Goal: Answer question/provide support: Share knowledge or assist other users

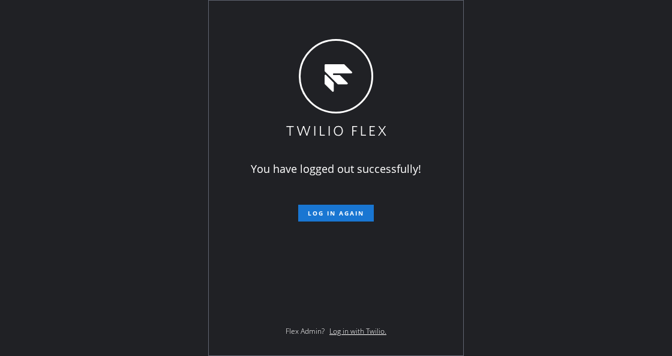
drag, startPoint x: 105, startPoint y: 226, endPoint x: 235, endPoint y: 206, distance: 131.0
click at [105, 226] on div "You have logged out successfully! Log in again Flex Admin? Log in with Twilio." at bounding box center [336, 178] width 672 height 356
click at [328, 208] on button "Log in again" at bounding box center [336, 213] width 76 height 17
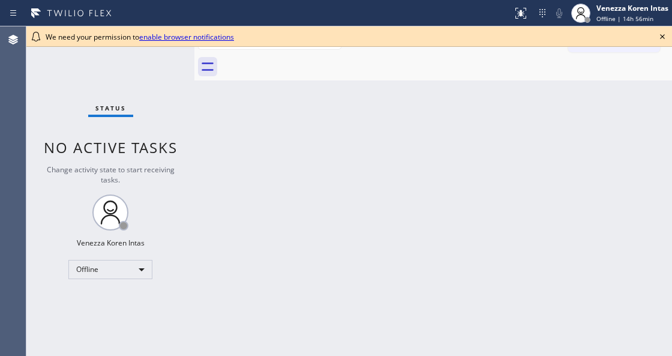
click at [538, 107] on div "Back to Dashboard Change Sender ID Customers Technicians Select a contact Outbo…" at bounding box center [433, 190] width 478 height 329
click at [660, 38] on icon at bounding box center [662, 36] width 5 height 5
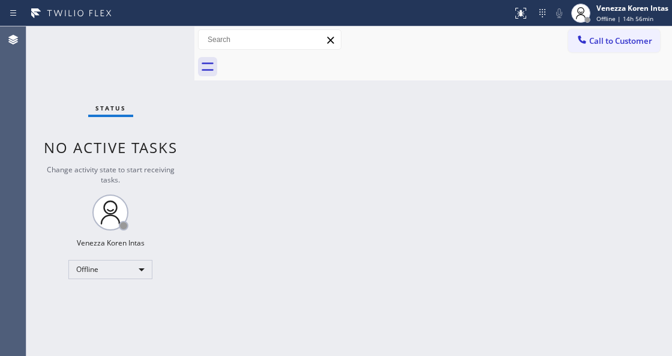
drag, startPoint x: 490, startPoint y: 149, endPoint x: 481, endPoint y: 152, distance: 9.7
click at [487, 150] on div "Back to Dashboard Change Sender ID Customers Technicians Select a contact Outbo…" at bounding box center [433, 190] width 478 height 329
click at [182, 133] on div "Status No active tasks Change activity state to start receiving tasks. Venezza …" at bounding box center [110, 190] width 168 height 329
click at [125, 269] on div "Offline" at bounding box center [110, 269] width 84 height 19
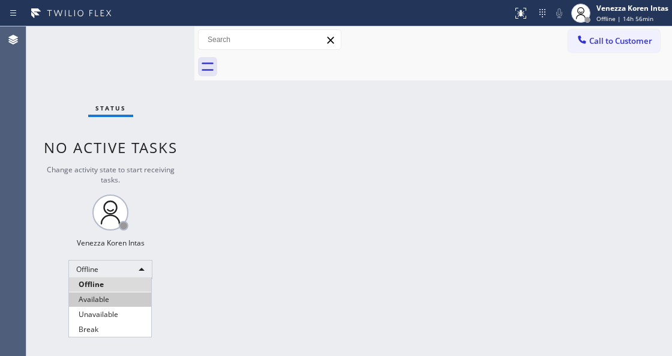
click at [116, 295] on li "Available" at bounding box center [110, 299] width 82 height 14
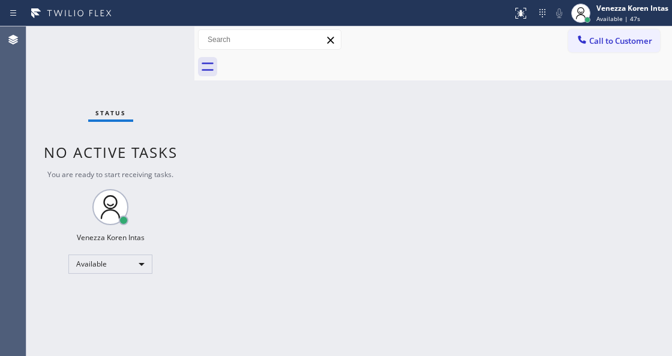
click at [382, 68] on div at bounding box center [446, 66] width 451 height 27
click at [149, 92] on div "Status No active tasks You are ready to start receiving tasks. Venezza Koren In…" at bounding box center [110, 190] width 168 height 329
click at [158, 64] on div "Status No active tasks You are ready to start receiving tasks. Venezza Koren In…" at bounding box center [110, 190] width 168 height 329
click at [161, 51] on div "Status No active tasks You are ready to start receiving tasks. Venezza Koren In…" at bounding box center [110, 190] width 168 height 329
click at [163, 49] on div "Status No active tasks You are ready to start receiving tasks. Venezza Koren In…" at bounding box center [110, 190] width 168 height 329
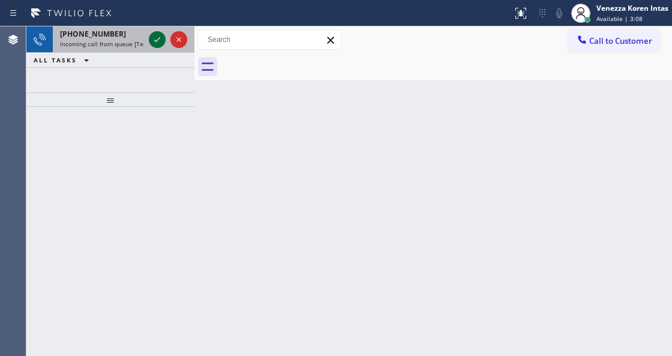
click at [160, 44] on icon at bounding box center [157, 39] width 14 height 14
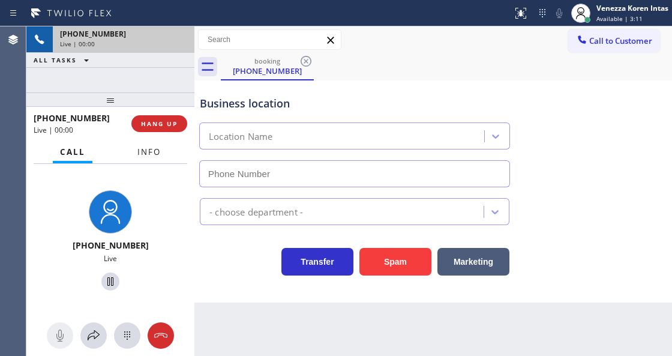
click at [154, 155] on span "Info" at bounding box center [148, 151] width 23 height 11
type input "(305) 930-8174"
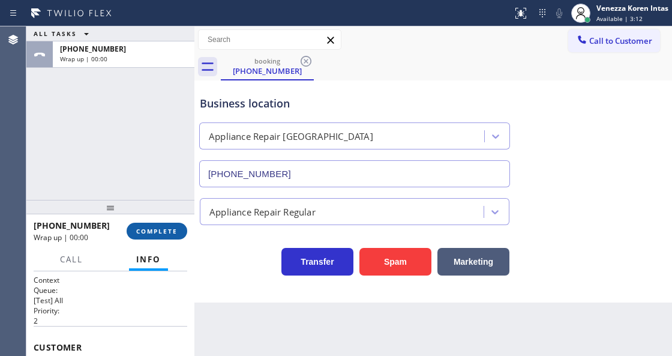
drag, startPoint x: 107, startPoint y: 109, endPoint x: 137, endPoint y: 237, distance: 131.8
click at [120, 214] on div at bounding box center [110, 207] width 168 height 14
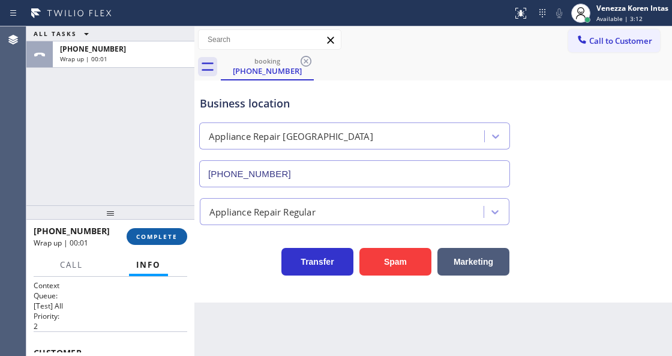
click at [146, 241] on button "COMPLETE" at bounding box center [157, 236] width 61 height 17
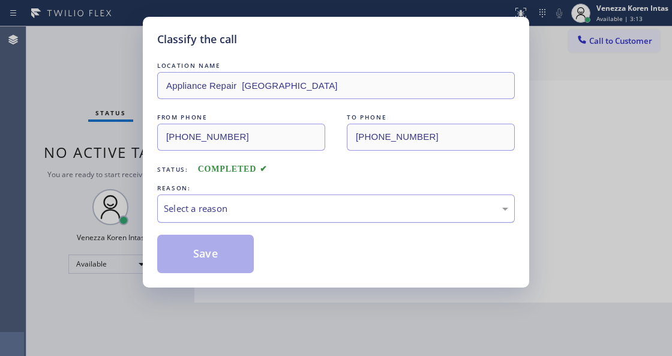
click at [252, 215] on div "Select a reason" at bounding box center [336, 209] width 344 height 14
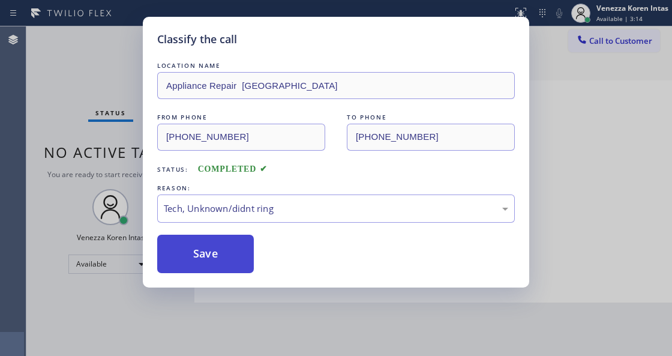
click at [218, 250] on button "Save" at bounding box center [205, 254] width 97 height 38
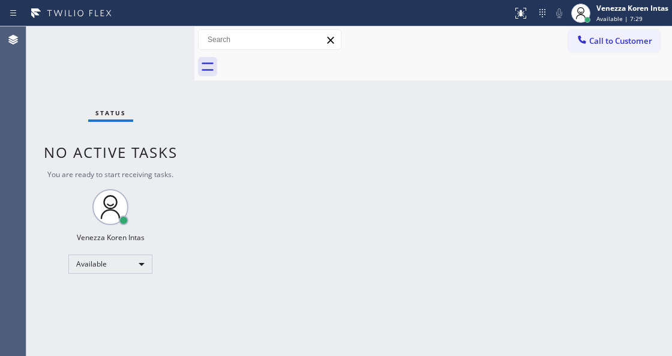
drag, startPoint x: 209, startPoint y: 231, endPoint x: 24, endPoint y: 125, distance: 213.1
click at [209, 231] on div "Back to Dashboard Change Sender ID Customers Technicians Select a contact Outbo…" at bounding box center [433, 190] width 478 height 329
click at [73, 74] on div "Status No active tasks You are ready to start receiving tasks. Venezza Koren In…" at bounding box center [110, 190] width 168 height 329
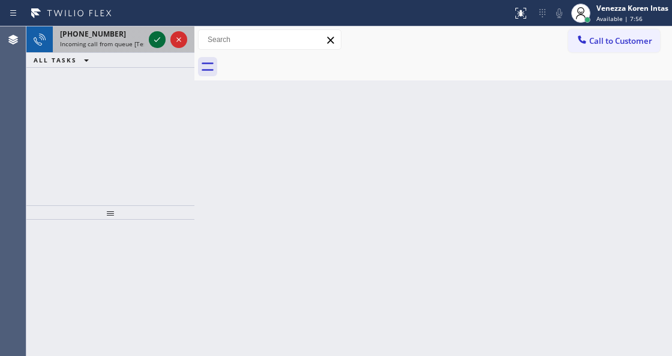
click at [156, 42] on icon at bounding box center [157, 39] width 14 height 14
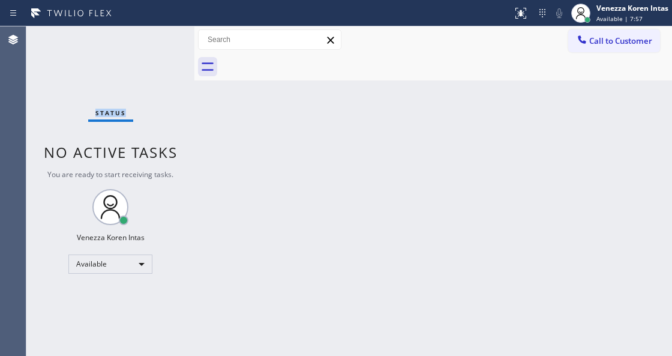
click at [156, 42] on div "Status No active tasks You are ready to start receiving tasks. Venezza Koren In…" at bounding box center [110, 190] width 168 height 329
click at [514, 16] on icon at bounding box center [521, 13] width 14 height 14
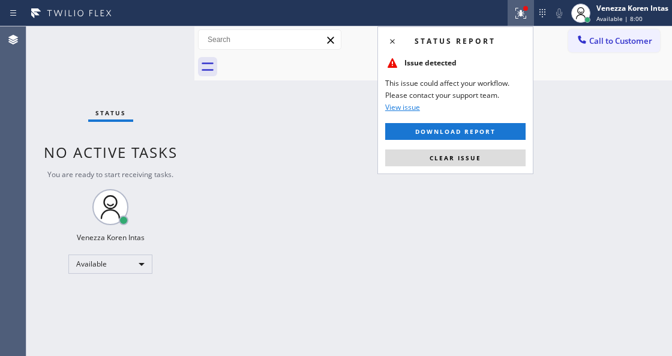
click at [424, 145] on div "Status report Issue detected This issue could affect your workflow. Please cont…" at bounding box center [455, 100] width 156 height 148
click at [440, 154] on span "Clear issue" at bounding box center [456, 158] width 52 height 8
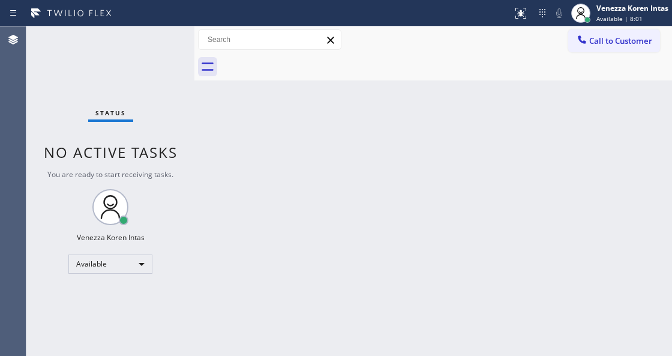
click at [171, 43] on div "Status No active tasks You are ready to start receiving tasks. Venezza Koren In…" at bounding box center [110, 190] width 168 height 329
click at [148, 46] on div "Status No active tasks You are ready to start receiving tasks. Venezza Koren In…" at bounding box center [110, 190] width 168 height 329
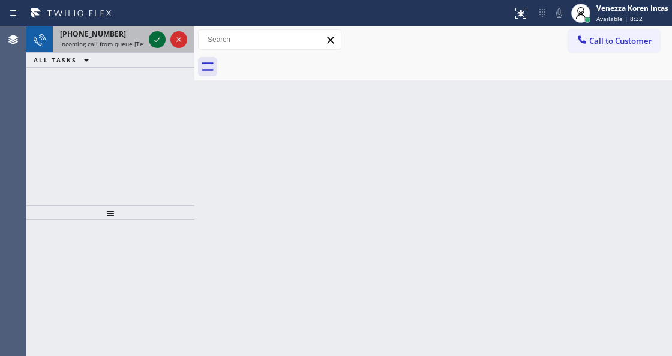
click at [160, 41] on icon at bounding box center [157, 39] width 14 height 14
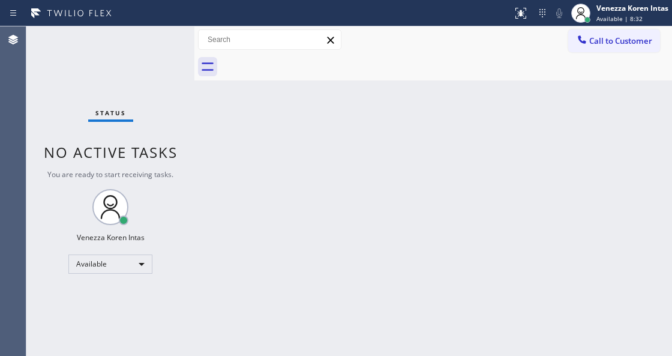
click at [160, 41] on div "Status No active tasks You are ready to start receiving tasks. Venezza Koren In…" at bounding box center [110, 190] width 168 height 329
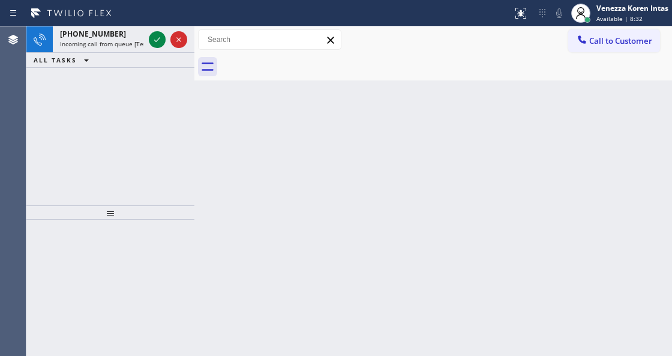
click at [160, 41] on icon at bounding box center [157, 39] width 14 height 14
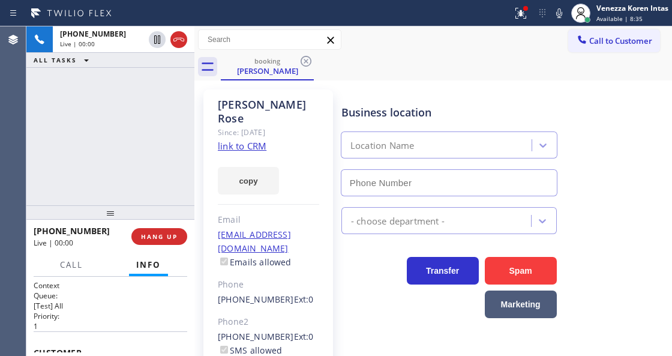
type input "(213) 855-3858"
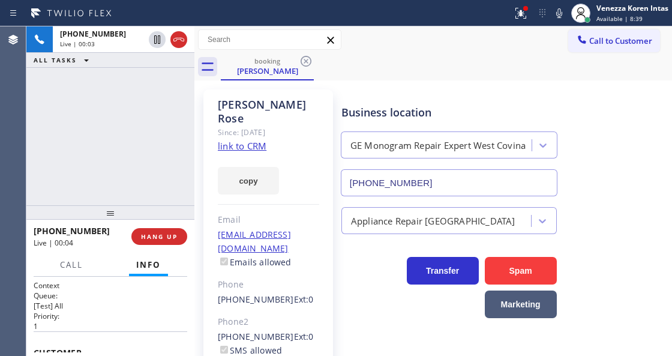
click at [262, 140] on link "link to CRM" at bounding box center [242, 146] width 49 height 12
click at [526, 16] on icon at bounding box center [521, 13] width 14 height 14
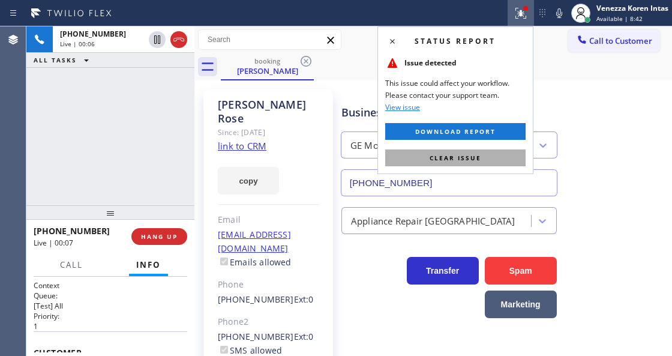
click at [488, 159] on button "Clear issue" at bounding box center [455, 157] width 140 height 17
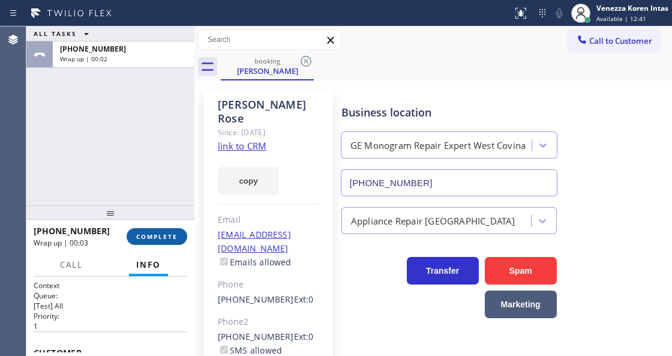
click at [154, 233] on span "COMPLETE" at bounding box center [156, 236] width 41 height 8
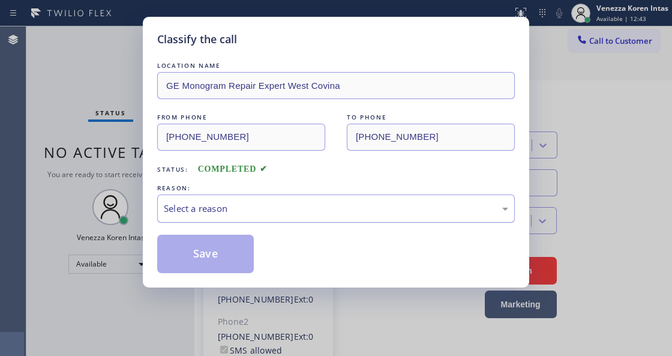
click at [264, 215] on div "Select a reason" at bounding box center [336, 209] width 344 height 14
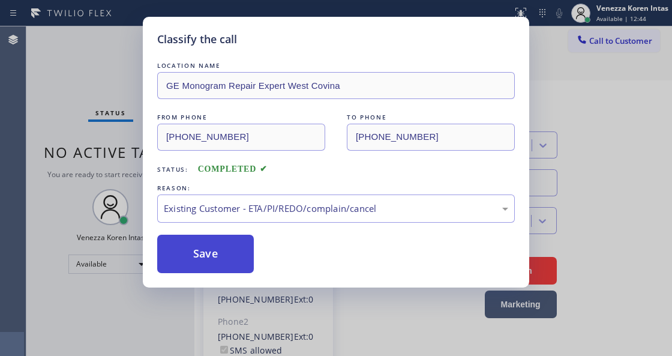
click at [234, 263] on button "Save" at bounding box center [205, 254] width 97 height 38
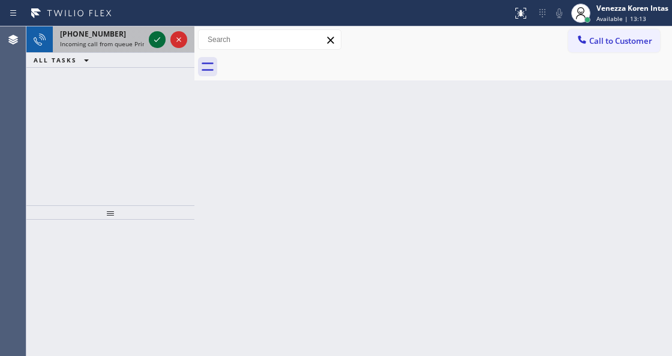
click at [158, 39] on icon at bounding box center [157, 39] width 6 height 5
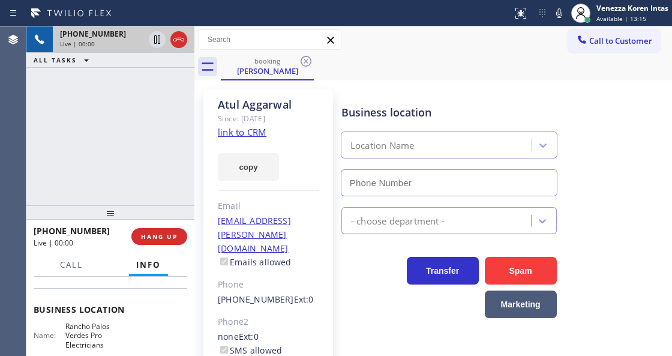
scroll to position [80, 0]
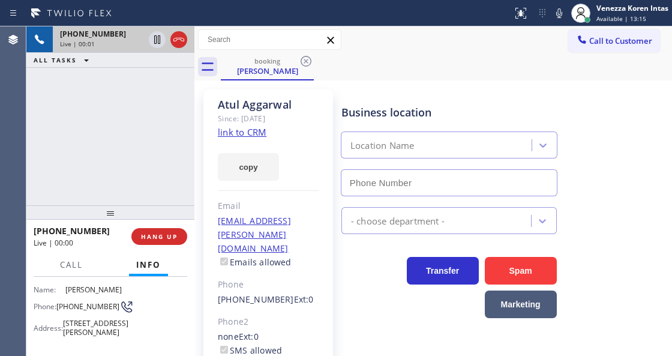
type input "(424) 352-7537"
click at [260, 131] on link "link to CRM" at bounding box center [242, 132] width 49 height 12
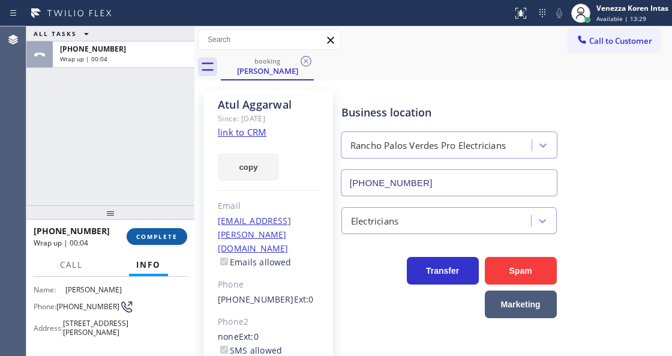
click at [165, 236] on span "COMPLETE" at bounding box center [156, 236] width 41 height 8
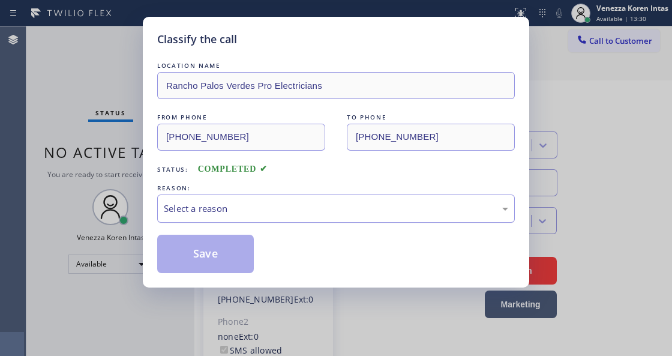
click at [294, 212] on div "Select a reason" at bounding box center [336, 209] width 344 height 14
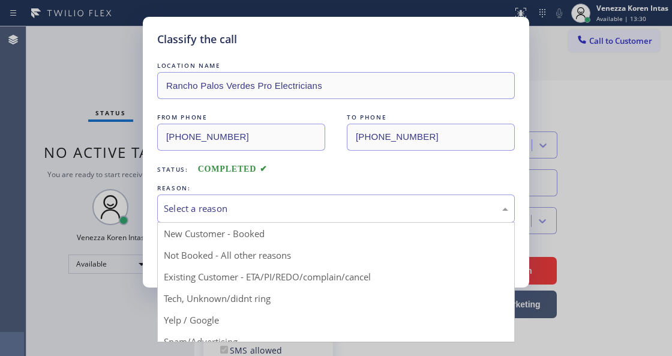
drag, startPoint x: 304, startPoint y: 281, endPoint x: 243, endPoint y: 256, distance: 65.4
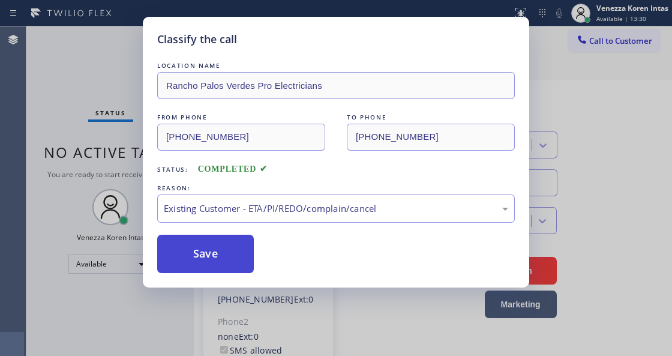
click at [239, 256] on button "Save" at bounding box center [205, 254] width 97 height 38
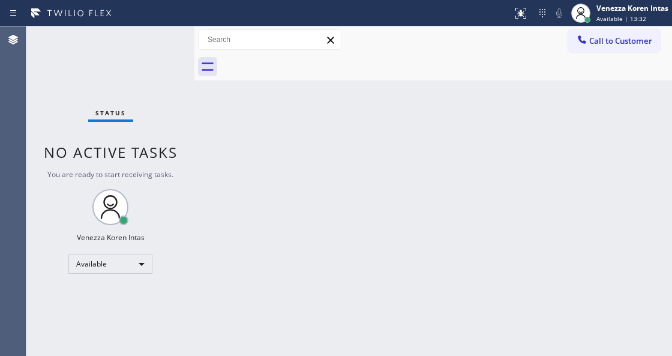
click at [152, 36] on div "Status No active tasks You are ready to start receiving tasks. Venezza Koren In…" at bounding box center [110, 190] width 168 height 329
click at [178, 50] on div "Status No active tasks You are ready to start receiving tasks. Venezza Koren In…" at bounding box center [110, 190] width 168 height 329
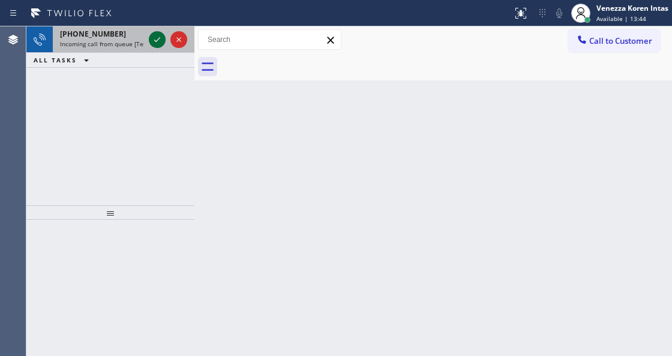
click at [158, 41] on icon at bounding box center [157, 39] width 14 height 14
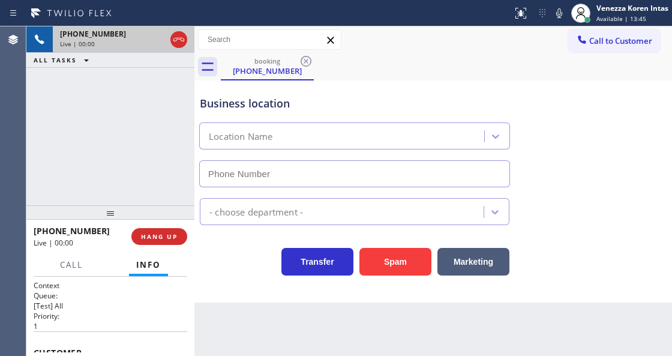
type input "(725) 800-8511"
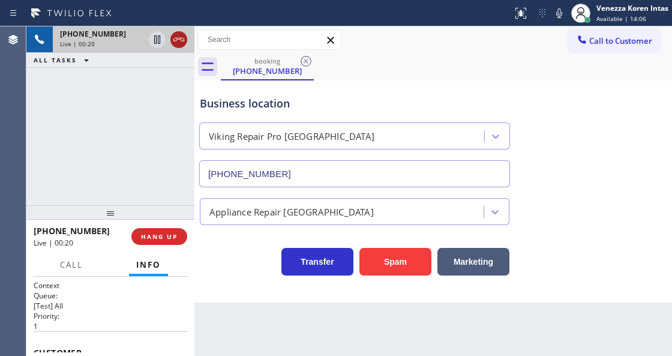
click at [182, 40] on icon at bounding box center [179, 39] width 14 height 14
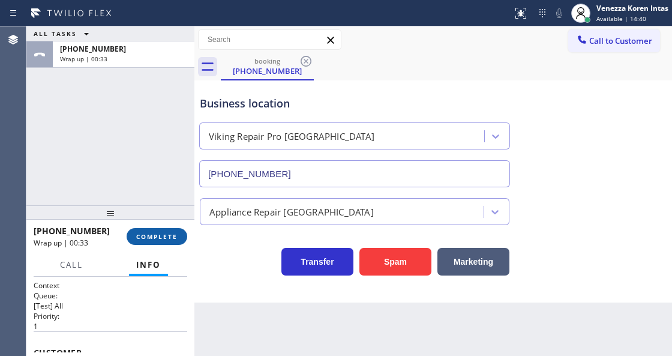
click at [170, 240] on button "COMPLETE" at bounding box center [157, 236] width 61 height 17
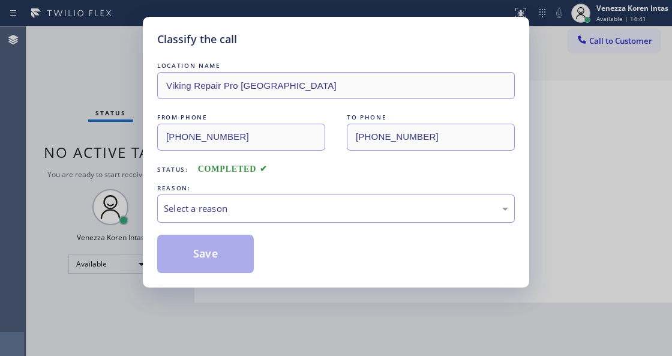
click at [267, 212] on div "Select a reason" at bounding box center [336, 209] width 344 height 14
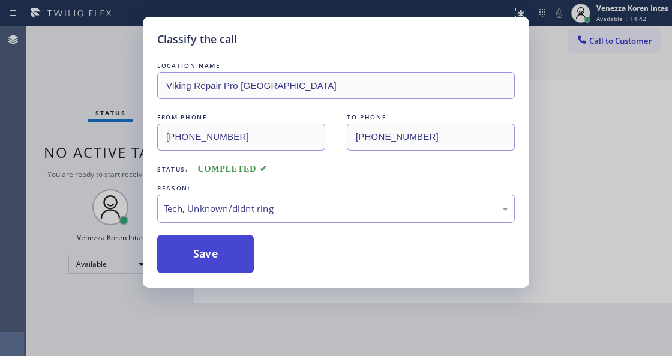
click at [220, 255] on button "Save" at bounding box center [205, 254] width 97 height 38
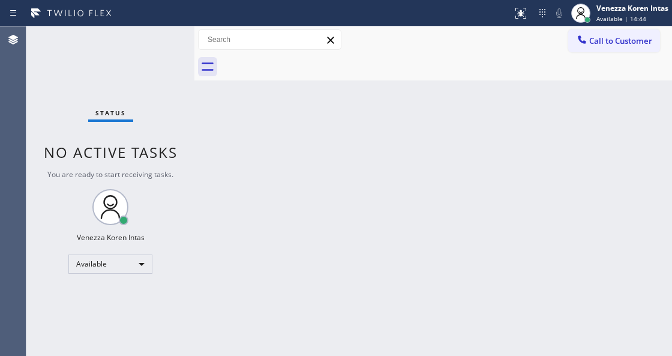
click at [156, 43] on div "Status No active tasks You are ready to start receiving tasks. Venezza Koren In…" at bounding box center [110, 190] width 168 height 329
click at [164, 52] on div "Status No active tasks You are ready to start receiving tasks. Venezza Koren In…" at bounding box center [110, 190] width 168 height 329
click at [157, 41] on div "Status No active tasks You are ready to start receiving tasks. Venezza Koren In…" at bounding box center [110, 190] width 168 height 329
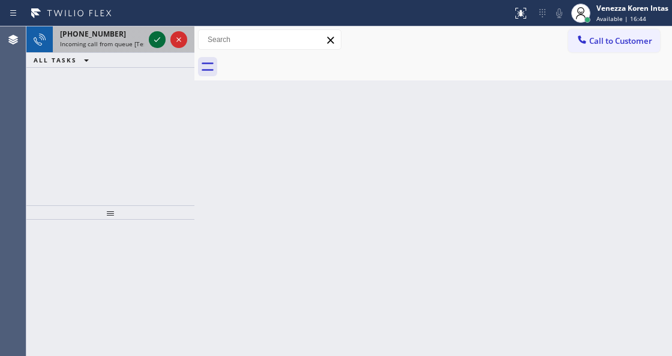
click at [157, 41] on icon at bounding box center [157, 39] width 6 height 5
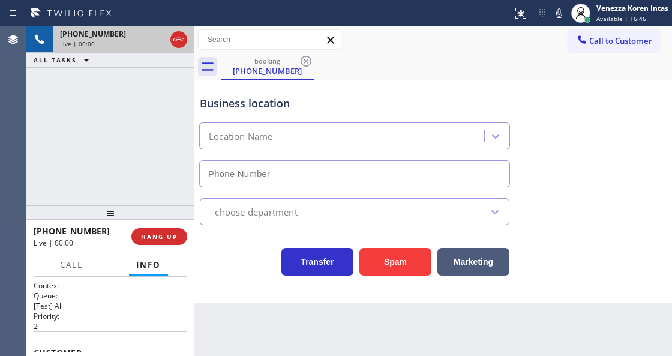
type input "(631) 203-1974"
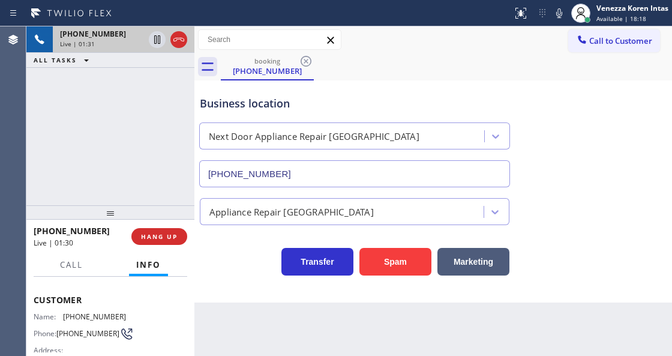
scroll to position [40, 0]
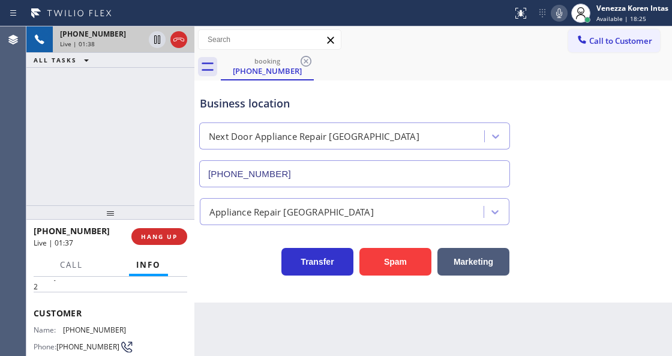
click at [558, 17] on icon at bounding box center [559, 13] width 6 height 10
click at [154, 43] on icon at bounding box center [157, 39] width 14 height 14
click at [559, 15] on icon at bounding box center [559, 13] width 14 height 14
click at [151, 40] on icon at bounding box center [157, 39] width 14 height 14
drag, startPoint x: 115, startPoint y: 326, endPoint x: 66, endPoint y: 327, distance: 49.2
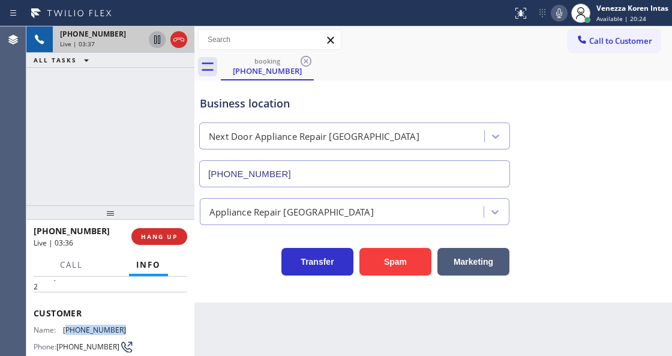
click at [66, 327] on span "(631) 649-5508" at bounding box center [94, 329] width 63 height 9
copy span "631) 649-5508"
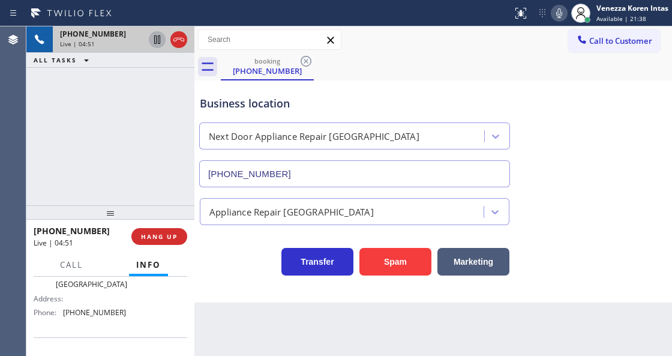
scroll to position [160, 0]
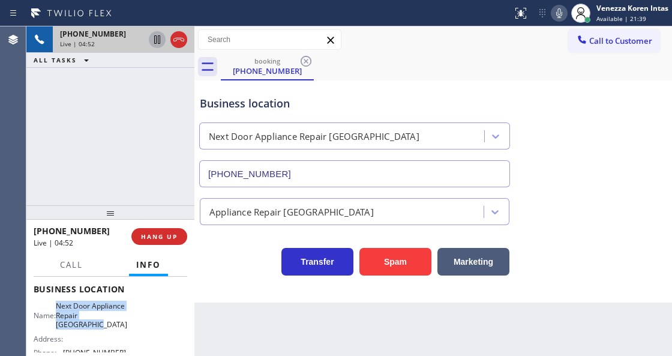
drag, startPoint x: 64, startPoint y: 303, endPoint x: 110, endPoint y: 322, distance: 50.0
click at [110, 322] on span "Next Door Appliance Repair Long Island" at bounding box center [91, 315] width 71 height 28
copy span "Next Door Appliance Repair Long Island"
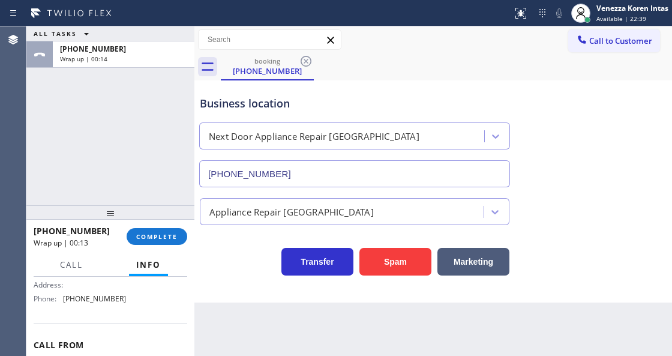
scroll to position [200, 0]
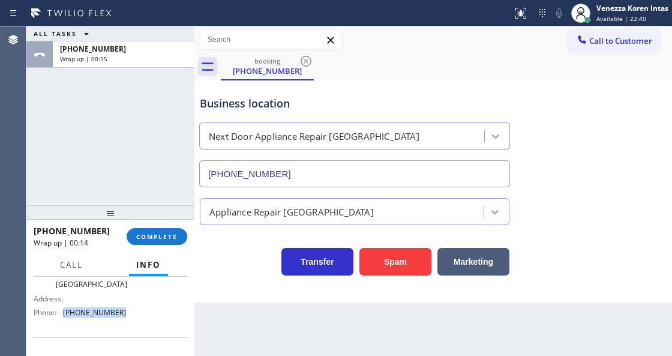
drag, startPoint x: 125, startPoint y: 317, endPoint x: 64, endPoint y: 321, distance: 60.7
click at [64, 321] on div "Name: Next Door Appliance Repair Long Island Address: Phone: (631) 203-1974" at bounding box center [111, 291] width 154 height 61
copy span "(631) 203-1974"
click at [178, 239] on button "COMPLETE" at bounding box center [157, 236] width 61 height 17
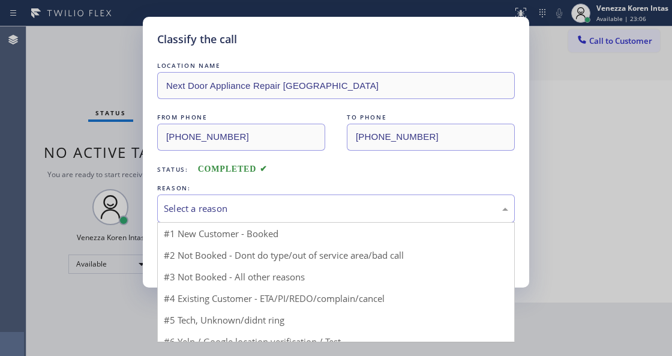
click at [271, 209] on div "Select a reason" at bounding box center [336, 209] width 344 height 14
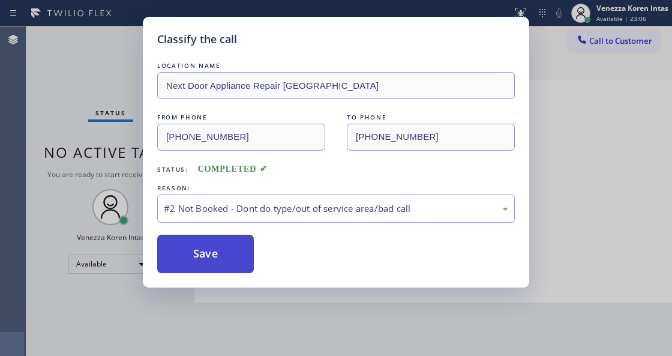
click at [246, 256] on button "Save" at bounding box center [205, 254] width 97 height 38
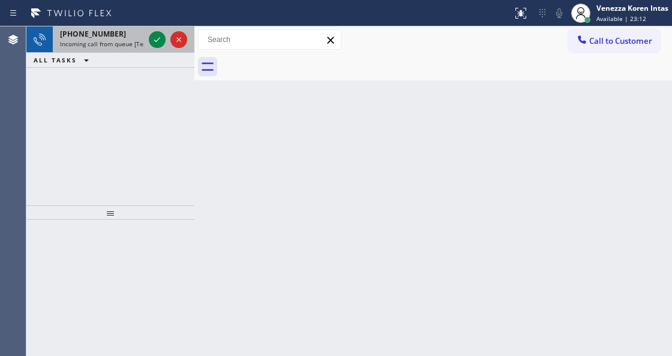
click at [150, 31] on div at bounding box center [167, 39] width 43 height 26
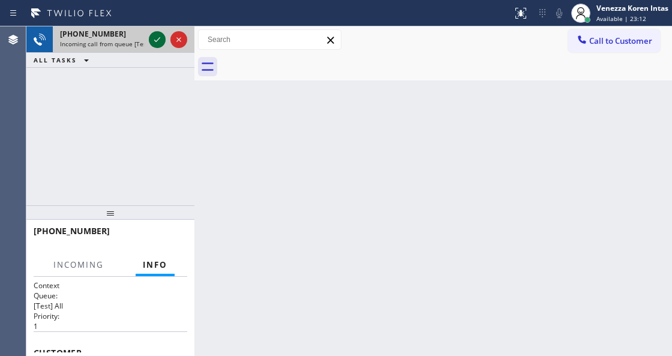
click at [154, 38] on icon at bounding box center [157, 39] width 14 height 14
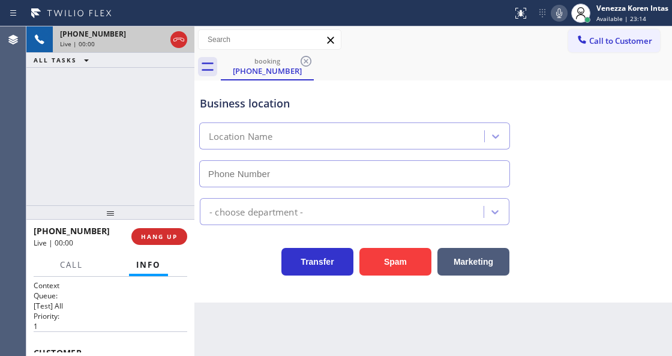
type input "(631) 203-1974"
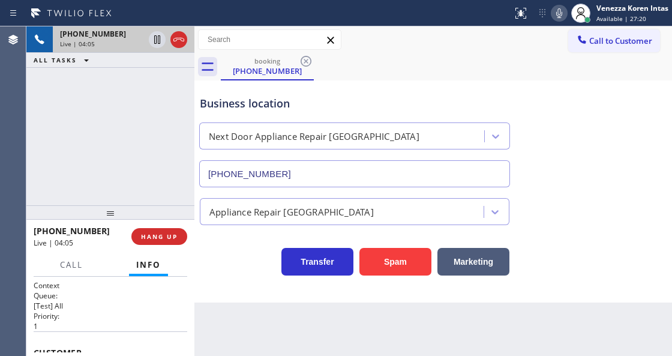
click at [558, 15] on icon at bounding box center [559, 13] width 14 height 14
click at [157, 37] on icon at bounding box center [157, 39] width 14 height 14
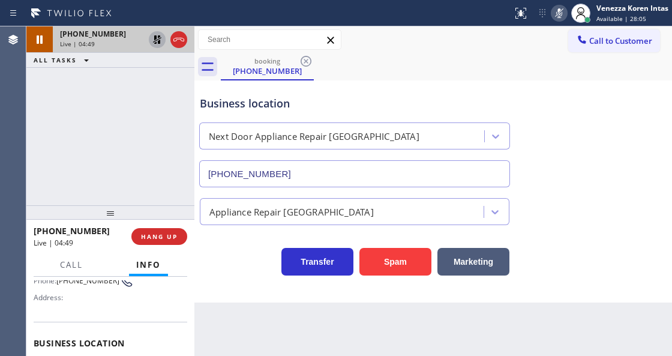
scroll to position [120, 0]
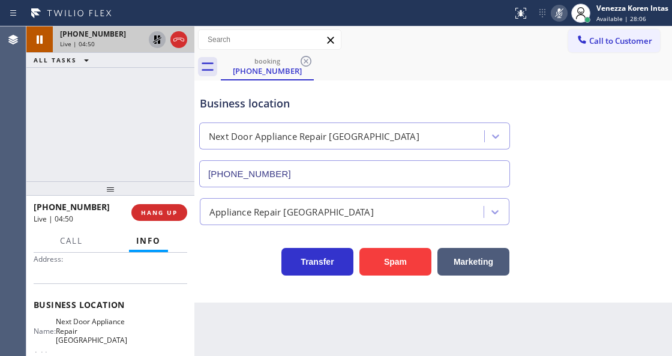
drag, startPoint x: 106, startPoint y: 217, endPoint x: 114, endPoint y: 170, distance: 47.5
click at [113, 181] on div at bounding box center [110, 188] width 168 height 14
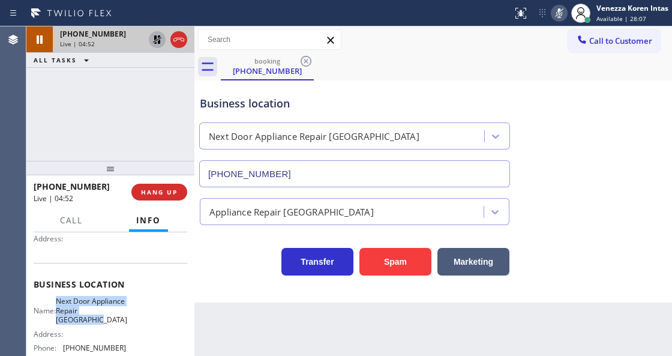
drag, startPoint x: 64, startPoint y: 298, endPoint x: 101, endPoint y: 320, distance: 42.8
click at [101, 320] on span "Next Door Appliance Repair Long Island" at bounding box center [91, 310] width 71 height 28
copy span "Next Door Appliance Repair Long Island"
click at [555, 14] on icon at bounding box center [559, 13] width 14 height 14
click at [159, 40] on icon at bounding box center [157, 39] width 14 height 14
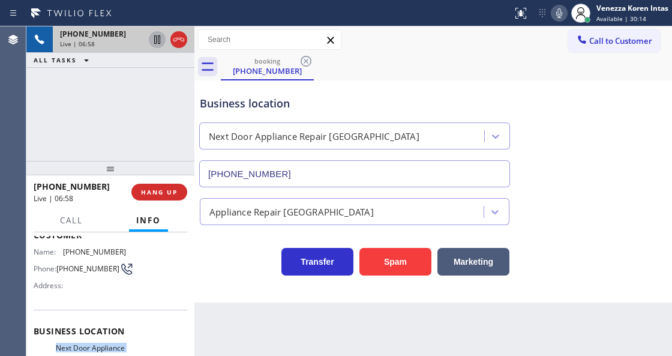
scroll to position [40, 0]
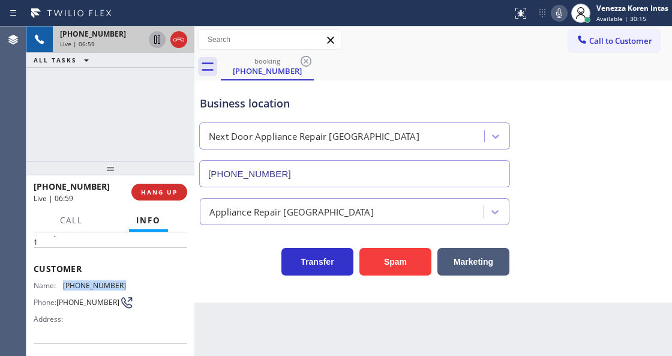
drag, startPoint x: 133, startPoint y: 282, endPoint x: 63, endPoint y: 278, distance: 69.7
click at [63, 281] on div "Name: (203) 952-1924 Phone: (203) 952-1924 Address:" at bounding box center [111, 304] width 154 height 47
copy div "(203) 952-1924"
click at [555, 12] on icon at bounding box center [559, 13] width 14 height 14
click at [560, 11] on rect at bounding box center [559, 12] width 8 height 8
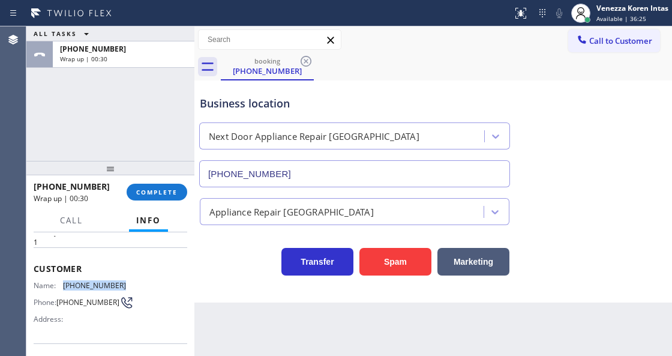
drag, startPoint x: 112, startPoint y: 277, endPoint x: 112, endPoint y: 287, distance: 9.6
click at [111, 281] on span "(203) 952-1924" at bounding box center [94, 285] width 63 height 9
copy div "(203) 952-1924"
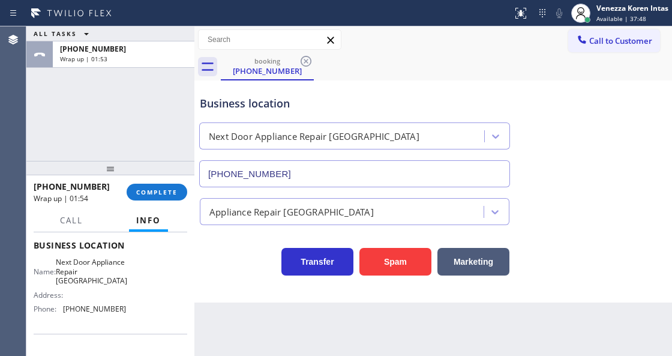
scroll to position [160, 0]
drag, startPoint x: 106, startPoint y: 311, endPoint x: 65, endPoint y: 307, distance: 41.1
click at [65, 307] on span "(631) 203-1974" at bounding box center [94, 308] width 63 height 9
copy span "(631) 203-1974"
click at [167, 184] on button "COMPLETE" at bounding box center [157, 192] width 61 height 17
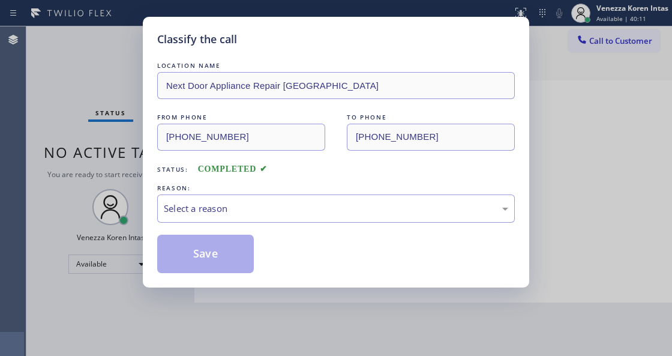
click at [232, 201] on div "Select a reason" at bounding box center [336, 208] width 358 height 28
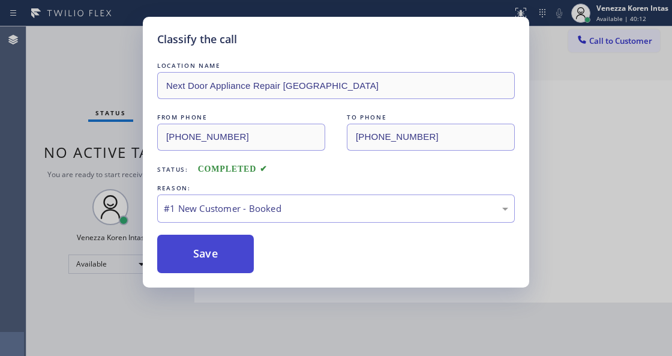
click at [226, 256] on button "Save" at bounding box center [205, 254] width 97 height 38
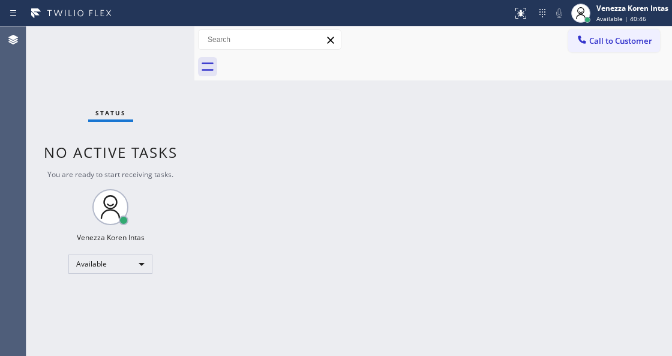
click at [173, 52] on div "Status No active tasks You are ready to start receiving tasks. Venezza Koren In…" at bounding box center [110, 190] width 168 height 329
click at [172, 39] on div "Status No active tasks You are ready to start receiving tasks. Venezza Koren In…" at bounding box center [110, 190] width 168 height 329
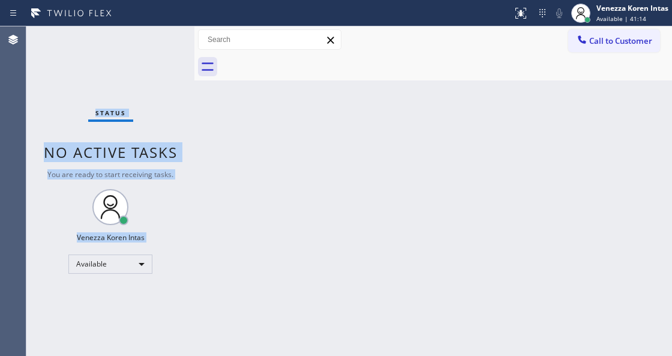
click at [158, 38] on div "Status No active tasks You are ready to start receiving tasks. Venezza Koren In…" at bounding box center [110, 190] width 168 height 329
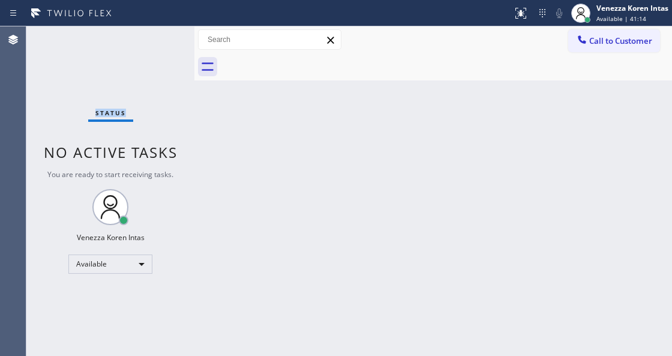
click at [158, 38] on div "Status No active tasks You are ready to start receiving tasks. Venezza Koren In…" at bounding box center [110, 190] width 168 height 329
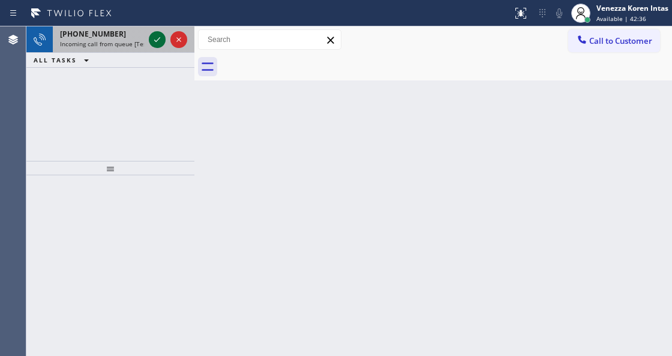
click at [158, 38] on icon at bounding box center [157, 39] width 6 height 5
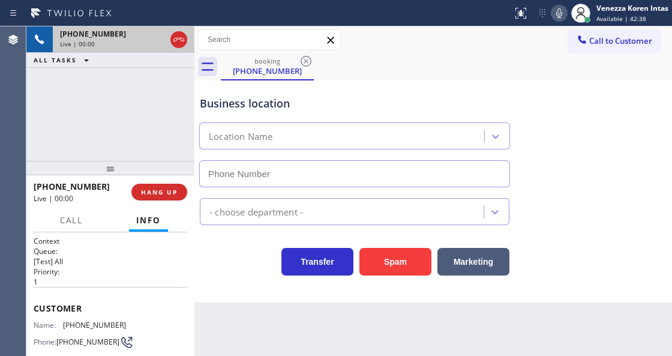
type input "(760) 388-9800"
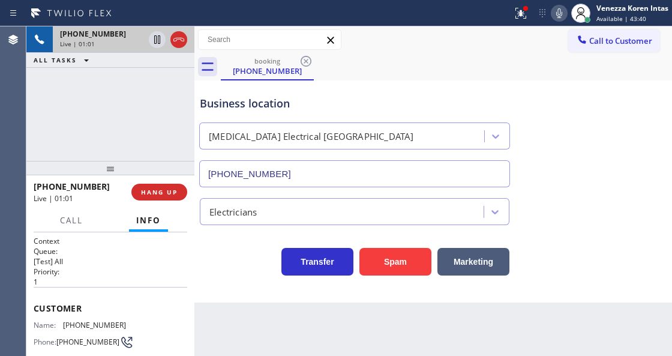
scroll to position [120, 0]
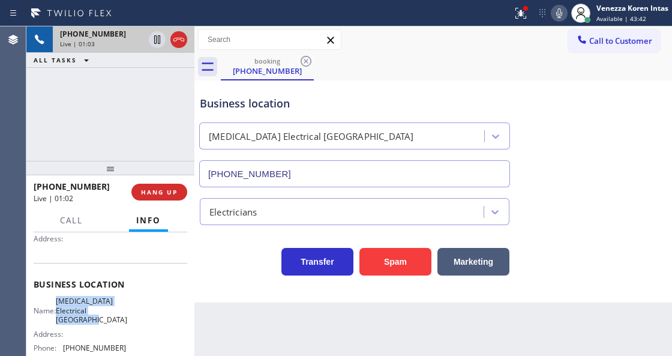
drag, startPoint x: 64, startPoint y: 299, endPoint x: 103, endPoint y: 322, distance: 45.4
click at [103, 322] on div "Name: High Voltage Electrical Palm Springs" at bounding box center [80, 310] width 92 height 28
copy span "High Voltage Electrical Palm Springs"
click at [517, 14] on icon at bounding box center [521, 13] width 14 height 14
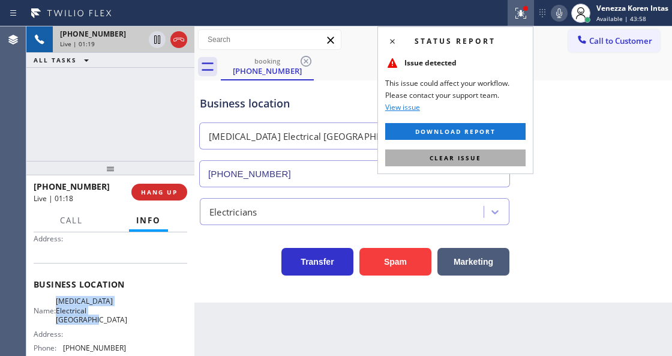
click at [421, 152] on button "Clear issue" at bounding box center [455, 157] width 140 height 17
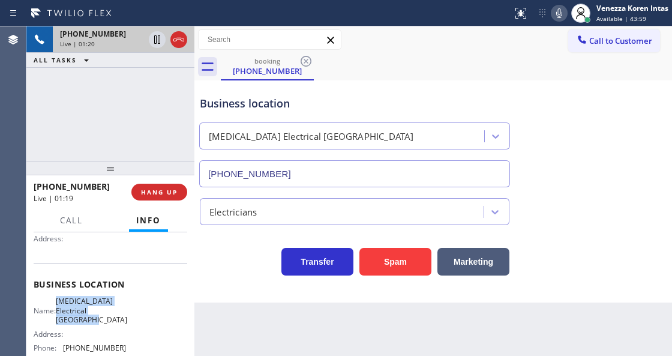
click at [552, 14] on icon at bounding box center [559, 13] width 14 height 14
click at [160, 36] on icon at bounding box center [157, 39] width 6 height 8
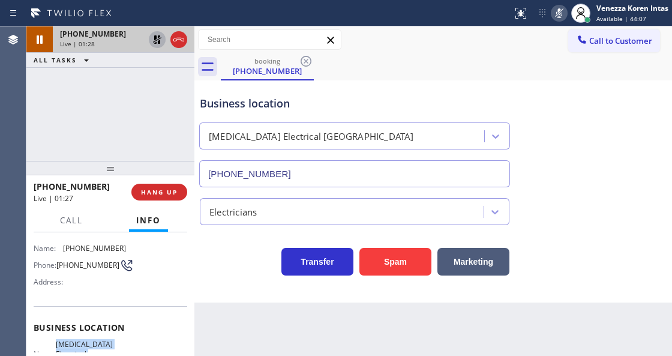
scroll to position [0, 0]
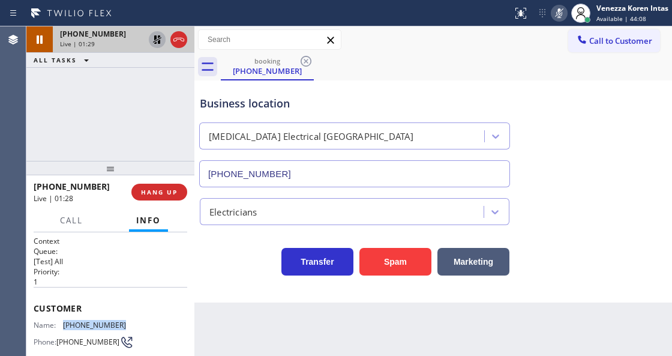
drag, startPoint x: 120, startPoint y: 320, endPoint x: 56, endPoint y: 315, distance: 63.8
click at [56, 315] on div "Customer Name: (310) 913-3288 Phone: (310) 913-3288 Address:" at bounding box center [111, 335] width 154 height 96
copy div "(310) 913-3288"
click at [557, 12] on icon at bounding box center [559, 13] width 14 height 14
click at [160, 41] on icon at bounding box center [157, 39] width 14 height 14
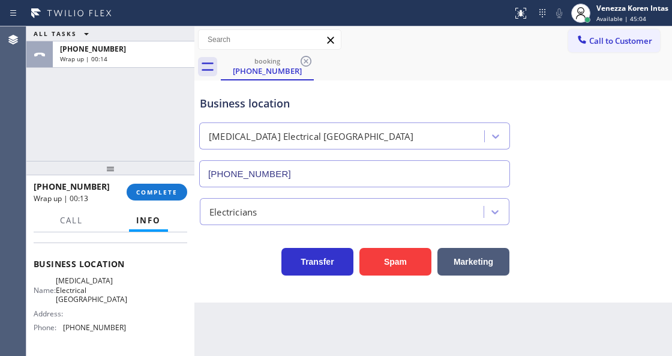
scroll to position [160, 0]
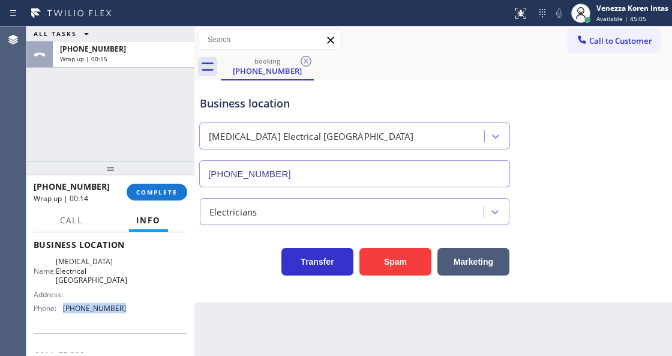
drag, startPoint x: 121, startPoint y: 307, endPoint x: 59, endPoint y: 309, distance: 62.4
click at [59, 309] on div "Phone: (760) 388-9800" at bounding box center [80, 308] width 92 height 9
copy div "(760) 388-9800"
click at [167, 190] on span "COMPLETE" at bounding box center [156, 192] width 41 height 8
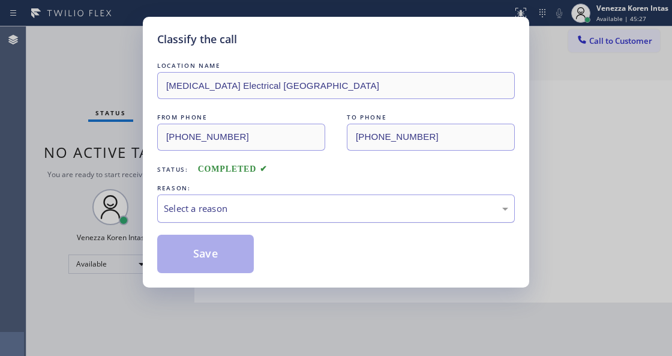
click at [240, 205] on div "Select a reason" at bounding box center [336, 209] width 344 height 14
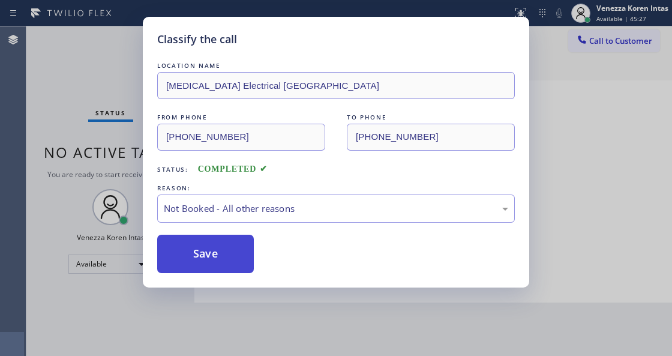
click at [233, 257] on button "Save" at bounding box center [205, 254] width 97 height 38
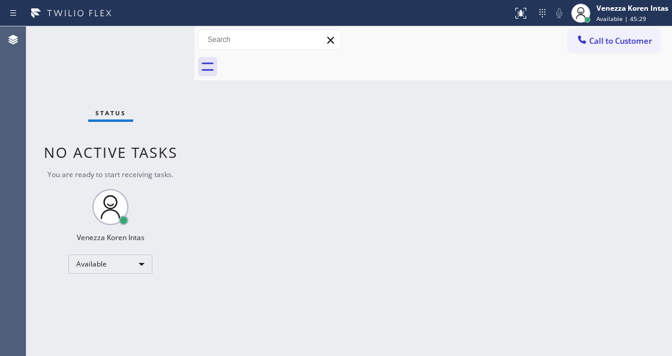
click at [164, 35] on div "Status No active tasks You are ready to start receiving tasks. Venezza Koren In…" at bounding box center [110, 190] width 168 height 329
click at [269, 188] on div "Back to Dashboard Change Sender ID Customers Technicians Select a contact Outbo…" at bounding box center [433, 190] width 478 height 329
click at [148, 40] on div "Status No active tasks You are ready to start receiving tasks. Venezza Koren In…" at bounding box center [110, 190] width 168 height 329
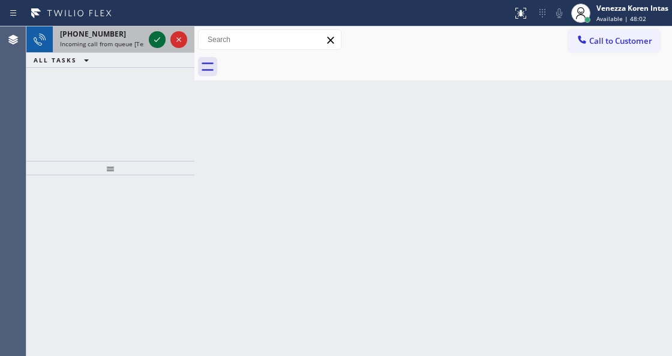
click at [155, 41] on icon at bounding box center [157, 39] width 14 height 14
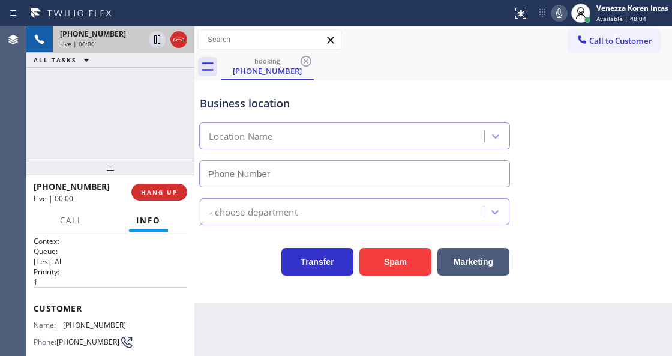
type input "(929) 325-2750"
click at [562, 12] on icon at bounding box center [559, 13] width 14 height 14
click at [156, 41] on icon at bounding box center [157, 39] width 6 height 8
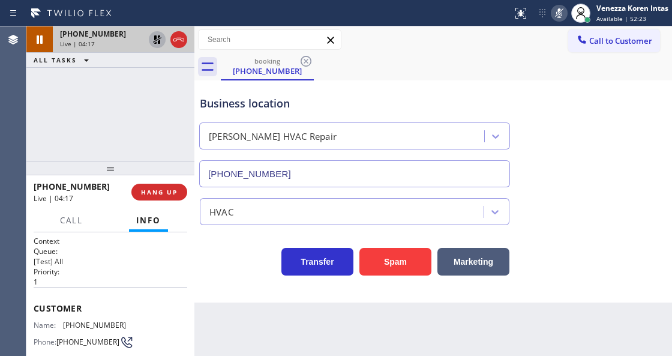
click at [560, 16] on icon at bounding box center [559, 13] width 14 height 14
click at [157, 41] on icon at bounding box center [157, 39] width 14 height 14
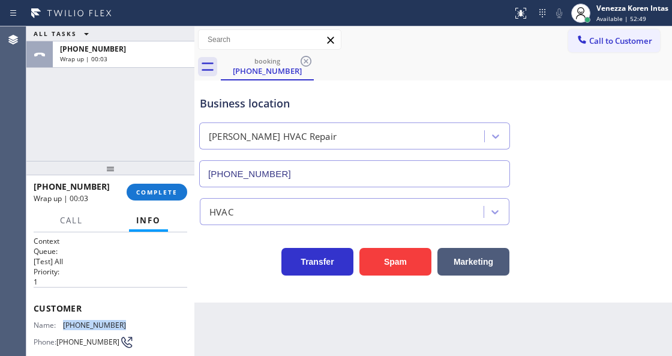
drag, startPoint x: 130, startPoint y: 316, endPoint x: 64, endPoint y: 320, distance: 66.2
click at [64, 320] on div "Customer Name: (561) 479-7580 Phone: (561) 479-7580 Address:" at bounding box center [111, 335] width 154 height 96
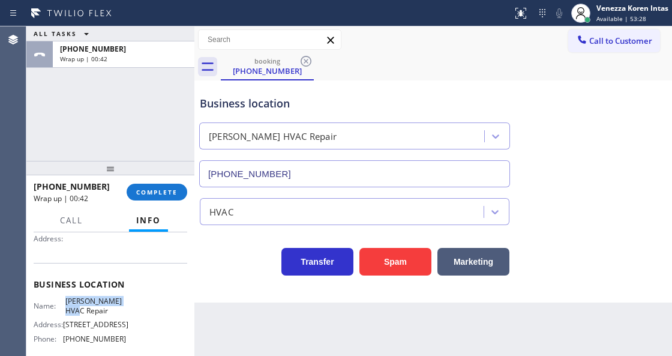
drag, startPoint x: 63, startPoint y: 298, endPoint x: 101, endPoint y: 310, distance: 39.7
click at [101, 310] on div "Name: Kraus HVAC Repair" at bounding box center [80, 305] width 92 height 19
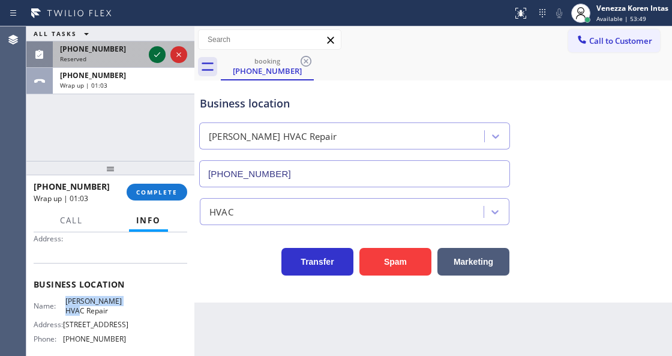
click at [160, 53] on icon at bounding box center [157, 54] width 14 height 14
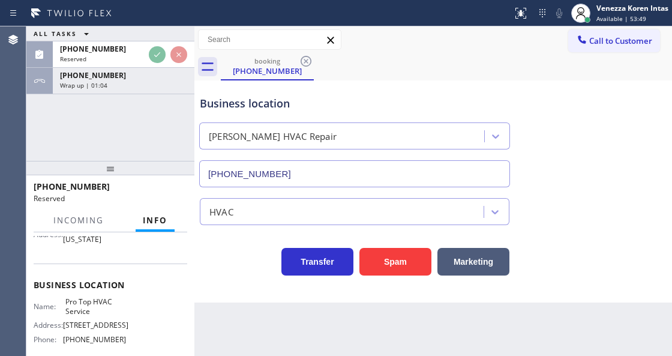
scroll to position [139, 0]
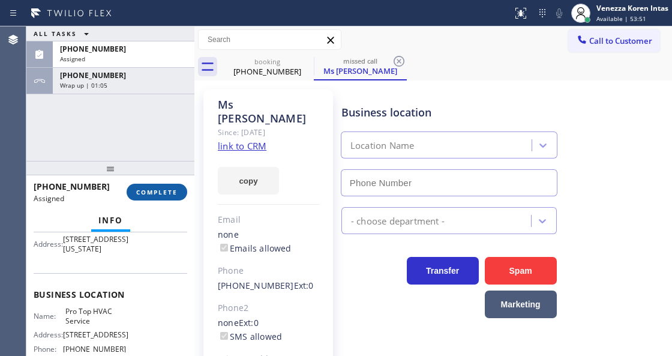
type input "(833) 341-0330"
click at [169, 188] on span "COMPLETE" at bounding box center [156, 192] width 41 height 8
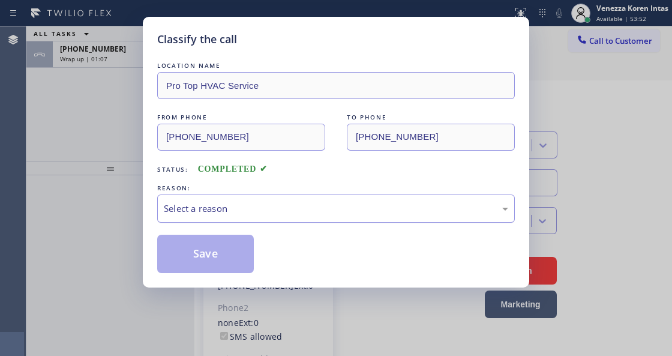
click at [277, 218] on div "Select a reason" at bounding box center [336, 208] width 358 height 28
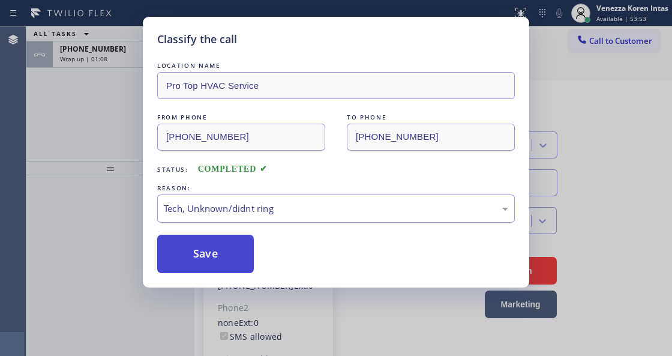
click at [214, 235] on button "Save" at bounding box center [205, 254] width 97 height 38
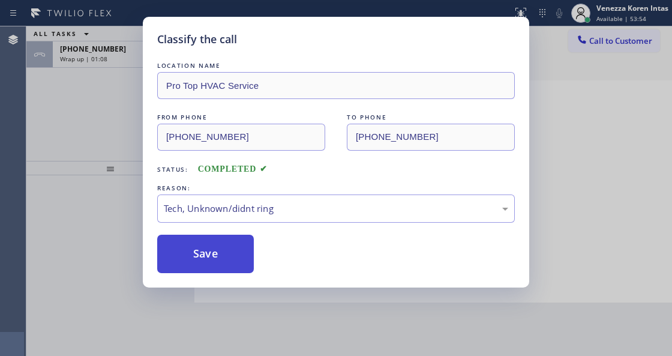
click at [220, 245] on button "Save" at bounding box center [205, 254] width 97 height 38
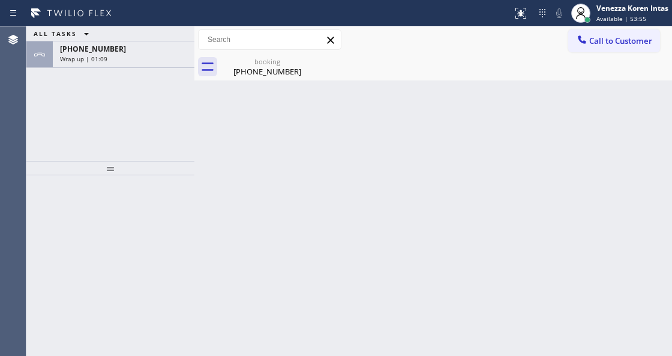
drag, startPoint x: 101, startPoint y: 56, endPoint x: 98, endPoint y: 143, distance: 86.4
click at [101, 58] on span "Wrap up | 01:09" at bounding box center [83, 59] width 47 height 8
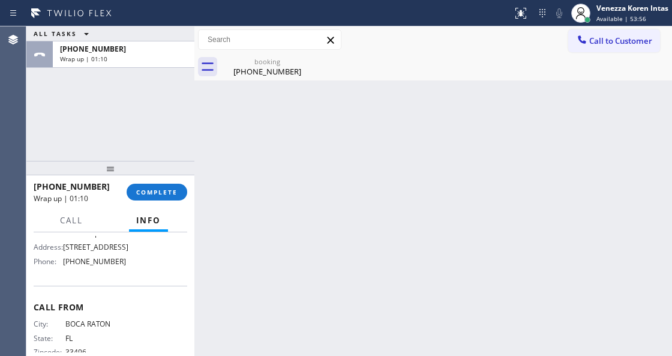
scroll to position [200, 0]
drag, startPoint x: 118, startPoint y: 259, endPoint x: 66, endPoint y: 260, distance: 51.6
click at [66, 260] on span "(929) 325-2750" at bounding box center [94, 258] width 63 height 9
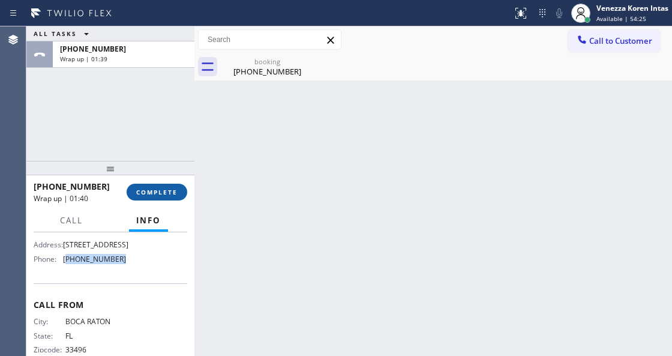
click at [166, 190] on span "COMPLETE" at bounding box center [156, 192] width 41 height 8
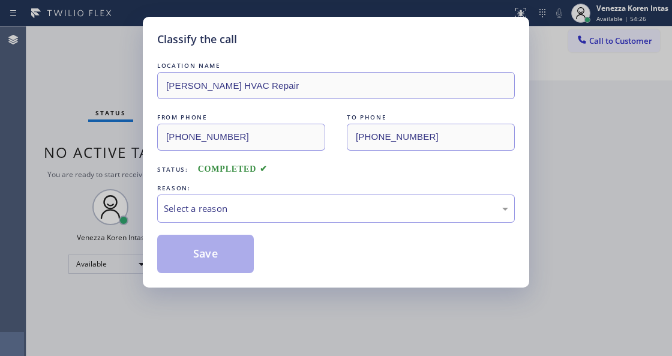
click at [274, 202] on div "Select a reason" at bounding box center [336, 208] width 358 height 28
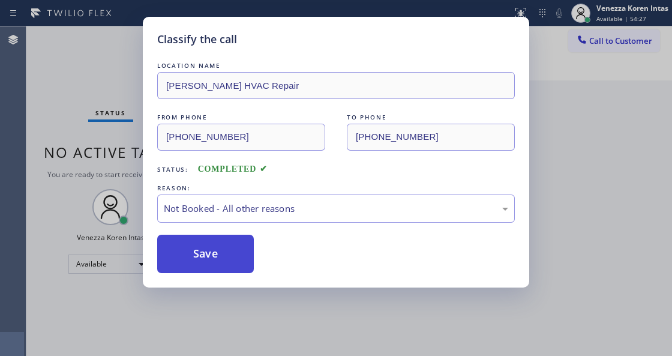
click at [232, 250] on button "Save" at bounding box center [205, 254] width 97 height 38
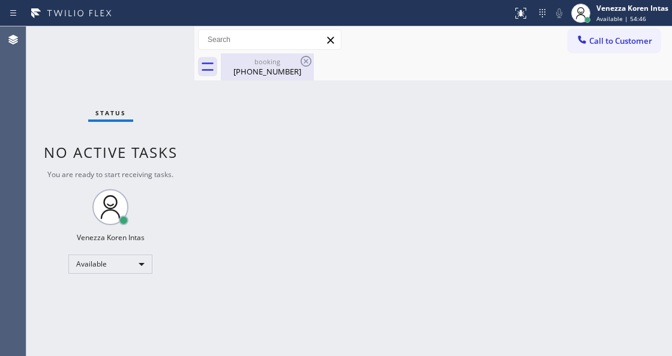
click at [266, 72] on div "(561) 479-7580" at bounding box center [267, 71] width 91 height 11
drag, startPoint x: 380, startPoint y: 143, endPoint x: 377, endPoint y: 149, distance: 6.7
click at [379, 143] on div "Back to Dashboard Change Sender ID Customers Technicians Select a contact Outbo…" at bounding box center [433, 190] width 478 height 329
click at [194, 164] on div at bounding box center [194, 190] width 0 height 329
click at [72, 44] on div "Status No active tasks You are ready to start receiving tasks. Venezza Koren In…" at bounding box center [110, 190] width 168 height 329
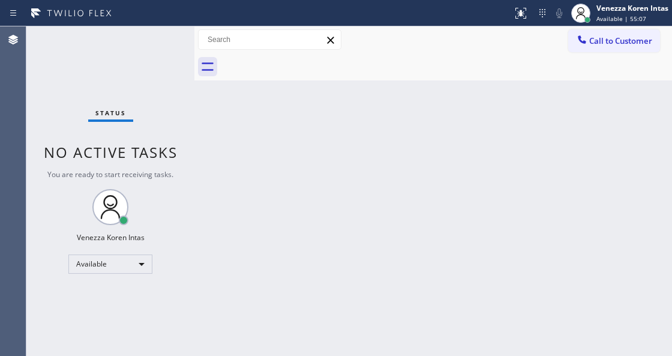
click at [149, 64] on div "Status No active tasks You are ready to start receiving tasks. Venezza Koren In…" at bounding box center [110, 190] width 168 height 329
click at [154, 54] on div "Status No active tasks You are ready to start receiving tasks. Venezza Koren In…" at bounding box center [110, 190] width 168 height 329
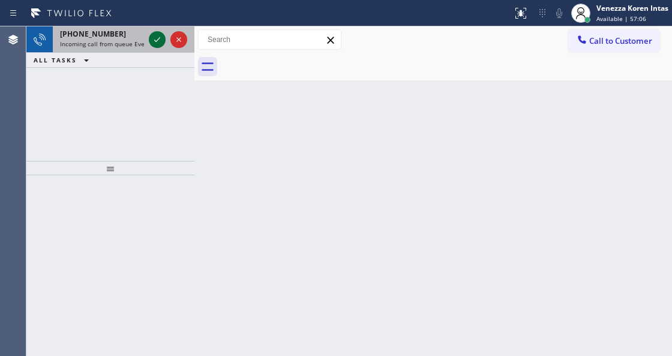
click at [155, 42] on icon at bounding box center [157, 39] width 14 height 14
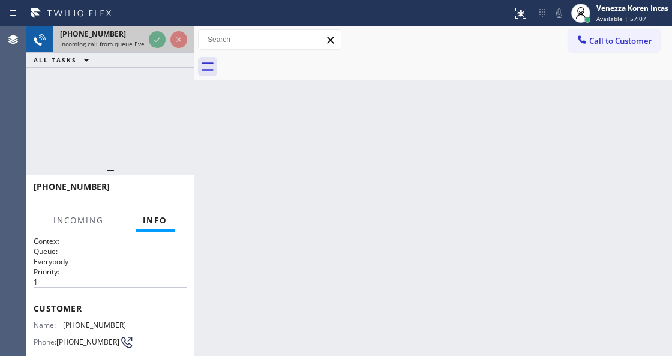
click at [145, 45] on div "+15596266201 Incoming call from queue Everybody" at bounding box center [100, 39] width 94 height 26
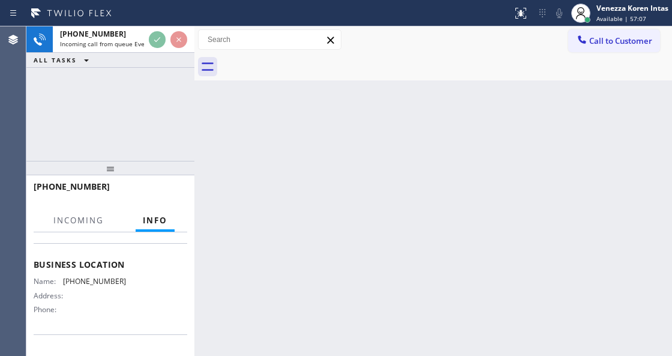
scroll to position [200, 0]
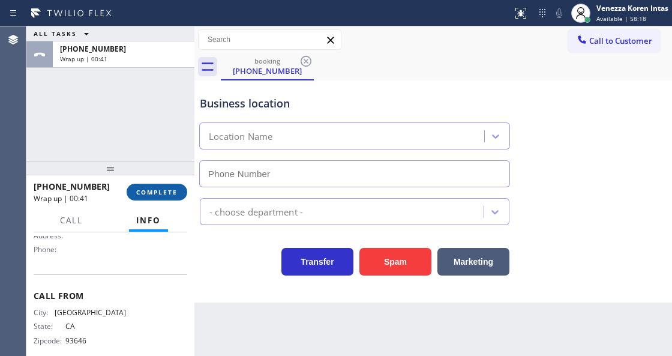
click at [159, 185] on button "COMPLETE" at bounding box center [157, 192] width 61 height 17
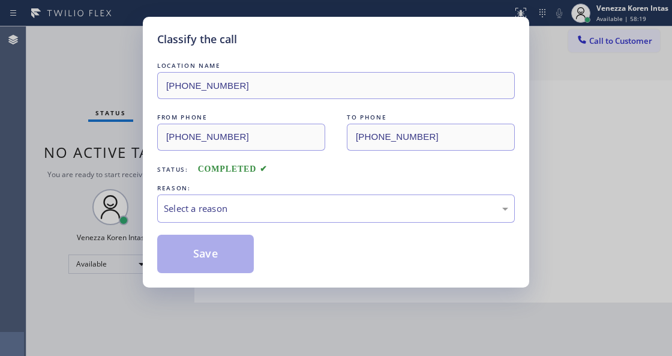
click at [264, 203] on div "Select a reason" at bounding box center [336, 209] width 344 height 14
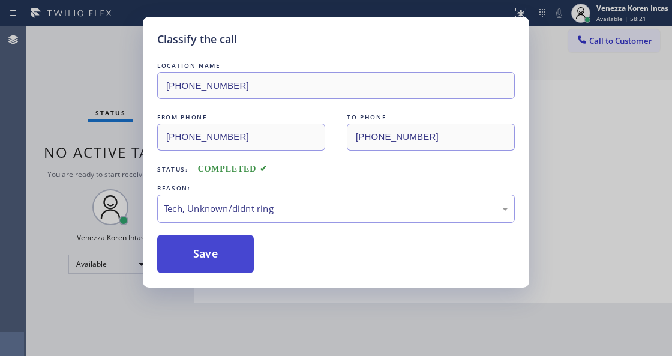
click at [223, 263] on button "Save" at bounding box center [205, 254] width 97 height 38
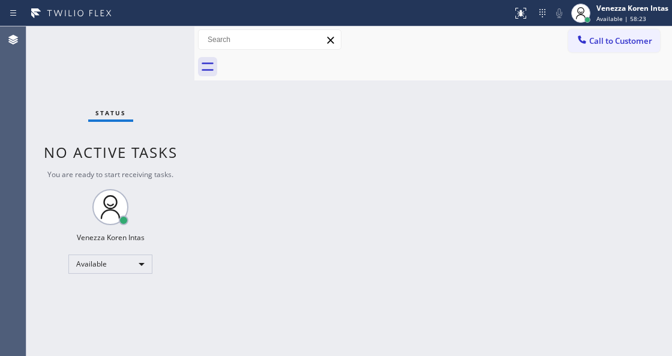
click at [157, 38] on div "Status No active tasks You are ready to start receiving tasks. Venezza Koren In…" at bounding box center [110, 190] width 168 height 329
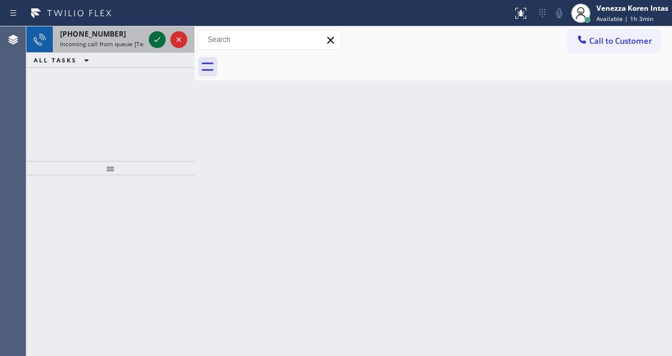
click at [157, 38] on icon at bounding box center [157, 39] width 14 height 14
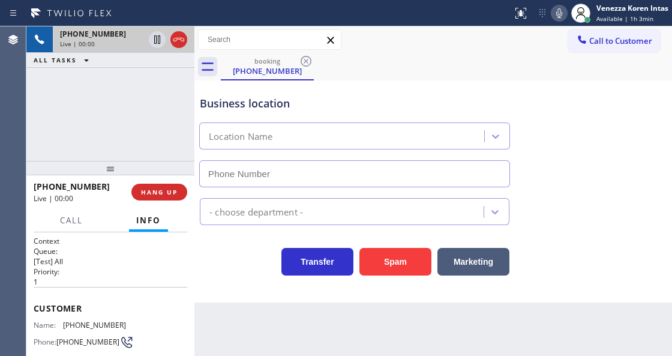
type input "(442) 275-8714"
click at [176, 44] on icon at bounding box center [179, 39] width 14 height 14
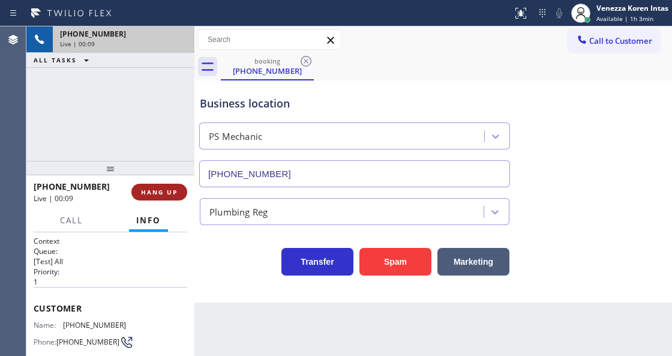
click at [164, 185] on button "HANG UP" at bounding box center [159, 192] width 56 height 17
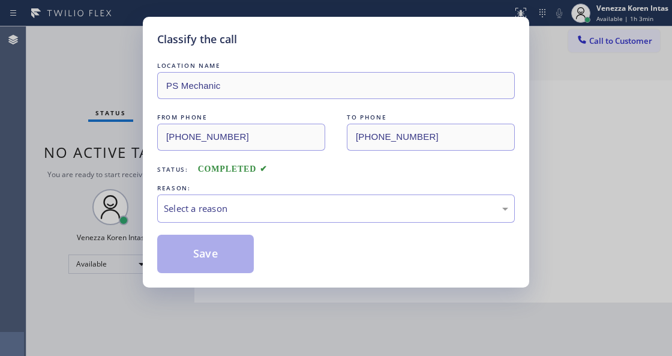
click at [244, 192] on div "REASON:" at bounding box center [336, 188] width 358 height 13
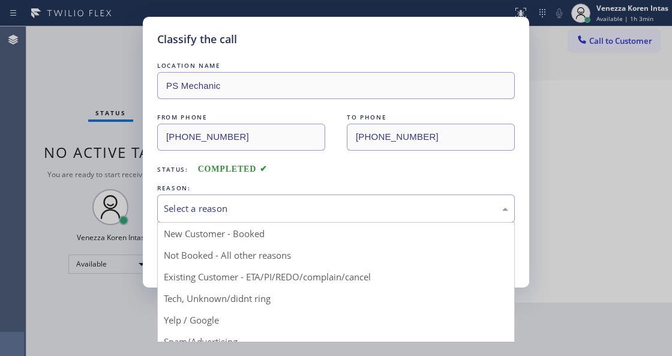
click at [257, 209] on div "Select a reason" at bounding box center [336, 209] width 344 height 14
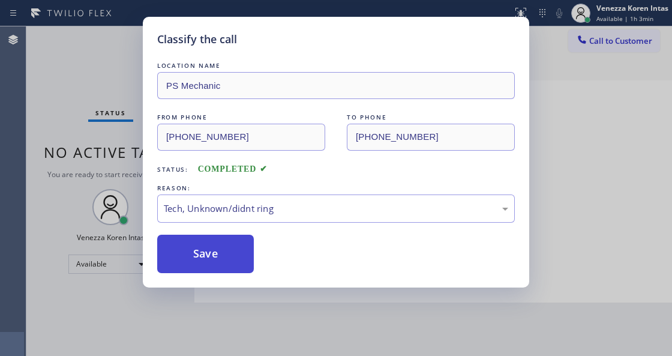
click at [242, 266] on button "Save" at bounding box center [205, 254] width 97 height 38
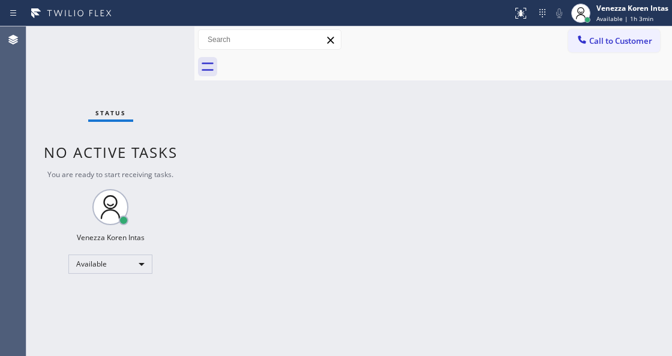
click at [167, 46] on div "Status No active tasks You are ready to start receiving tasks. Venezza Koren In…" at bounding box center [110, 190] width 168 height 329
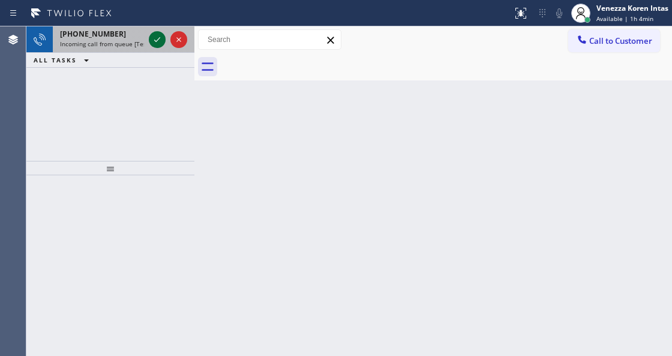
click at [156, 40] on icon at bounding box center [157, 39] width 14 height 14
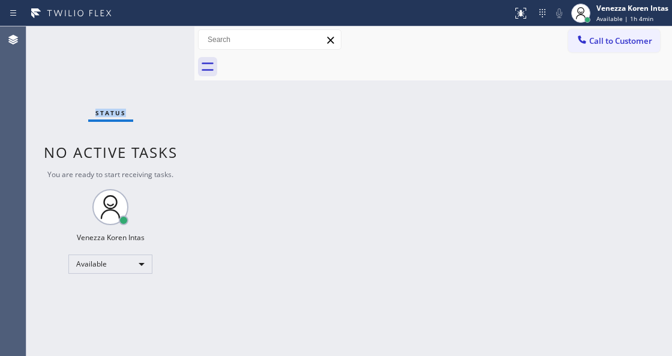
click at [156, 40] on div "Status No active tasks You are ready to start receiving tasks. Venezza Koren In…" at bounding box center [110, 190] width 168 height 329
click at [518, 17] on icon at bounding box center [521, 13] width 14 height 14
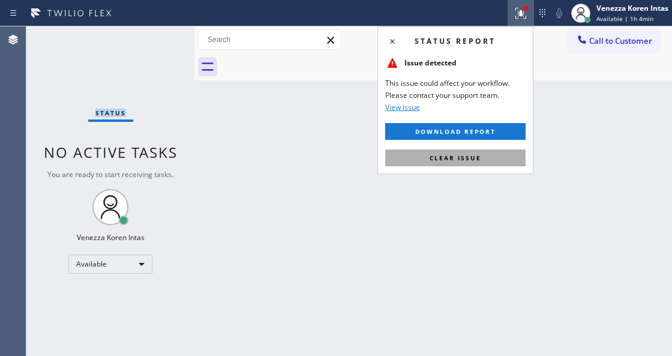
click at [430, 155] on span "Clear issue" at bounding box center [456, 158] width 52 height 8
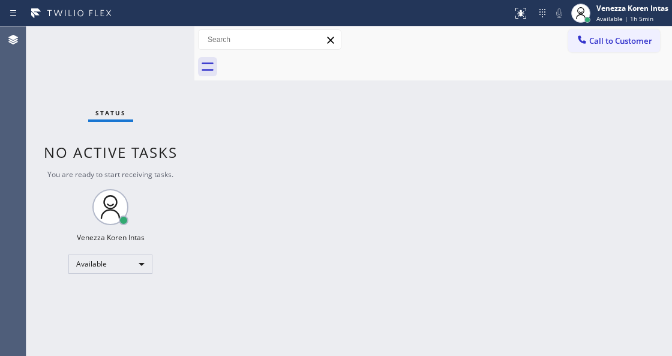
click at [156, 47] on div "Status No active tasks You are ready to start receiving tasks. Venezza Koren In…" at bounding box center [110, 190] width 168 height 329
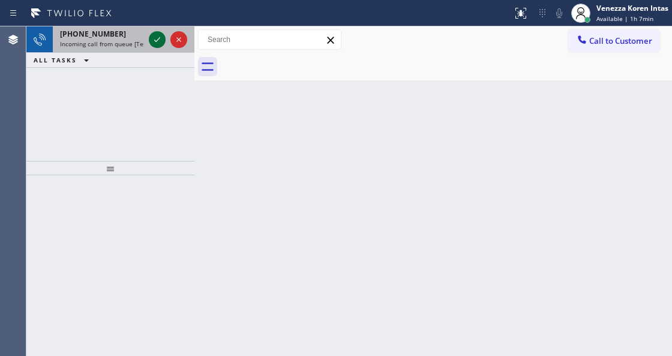
click at [157, 41] on icon at bounding box center [157, 39] width 14 height 14
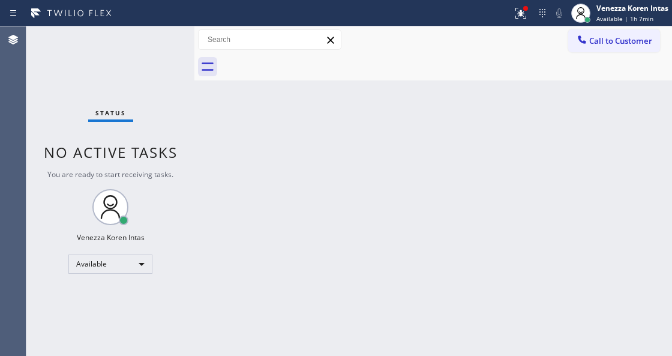
click at [157, 41] on div "Status No active tasks You are ready to start receiving tasks. Venezza Koren In…" at bounding box center [110, 190] width 168 height 329
drag, startPoint x: 527, startPoint y: 3, endPoint x: 506, endPoint y: 90, distance: 89.5
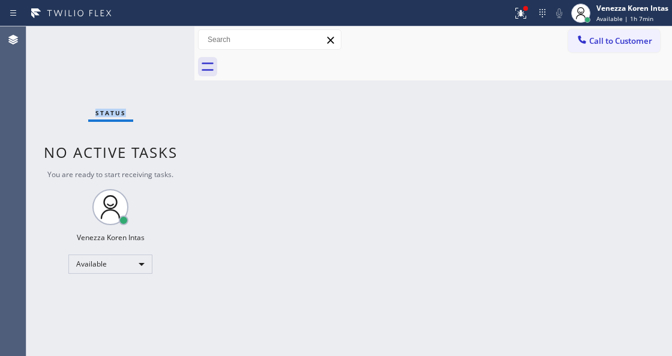
click at [526, 4] on button at bounding box center [521, 13] width 26 height 26
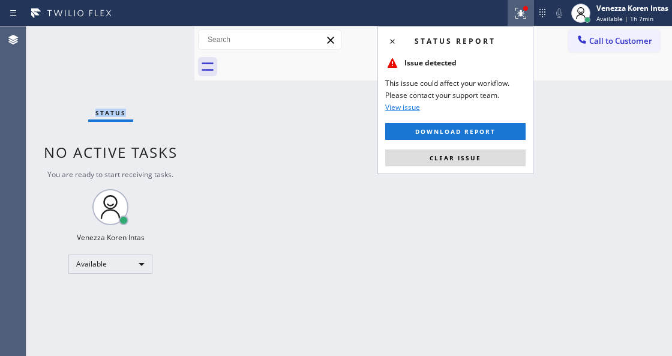
drag, startPoint x: 484, startPoint y: 155, endPoint x: 433, endPoint y: 146, distance: 52.4
click at [484, 155] on button "Clear issue" at bounding box center [455, 157] width 140 height 17
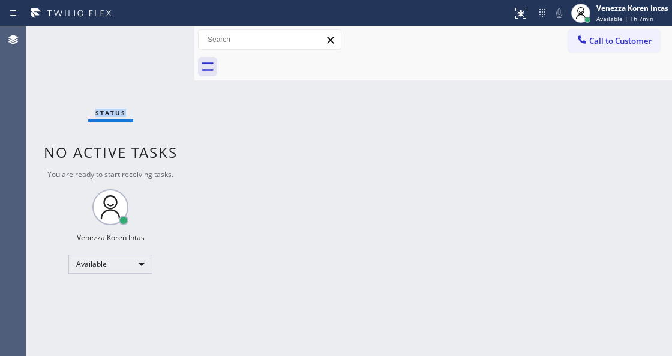
click at [162, 47] on div "Status No active tasks You are ready to start receiving tasks. Venezza Koren In…" at bounding box center [110, 190] width 168 height 329
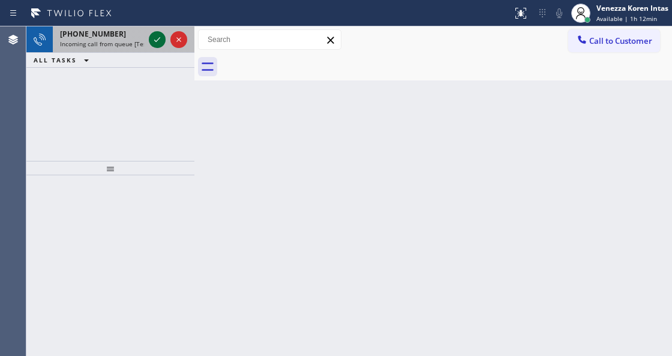
click at [156, 41] on icon at bounding box center [157, 39] width 6 height 5
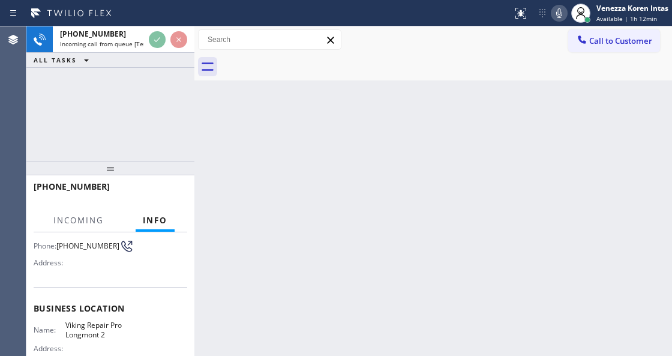
scroll to position [120, 0]
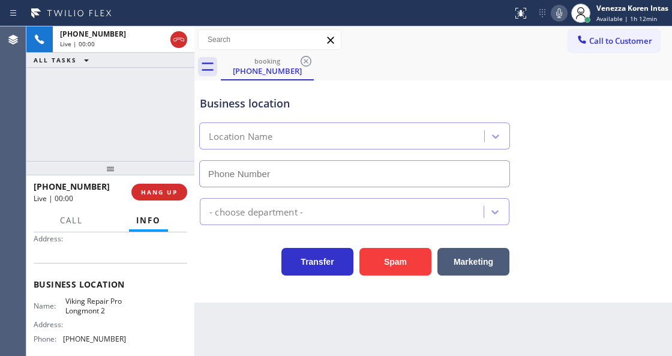
type input "(720) 637-1164"
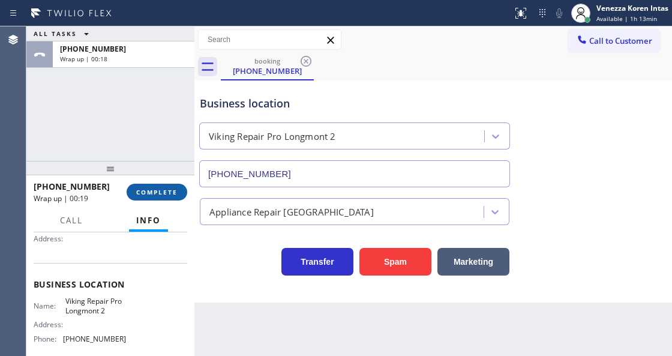
click at [128, 187] on button "COMPLETE" at bounding box center [157, 192] width 61 height 17
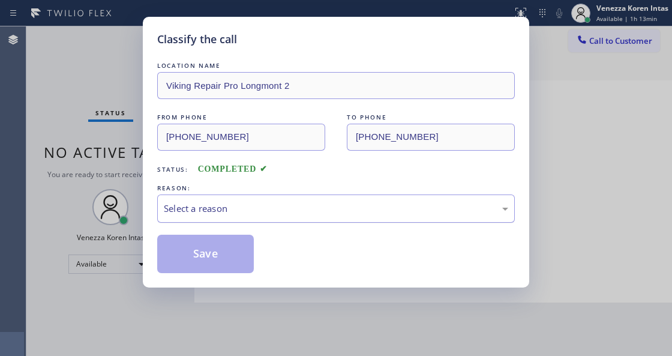
click at [313, 213] on div "Select a reason" at bounding box center [336, 209] width 344 height 14
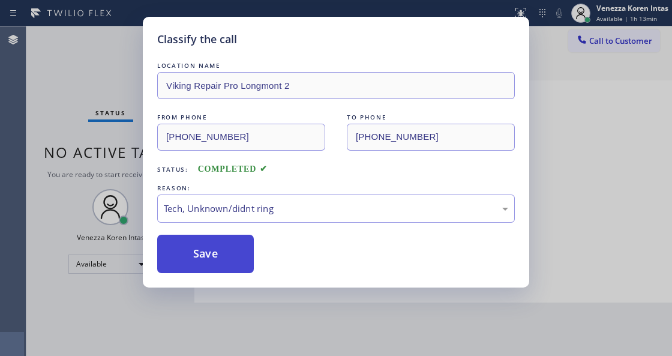
click at [253, 265] on button "Save" at bounding box center [205, 254] width 97 height 38
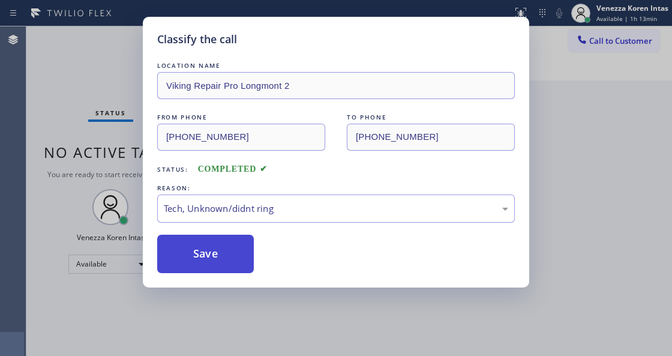
click at [244, 263] on button "Save" at bounding box center [205, 254] width 97 height 38
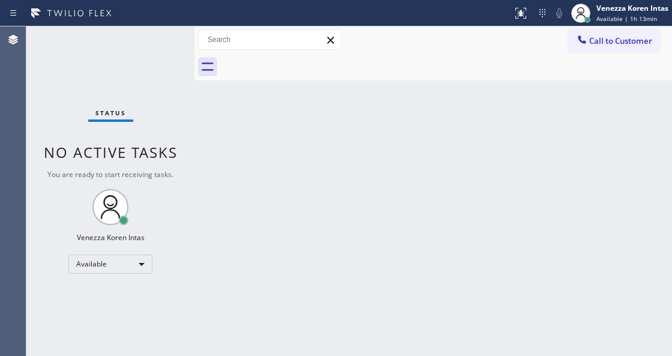
click at [168, 46] on div "Status No active tasks You are ready to start receiving tasks. Venezza Koren In…" at bounding box center [110, 190] width 168 height 329
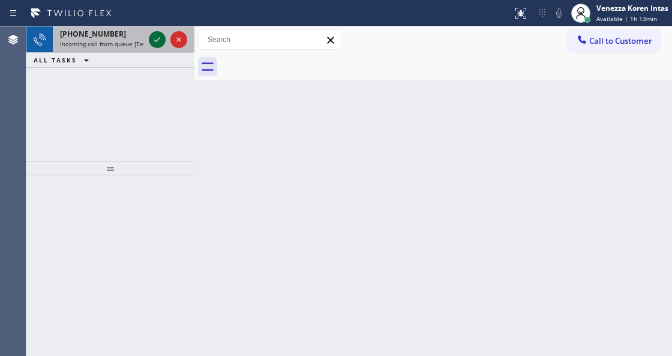
click at [149, 34] on div at bounding box center [157, 39] width 17 height 14
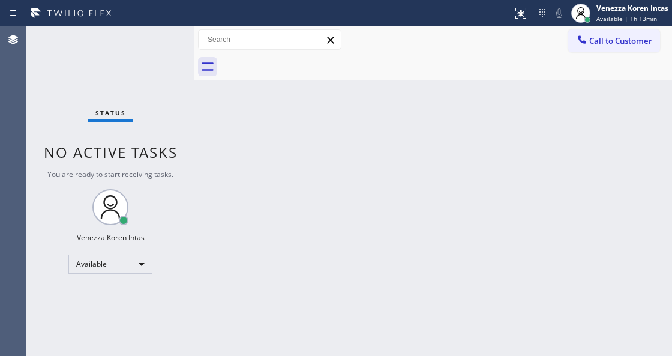
click at [152, 36] on div "Status No active tasks You are ready to start receiving tasks. Venezza Koren In…" at bounding box center [110, 190] width 168 height 329
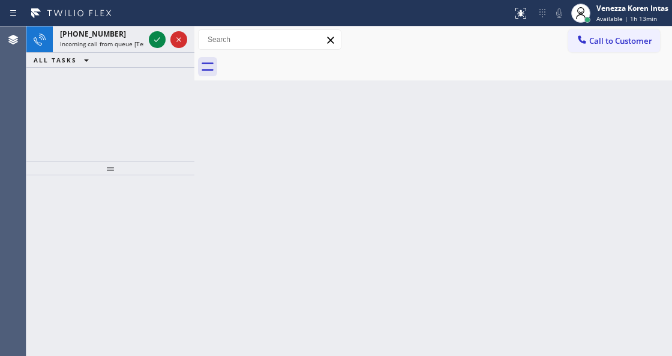
click at [155, 37] on icon at bounding box center [157, 39] width 14 height 14
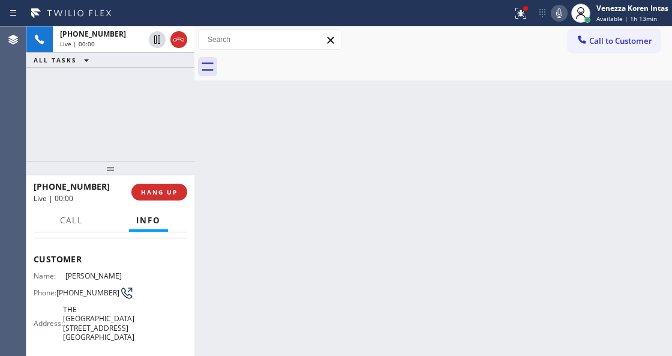
scroll to position [120, 0]
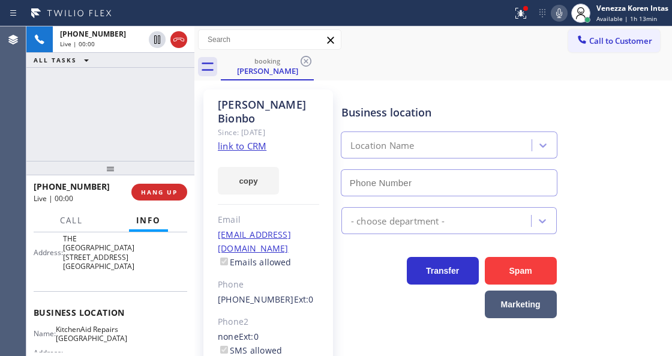
type input "(361) 203-3251"
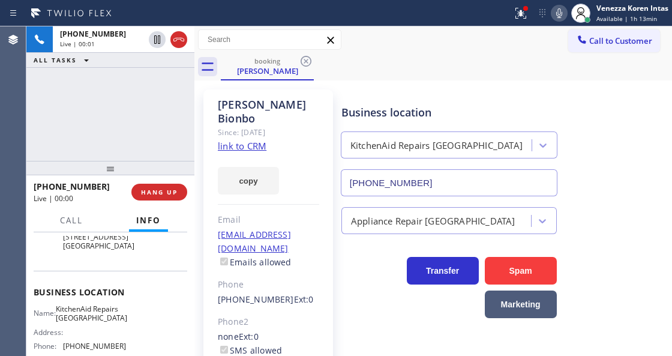
scroll to position [160, 0]
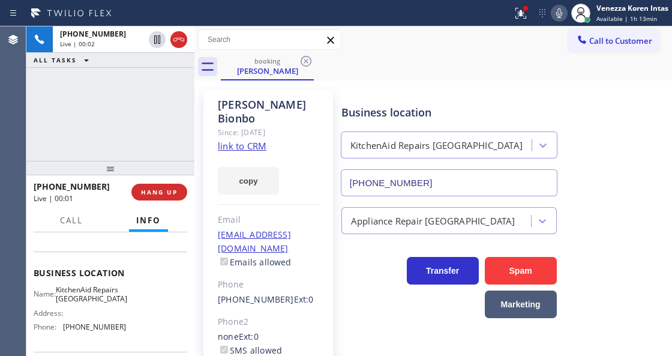
click at [248, 140] on link "link to CRM" at bounding box center [242, 146] width 49 height 12
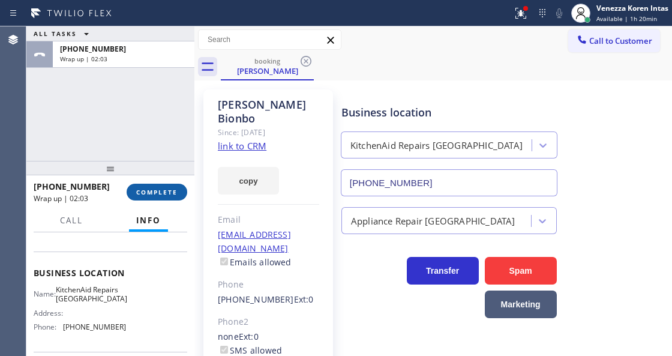
click at [178, 196] on button "COMPLETE" at bounding box center [157, 192] width 61 height 17
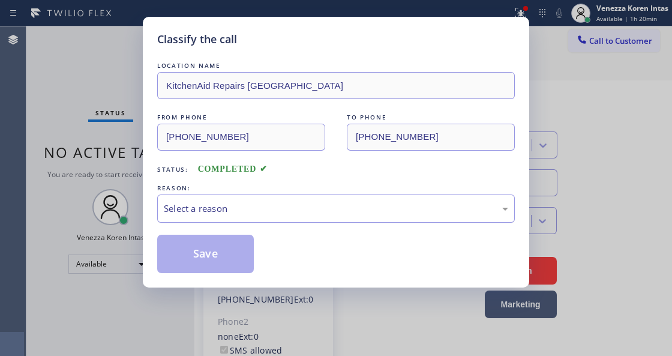
click at [303, 210] on div "Select a reason" at bounding box center [336, 209] width 344 height 14
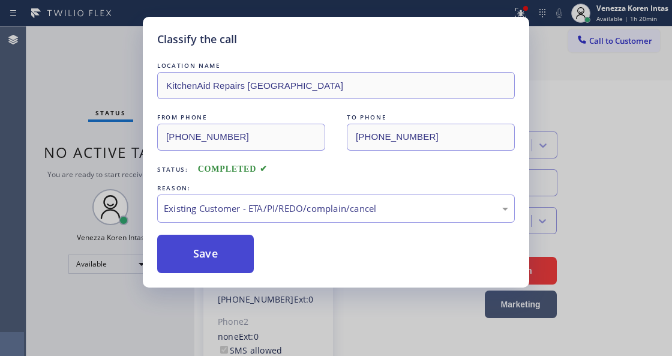
drag, startPoint x: 310, startPoint y: 278, endPoint x: 247, endPoint y: 259, distance: 66.4
click at [247, 259] on button "Save" at bounding box center [205, 254] width 97 height 38
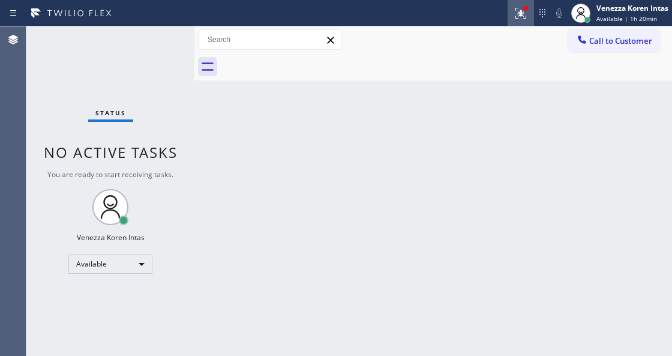
click at [526, 12] on icon at bounding box center [521, 13] width 14 height 14
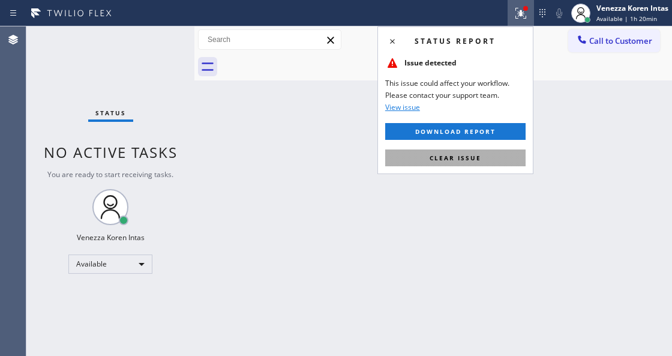
click at [496, 156] on button "Clear issue" at bounding box center [455, 157] width 140 height 17
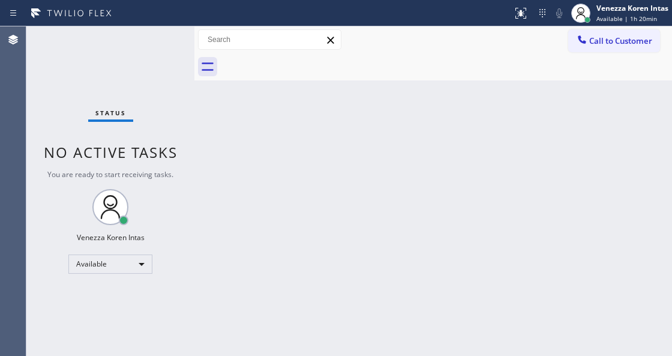
click at [182, 43] on div "Status No active tasks You are ready to start receiving tasks. Venezza Koren In…" at bounding box center [110, 190] width 168 height 329
click at [133, 52] on div "Status No active tasks You are ready to start receiving tasks. Venezza Koren In…" at bounding box center [110, 190] width 168 height 329
click at [161, 41] on div "Status No active tasks You are ready to start receiving tasks. Venezza Koren In…" at bounding box center [110, 190] width 168 height 329
click at [160, 41] on div "Status No active tasks You are ready to start receiving tasks. Venezza Koren In…" at bounding box center [110, 190] width 168 height 329
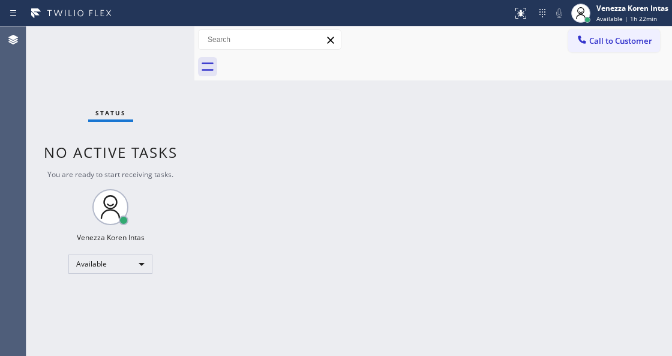
click at [158, 41] on div "Status No active tasks You are ready to start receiving tasks. Venezza Koren In…" at bounding box center [110, 190] width 168 height 329
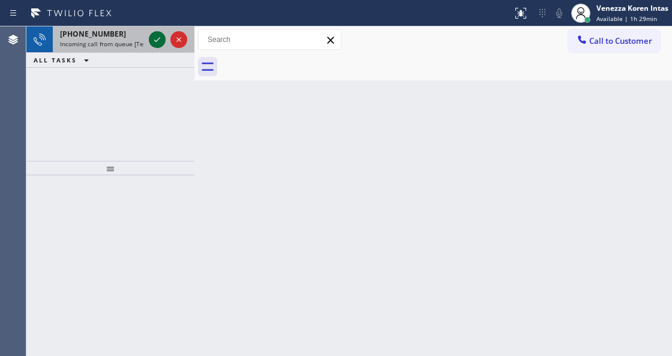
click at [158, 41] on icon at bounding box center [157, 39] width 14 height 14
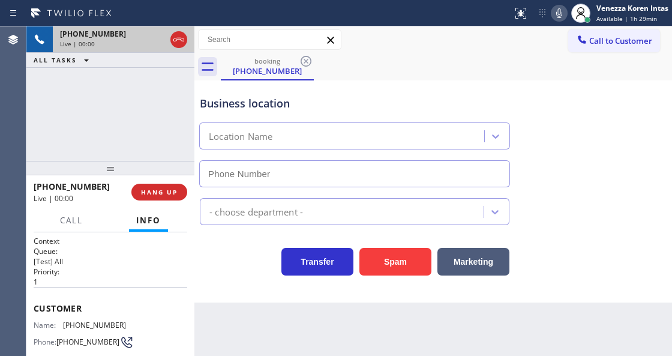
type input "(786) 465-5241"
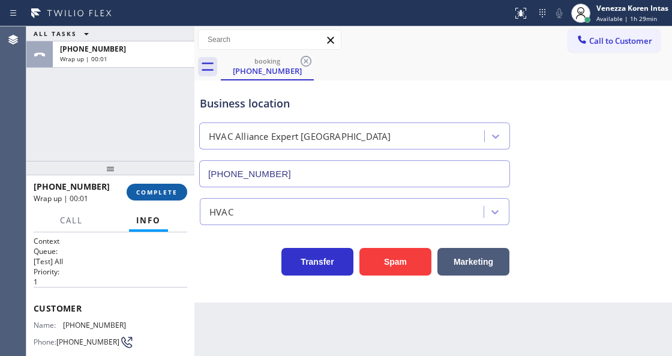
click at [169, 196] on span "COMPLETE" at bounding box center [156, 192] width 41 height 8
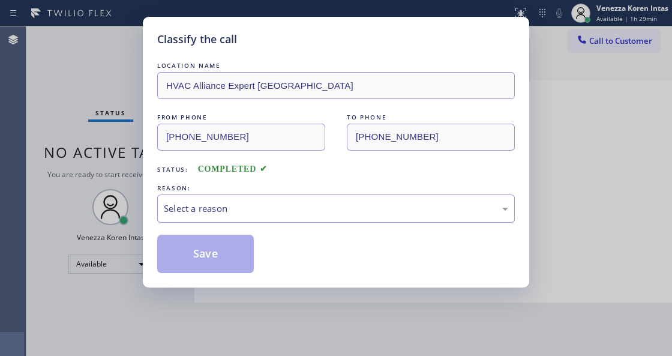
click at [298, 215] on div "Select a reason" at bounding box center [336, 209] width 344 height 14
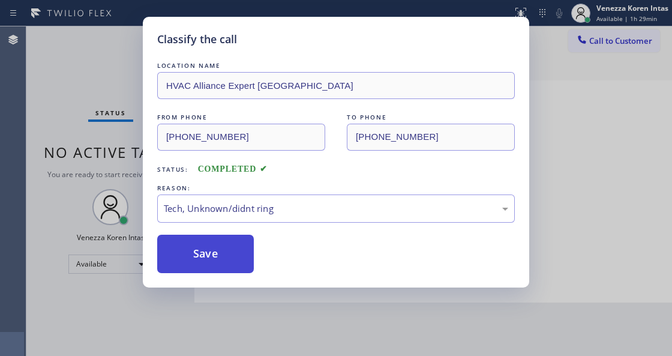
click at [217, 259] on button "Save" at bounding box center [205, 254] width 97 height 38
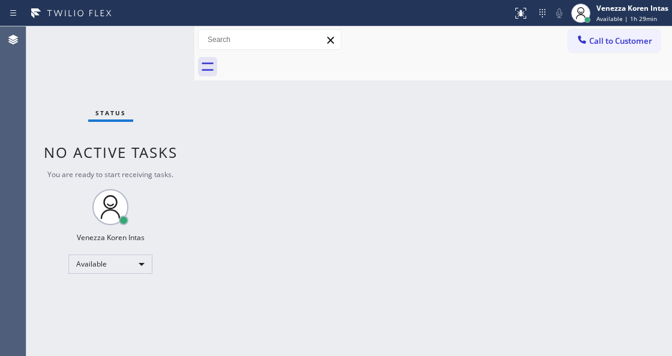
click at [156, 43] on div "Status No active tasks You are ready to start receiving tasks. Venezza Koren In…" at bounding box center [110, 190] width 168 height 329
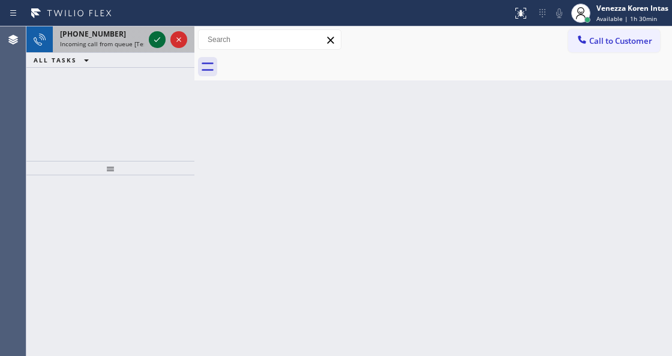
click at [156, 43] on icon at bounding box center [157, 39] width 14 height 14
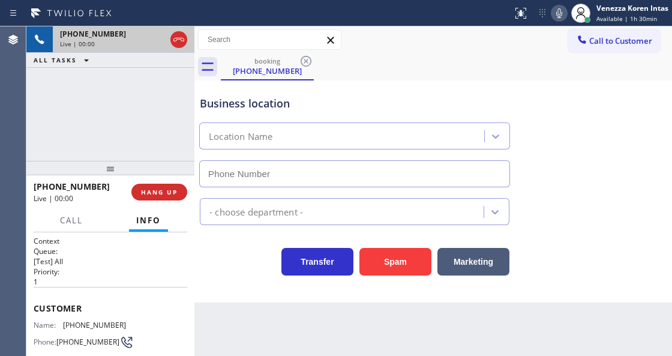
type input "(332) 456-0495"
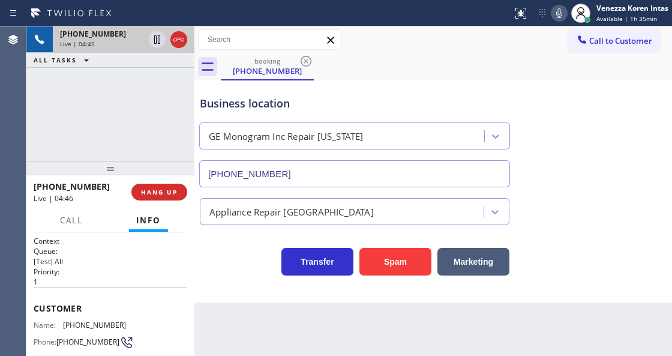
click at [555, 13] on icon at bounding box center [559, 13] width 14 height 14
click at [157, 39] on icon at bounding box center [157, 39] width 14 height 14
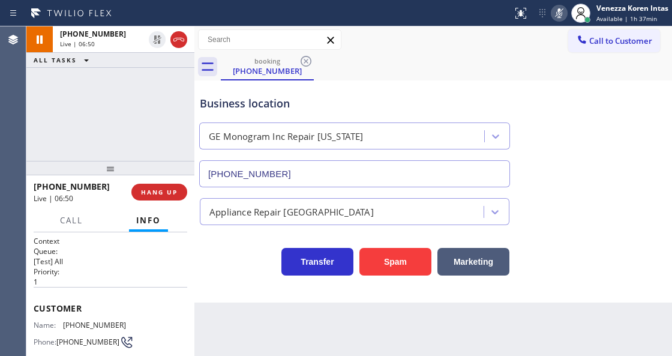
click at [552, 13] on icon at bounding box center [559, 13] width 14 height 14
drag, startPoint x: 119, startPoint y: 322, endPoint x: 65, endPoint y: 324, distance: 54.6
click at [65, 324] on span "(347) 528-8595" at bounding box center [94, 324] width 63 height 9
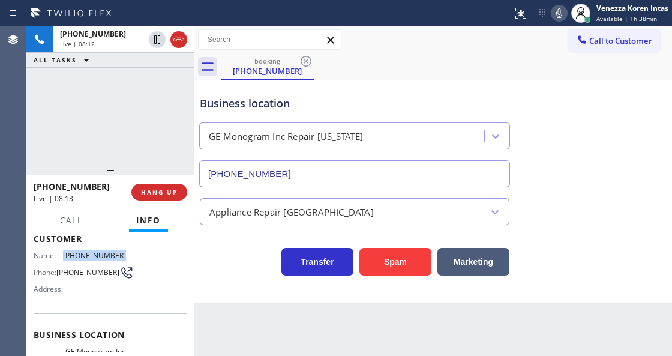
scroll to position [120, 0]
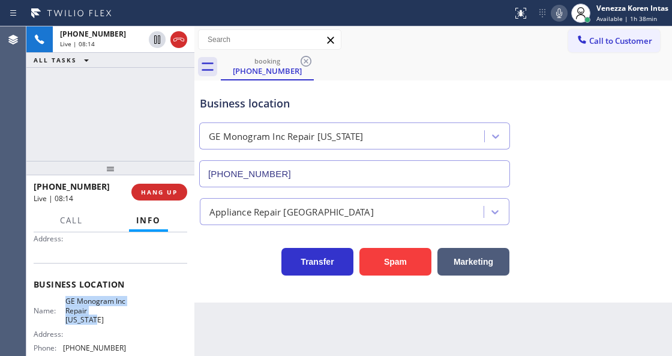
drag, startPoint x: 64, startPoint y: 298, endPoint x: 95, endPoint y: 325, distance: 40.4
click at [95, 325] on div "Name: GE Monogram Inc Repair New York Address: Phone: (332) 456-0495" at bounding box center [80, 326] width 92 height 61
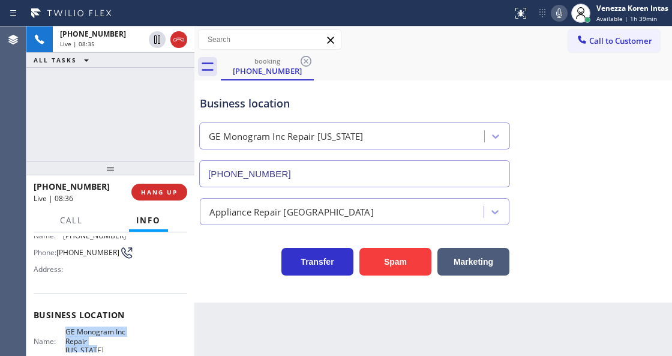
scroll to position [40, 0]
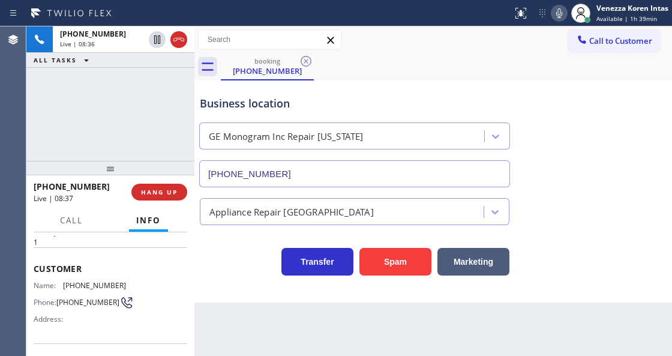
click at [442, 64] on div "booking (347) 528-8595" at bounding box center [446, 66] width 451 height 27
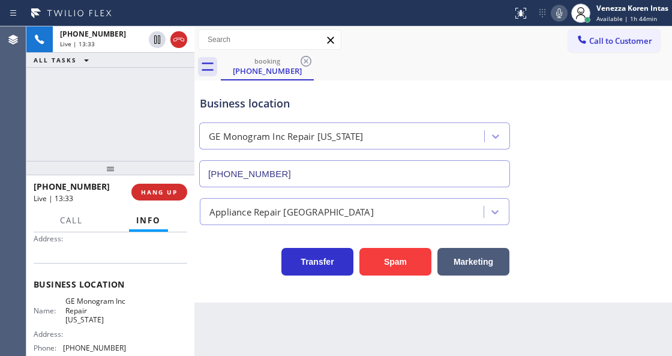
scroll to position [160, 0]
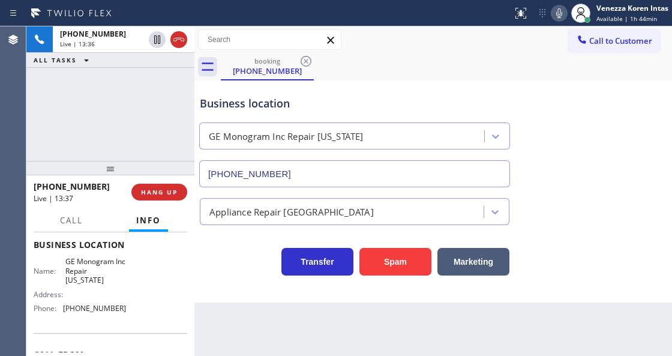
click at [88, 308] on span "(332) 456-0495" at bounding box center [94, 308] width 63 height 9
drag, startPoint x: 121, startPoint y: 307, endPoint x: 62, endPoint y: 306, distance: 58.8
click at [62, 306] on div "Phone: (332) 456-0495" at bounding box center [80, 308] width 92 height 9
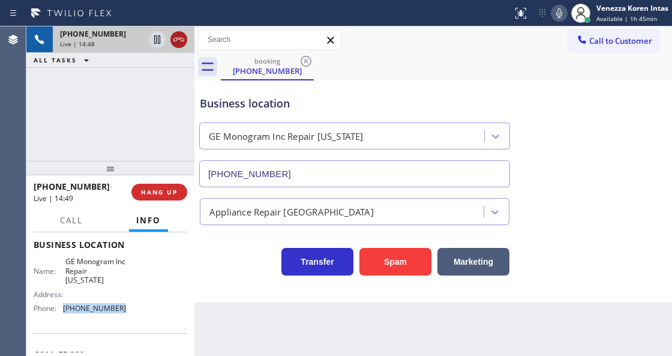
drag, startPoint x: 185, startPoint y: 41, endPoint x: 214, endPoint y: 43, distance: 28.3
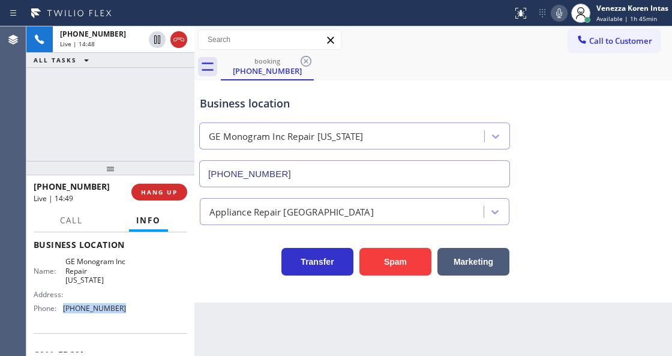
click at [185, 41] on icon at bounding box center [179, 39] width 14 height 14
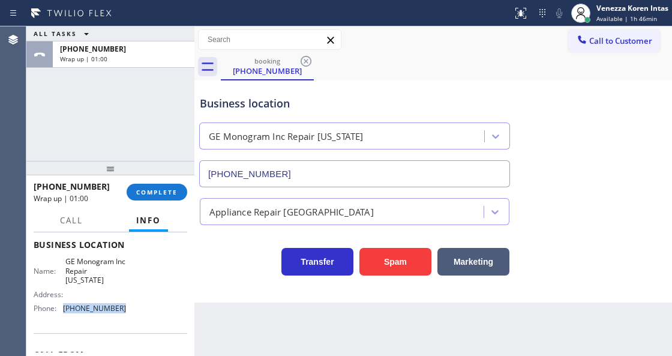
drag, startPoint x: 178, startPoint y: 196, endPoint x: 197, endPoint y: 200, distance: 19.5
click at [176, 197] on button "COMPLETE" at bounding box center [157, 192] width 61 height 17
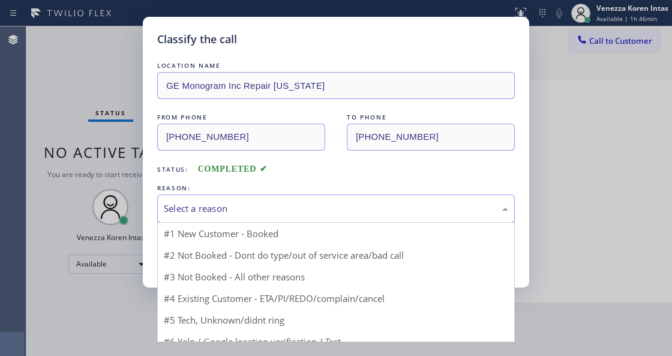
click at [265, 208] on div "Select a reason" at bounding box center [336, 209] width 344 height 14
drag, startPoint x: 258, startPoint y: 236, endPoint x: 250, endPoint y: 245, distance: 12.3
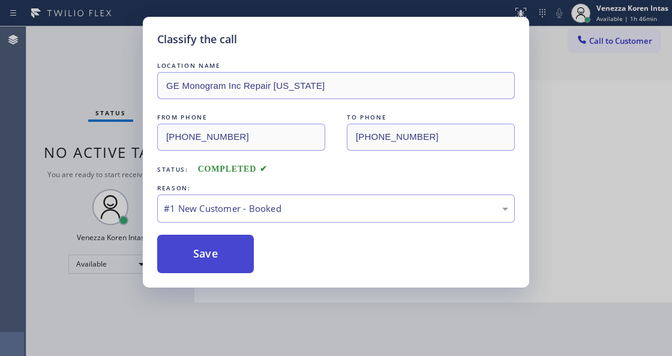
click at [249, 246] on button "Save" at bounding box center [205, 254] width 97 height 38
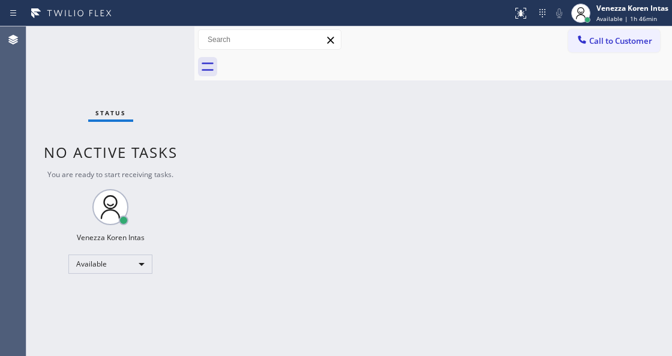
click at [328, 217] on div "Back to Dashboard Change Sender ID Customers Technicians Select a contact Outbo…" at bounding box center [433, 190] width 478 height 329
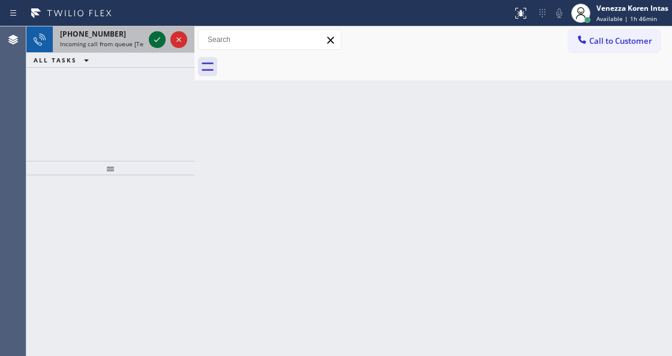
click at [157, 41] on icon at bounding box center [157, 39] width 6 height 5
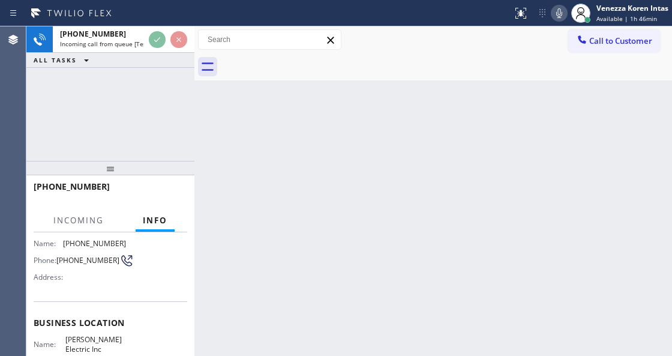
scroll to position [160, 0]
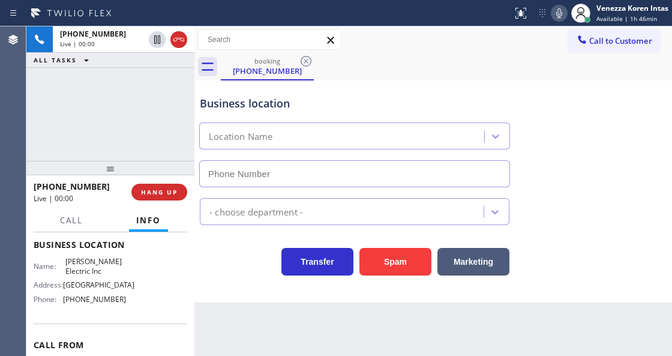
type input "(856) 702-3785"
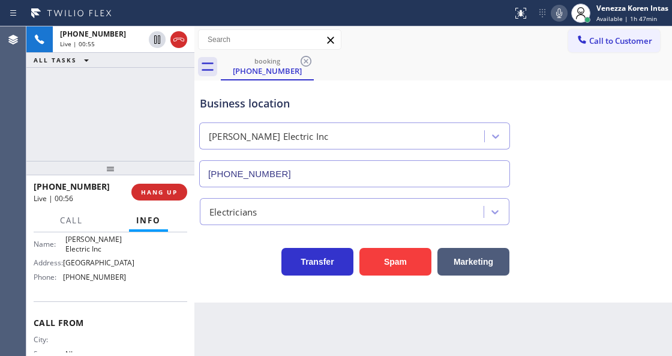
scroll to position [200, 0]
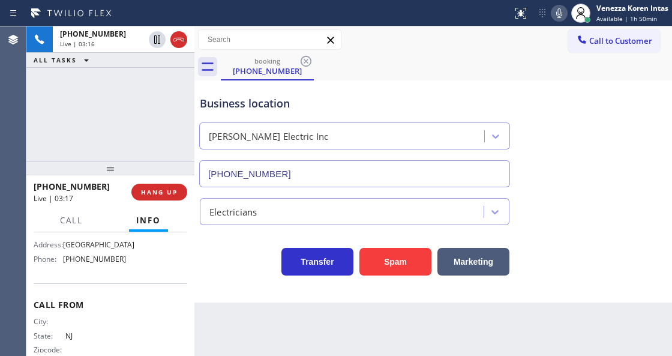
click at [559, 11] on icon at bounding box center [559, 13] width 14 height 14
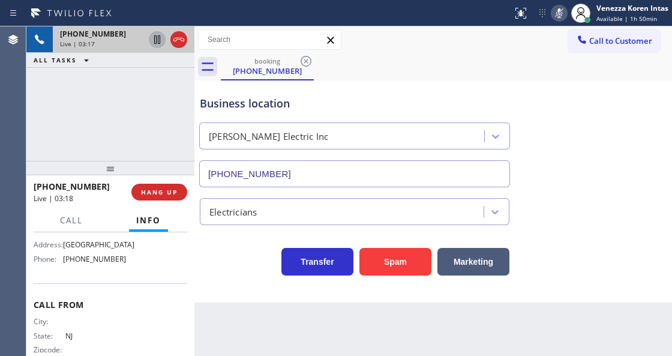
click at [154, 42] on icon at bounding box center [157, 39] width 6 height 8
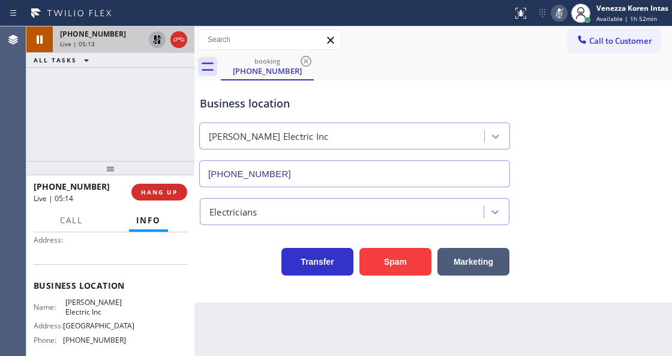
scroll to position [40, 0]
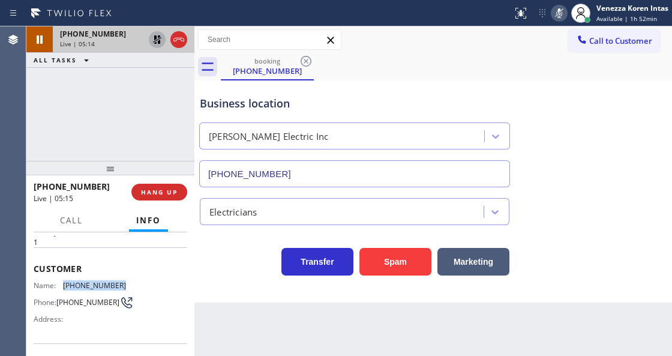
drag, startPoint x: 124, startPoint y: 282, endPoint x: 55, endPoint y: 287, distance: 68.6
click at [55, 287] on div "Name: (609) 200-3616 Phone: (609) 200-3616 Address:" at bounding box center [111, 304] width 154 height 47
drag, startPoint x: 563, startPoint y: 17, endPoint x: 550, endPoint y: 24, distance: 15.6
click at [561, 17] on icon at bounding box center [559, 13] width 14 height 14
click at [156, 37] on icon at bounding box center [157, 39] width 8 height 8
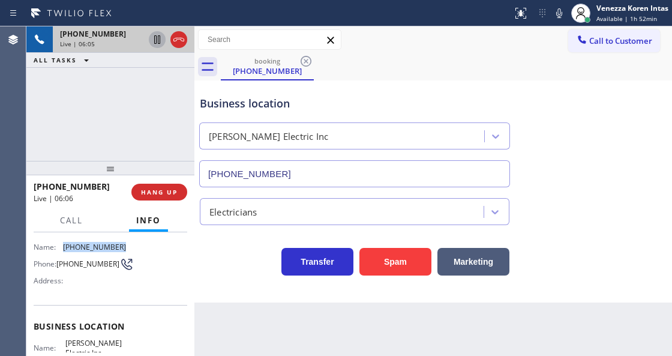
scroll to position [120, 0]
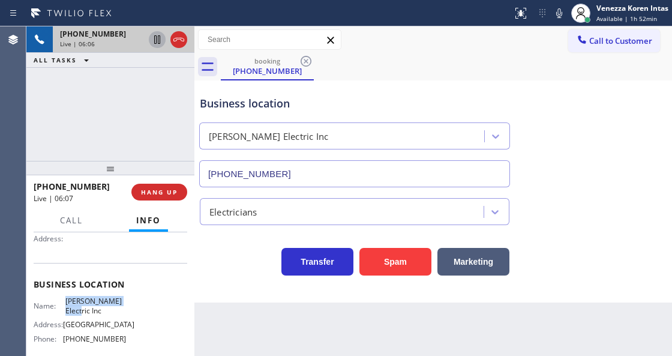
drag, startPoint x: 62, startPoint y: 296, endPoint x: 78, endPoint y: 310, distance: 20.9
click at [78, 310] on div "Name: Amison Electric Inc" at bounding box center [80, 305] width 92 height 19
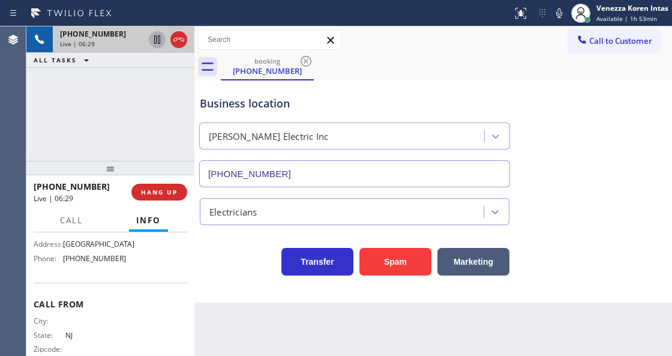
scroll to position [200, 0]
drag, startPoint x: 118, startPoint y: 276, endPoint x: 65, endPoint y: 280, distance: 52.4
click at [65, 263] on span "(856) 702-3785" at bounding box center [94, 258] width 63 height 9
click at [425, 80] on div "Business location Amison Electric Inc (856) 702-3785" at bounding box center [433, 133] width 472 height 109
click at [624, 12] on div "Venezza Koren Intas" at bounding box center [632, 8] width 72 height 10
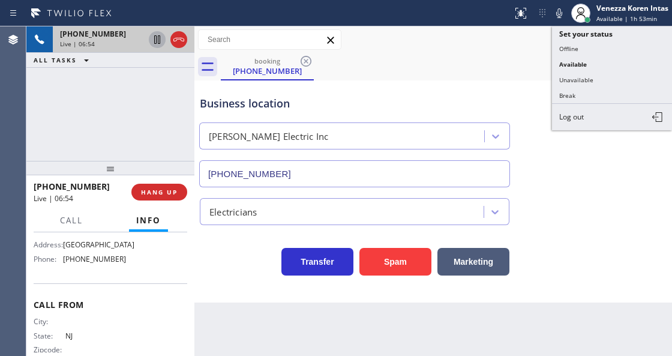
click at [511, 49] on div "Call to Customer Outbound call Location Search location Your caller id phone nu…" at bounding box center [433, 39] width 478 height 21
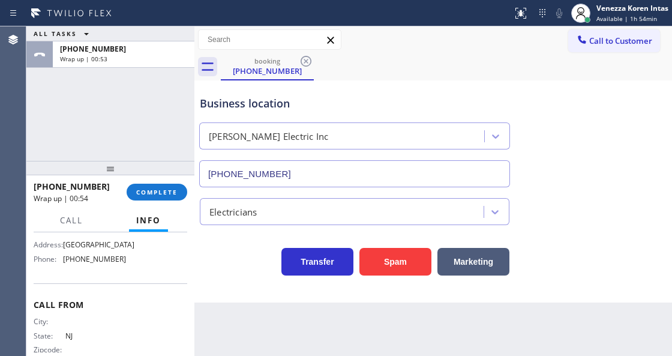
click at [182, 184] on div "+16092003616 Wrap up | 00:54 COMPLETE" at bounding box center [111, 191] width 154 height 31
click at [174, 188] on span "COMPLETE" at bounding box center [156, 192] width 41 height 8
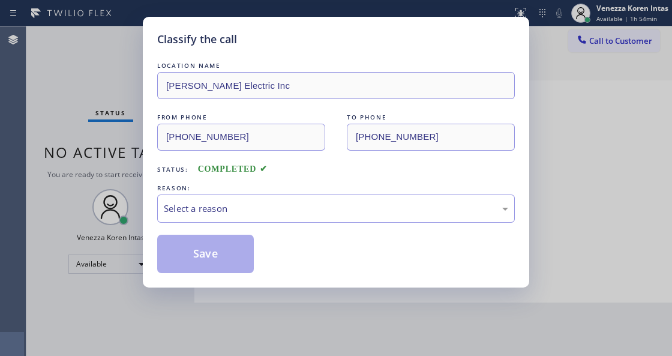
click at [250, 211] on div "Select a reason" at bounding box center [336, 209] width 344 height 14
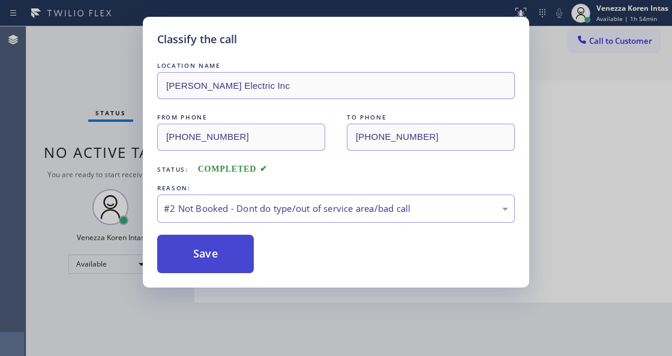
click at [241, 257] on button "Save" at bounding box center [205, 254] width 97 height 38
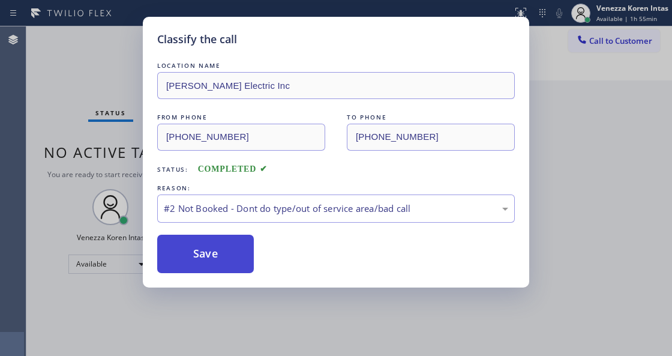
click at [228, 256] on button "Save" at bounding box center [205, 254] width 97 height 38
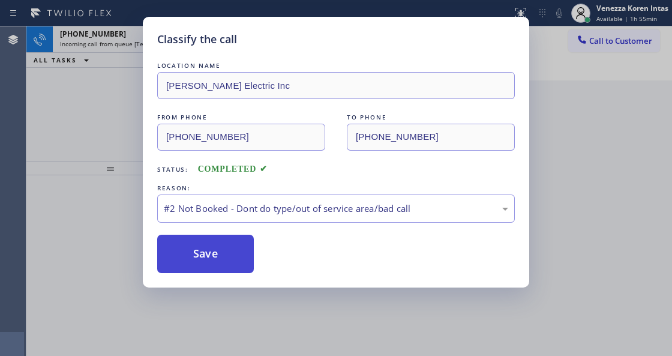
click at [239, 245] on button "Save" at bounding box center [205, 254] width 97 height 38
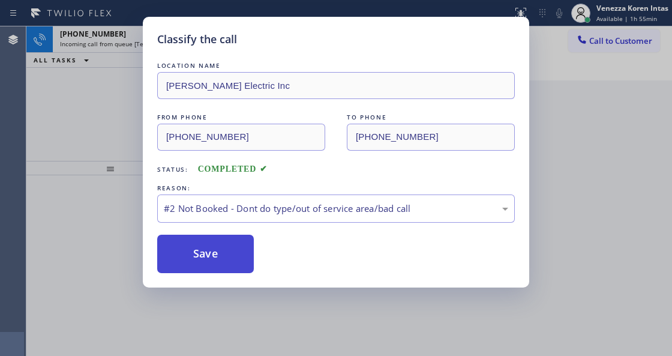
click at [239, 245] on button "Save" at bounding box center [205, 254] width 97 height 38
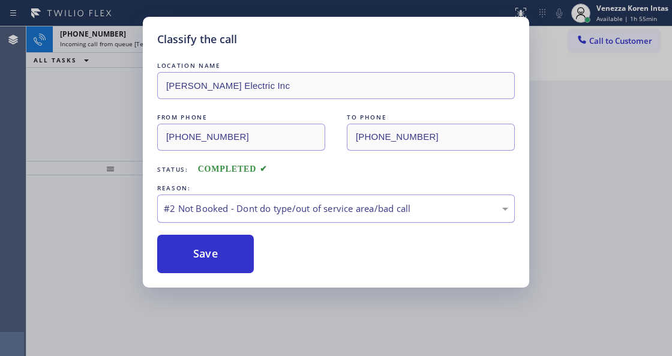
click at [250, 217] on div "#2 Not Booked - Dont do type/out of service area/bad call" at bounding box center [336, 208] width 358 height 28
click at [222, 264] on button "Save" at bounding box center [205, 254] width 97 height 38
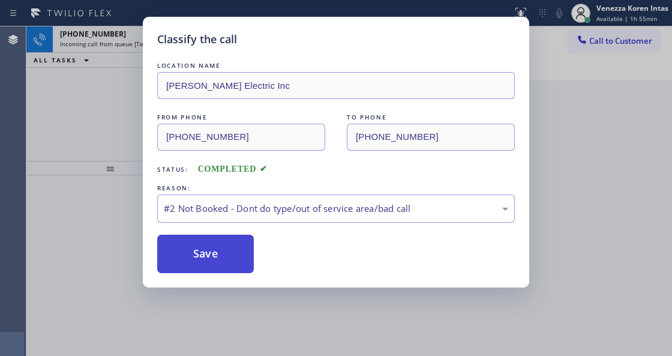
click at [222, 264] on button "Save" at bounding box center [205, 254] width 97 height 38
click at [218, 266] on button "Save" at bounding box center [205, 254] width 97 height 38
drag, startPoint x: 212, startPoint y: 262, endPoint x: 172, endPoint y: 279, distance: 44.3
click at [206, 270] on button "Save" at bounding box center [205, 254] width 97 height 38
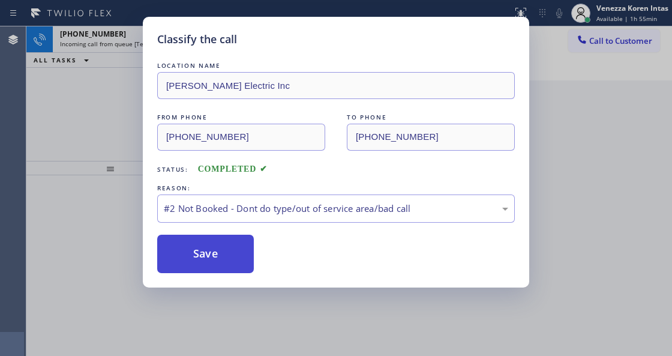
click at [181, 262] on button "Save" at bounding box center [205, 254] width 97 height 38
click at [181, 257] on button "Save" at bounding box center [205, 254] width 97 height 38
click at [182, 256] on button "Save" at bounding box center [205, 254] width 97 height 38
click at [196, 252] on button "Save" at bounding box center [205, 254] width 97 height 38
click at [198, 251] on button "Save" at bounding box center [205, 254] width 97 height 38
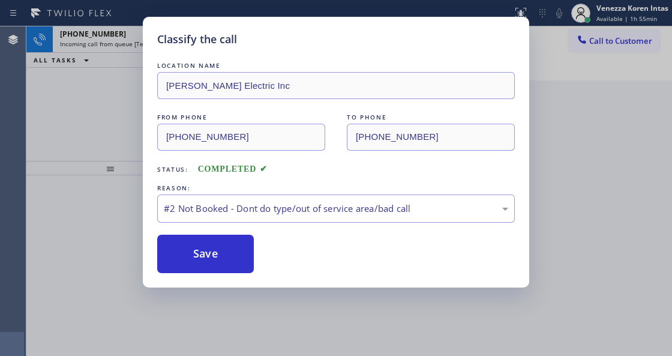
drag, startPoint x: 203, startPoint y: 253, endPoint x: 246, endPoint y: 295, distance: 59.8
click at [233, 290] on div "Classify the call LOCATION NAME Amison Electric Inc FROM PHONE (609) 200-3616 T…" at bounding box center [336, 178] width 672 height 356
click at [246, 295] on div "Classify the call LOCATION NAME Amison Electric Inc FROM PHONE (609) 200-3616 T…" at bounding box center [336, 178] width 672 height 356
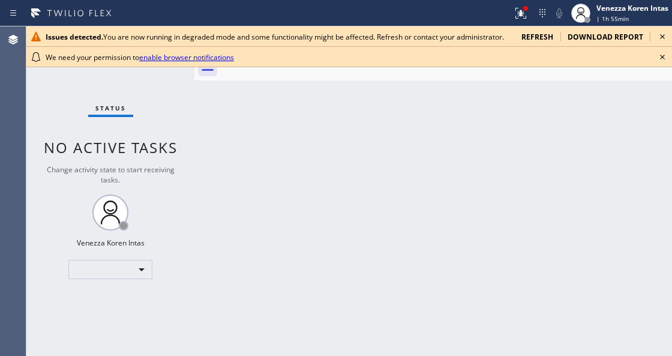
click at [660, 57] on icon at bounding box center [662, 57] width 14 height 14
click at [660, 57] on div at bounding box center [446, 66] width 451 height 27
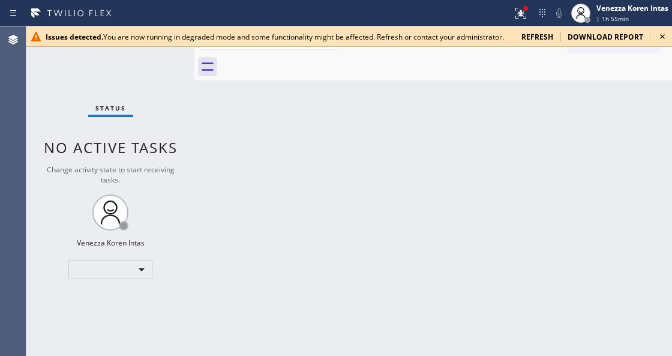
click at [662, 37] on icon at bounding box center [662, 36] width 5 height 5
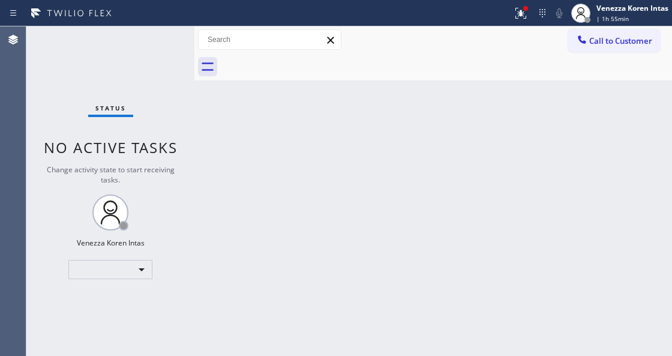
drag, startPoint x: 621, startPoint y: 10, endPoint x: 586, endPoint y: 77, distance: 75.4
click at [619, 16] on div "Venezza Koren Intas | 1h 55min" at bounding box center [633, 12] width 78 height 21
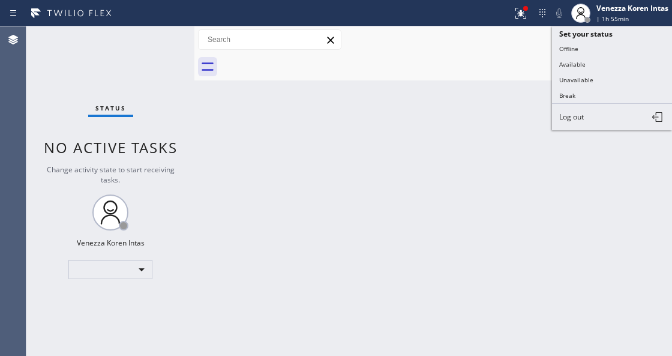
click at [577, 77] on button "Unavailable" at bounding box center [612, 80] width 120 height 16
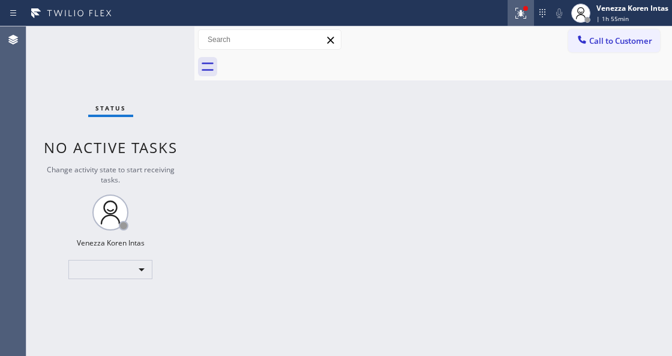
click at [527, 18] on icon at bounding box center [521, 13] width 14 height 14
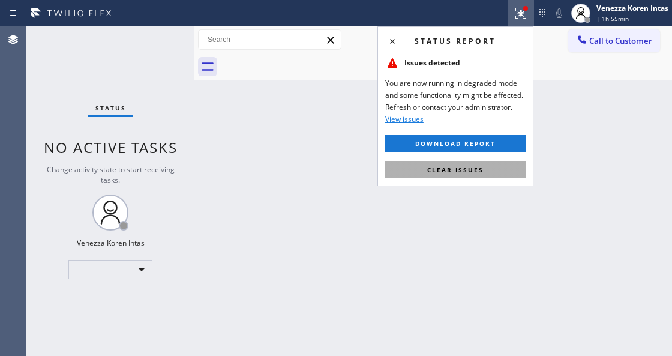
click at [500, 175] on button "Clear issues" at bounding box center [455, 169] width 140 height 17
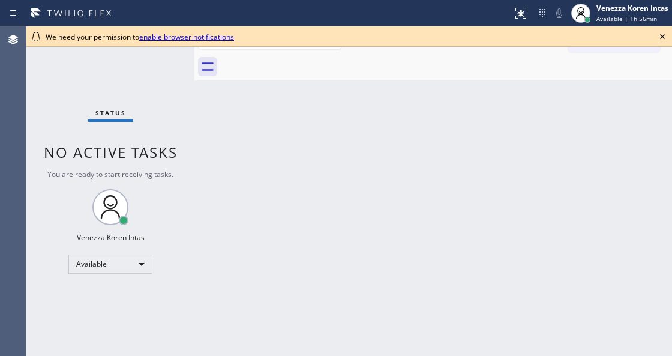
click at [661, 37] on icon at bounding box center [662, 36] width 5 height 5
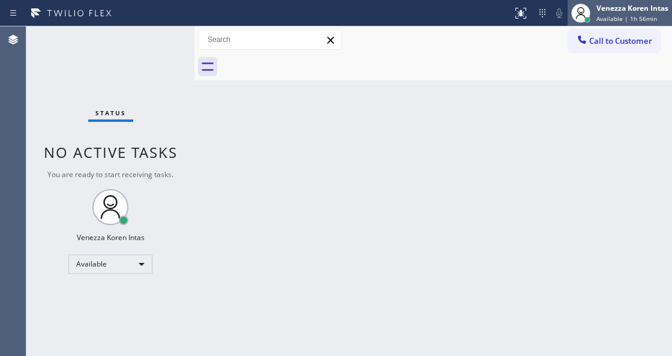
click at [639, 10] on div "Venezza Koren Intas" at bounding box center [632, 8] width 72 height 10
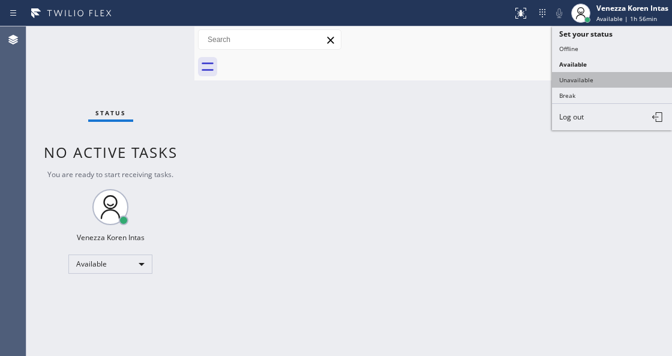
click at [589, 84] on button "Unavailable" at bounding box center [612, 80] width 120 height 16
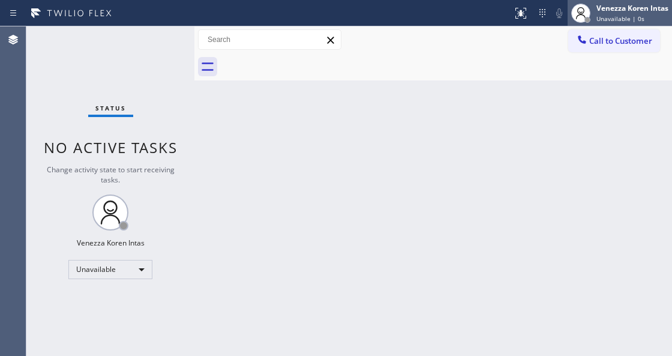
click at [603, 15] on span "Unavailable | 0s" at bounding box center [620, 18] width 48 height 8
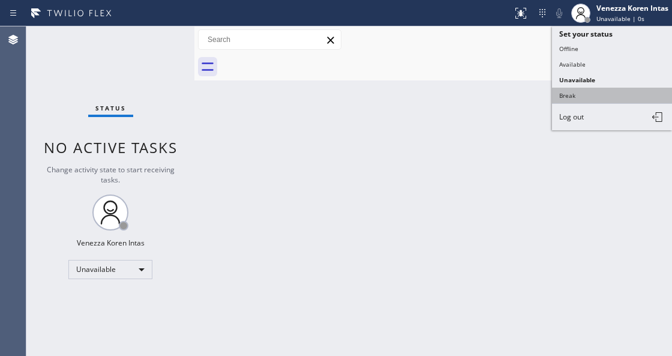
click at [577, 90] on button "Break" at bounding box center [612, 96] width 120 height 16
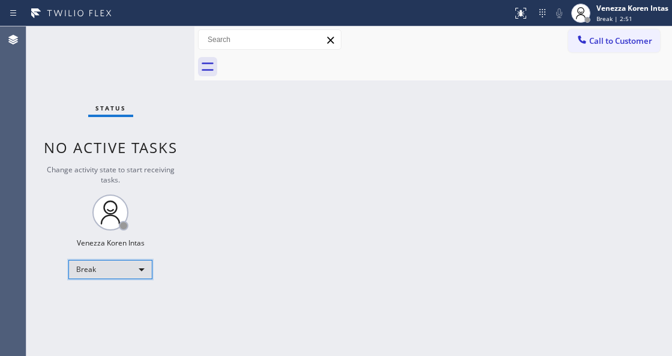
click at [139, 271] on div "Break" at bounding box center [110, 269] width 84 height 19
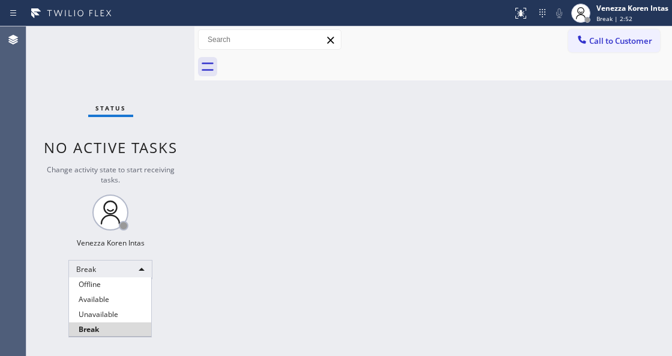
click at [240, 298] on div at bounding box center [336, 178] width 672 height 356
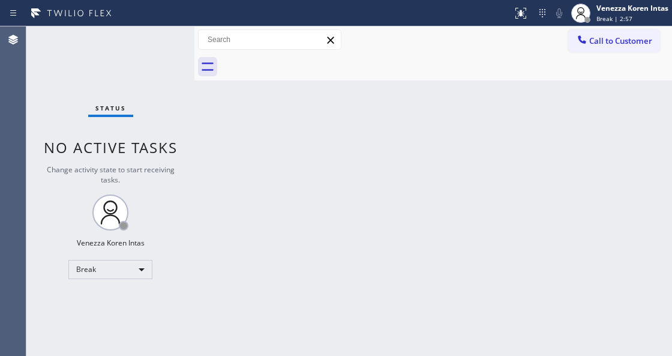
click at [226, 137] on div "Back to Dashboard Change Sender ID Customers Technicians Select a contact Outbo…" at bounding box center [433, 190] width 478 height 329
click at [598, 14] on span "Break | 2:58" at bounding box center [614, 18] width 36 height 8
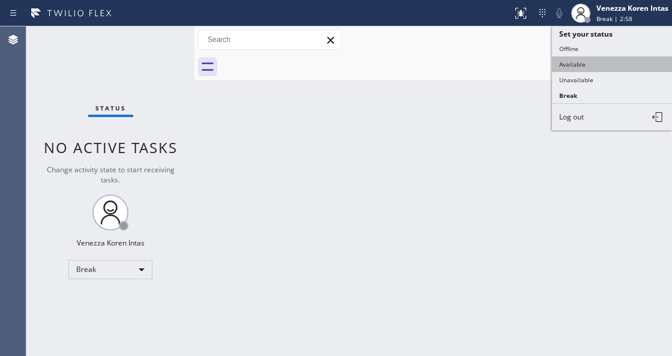
click at [593, 66] on button "Available" at bounding box center [612, 64] width 120 height 16
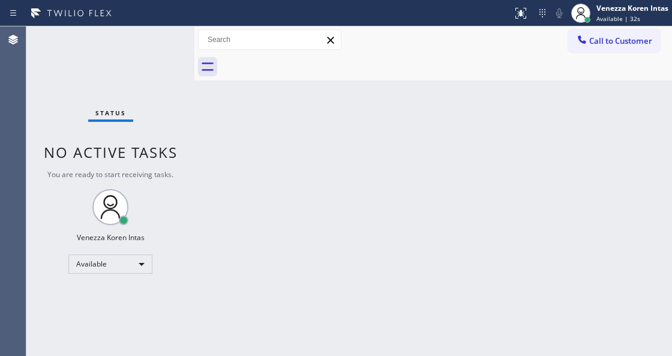
click at [145, 50] on div "Status No active tasks You are ready to start receiving tasks. Venezza Koren In…" at bounding box center [110, 190] width 168 height 329
click at [139, 66] on div "Status No active tasks You are ready to start receiving tasks. Venezza Koren In…" at bounding box center [110, 190] width 168 height 329
drag, startPoint x: 373, startPoint y: 157, endPoint x: 352, endPoint y: 246, distance: 91.8
click at [373, 160] on div "Back to Dashboard Change Sender ID Customers Technicians Select a contact Outbo…" at bounding box center [433, 190] width 478 height 329
click at [188, 98] on div "Status No active tasks You are ready to start receiving tasks. Venezza Koren In…" at bounding box center [110, 190] width 168 height 329
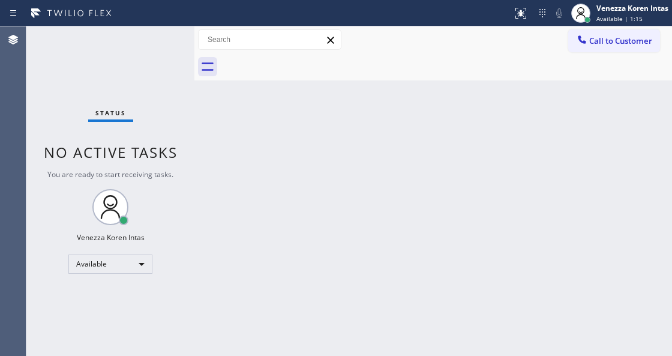
click at [157, 60] on div "Status No active tasks You are ready to start receiving tasks. Venezza Koren In…" at bounding box center [110, 190] width 168 height 329
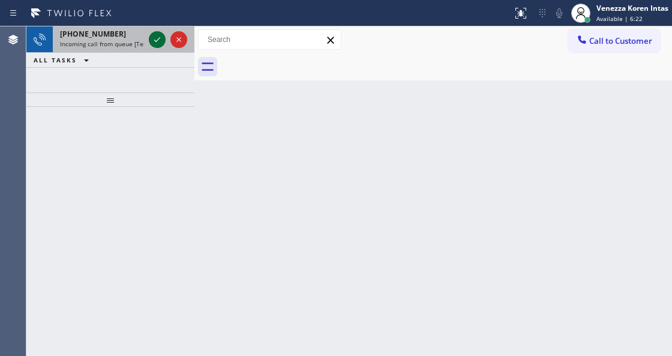
click at [158, 42] on icon at bounding box center [157, 39] width 14 height 14
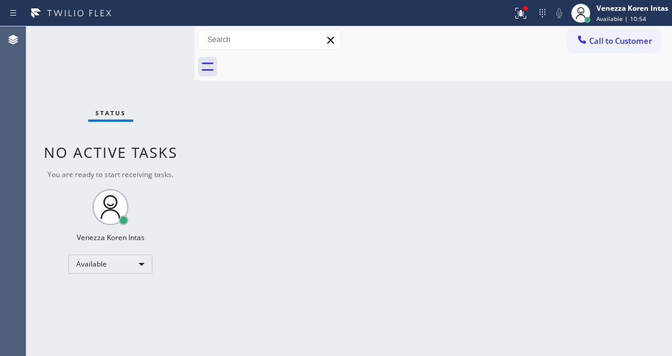
drag, startPoint x: 620, startPoint y: 14, endPoint x: 610, endPoint y: 46, distance: 32.8
click at [620, 14] on span "Available | 10:54" at bounding box center [621, 18] width 50 height 8
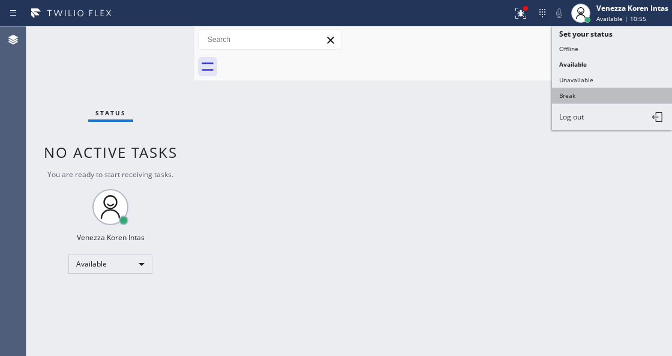
click at [574, 89] on button "Break" at bounding box center [612, 96] width 120 height 16
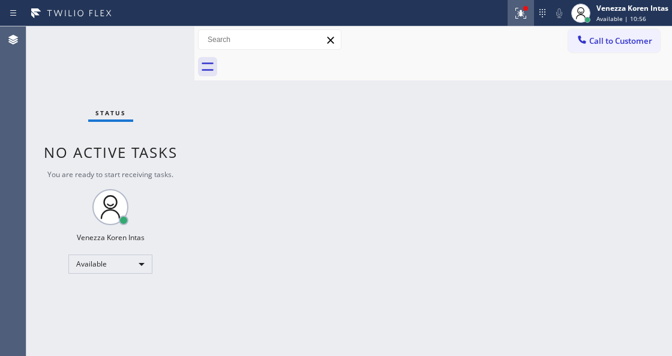
click at [518, 7] on icon at bounding box center [521, 13] width 14 height 14
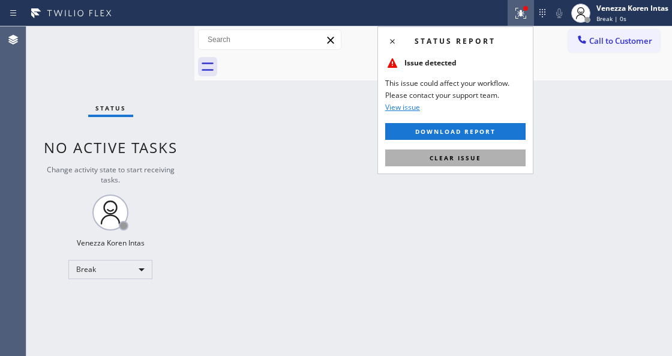
click at [465, 158] on span "Clear issue" at bounding box center [456, 158] width 52 height 8
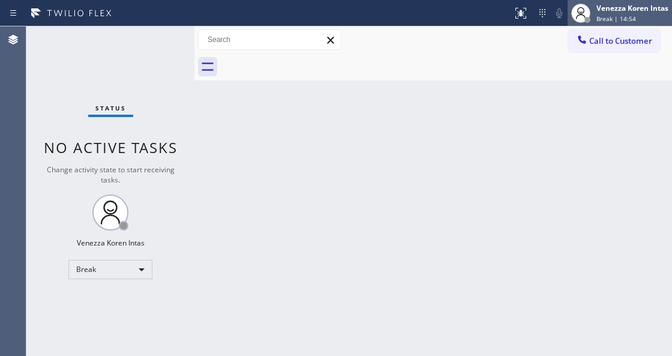
click at [632, 20] on span "Break | 14:54" at bounding box center [616, 18] width 40 height 8
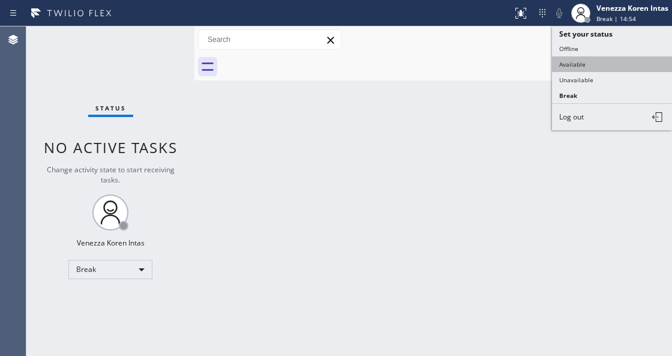
click at [614, 62] on button "Available" at bounding box center [612, 64] width 120 height 16
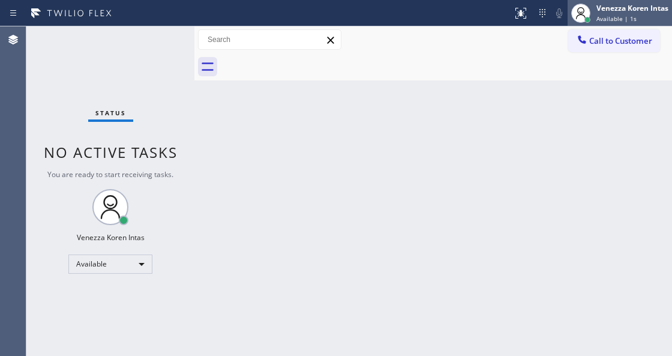
click at [635, 4] on div "Venezza Koren Intas" at bounding box center [632, 8] width 72 height 10
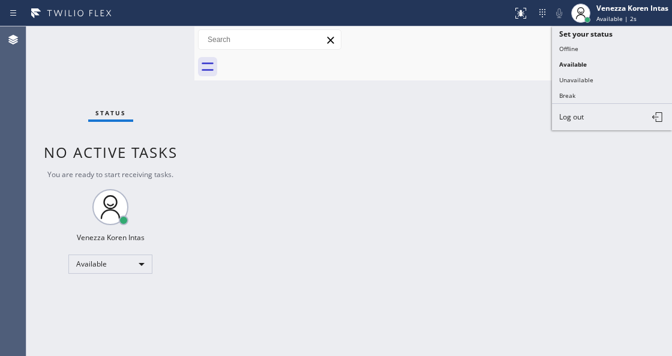
click at [158, 40] on div "Status No active tasks You are ready to start receiving tasks. Venezza Koren In…" at bounding box center [110, 190] width 168 height 329
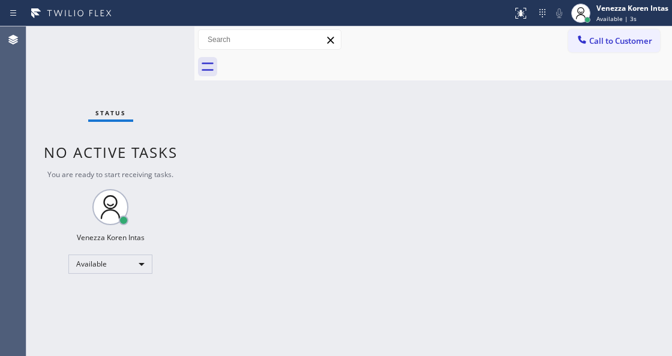
click at [164, 56] on div "Status No active tasks You are ready to start receiving tasks. Venezza Koren In…" at bounding box center [110, 190] width 168 height 329
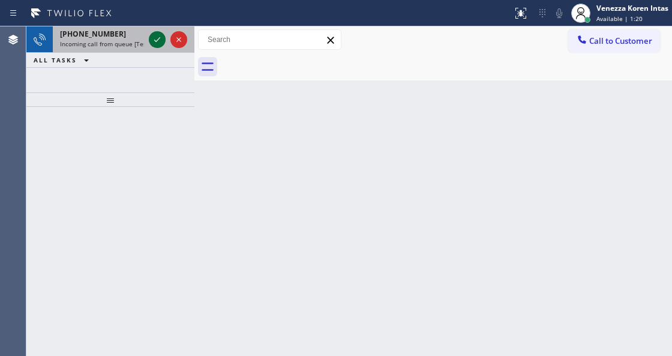
click at [153, 46] on icon at bounding box center [157, 39] width 14 height 14
click at [160, 36] on icon at bounding box center [157, 39] width 14 height 14
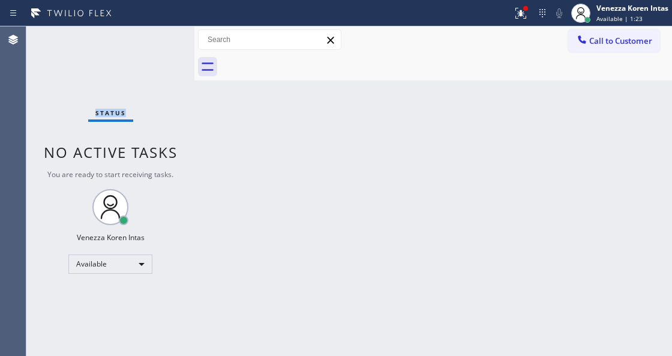
click at [160, 36] on div "Status No active tasks You are ready to start receiving tasks. Venezza Koren In…" at bounding box center [110, 190] width 168 height 329
click at [531, 14] on div at bounding box center [521, 13] width 26 height 14
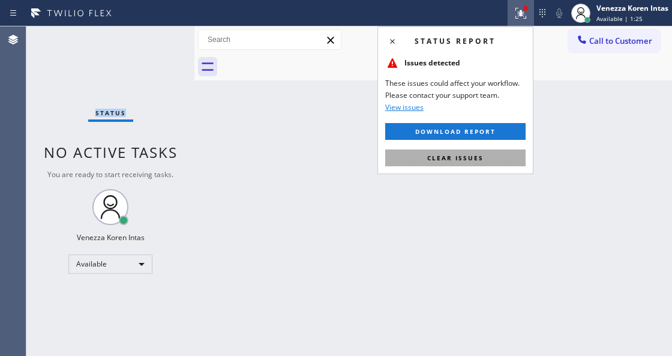
click at [465, 156] on span "Clear issues" at bounding box center [455, 158] width 56 height 8
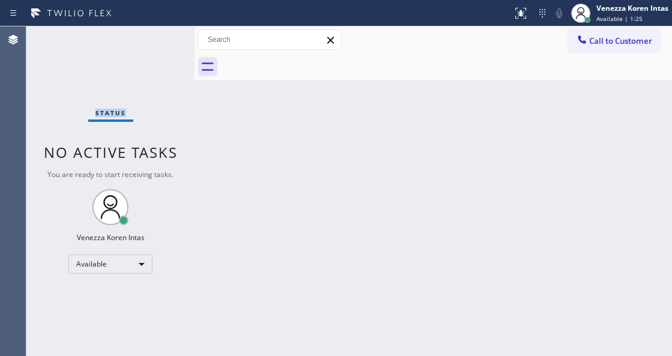
click at [170, 40] on div "Status No active tasks You are ready to start receiving tasks. Venezza Koren In…" at bounding box center [110, 190] width 168 height 329
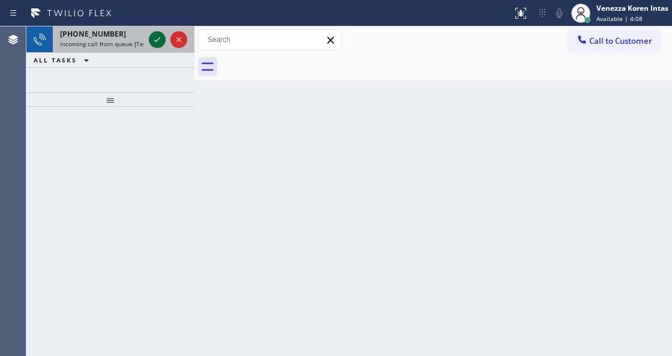
click at [156, 38] on icon at bounding box center [157, 39] width 14 height 14
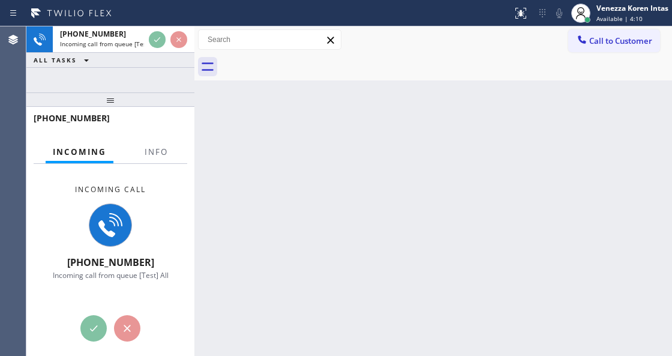
click at [158, 161] on div at bounding box center [156, 162] width 38 height 2
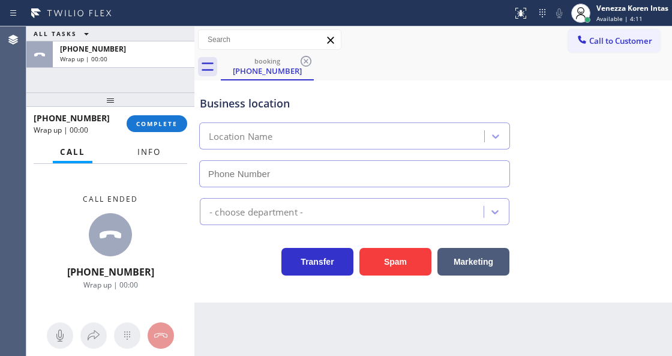
type input "(323) 638-1397"
click at [159, 155] on span "Info" at bounding box center [148, 151] width 23 height 11
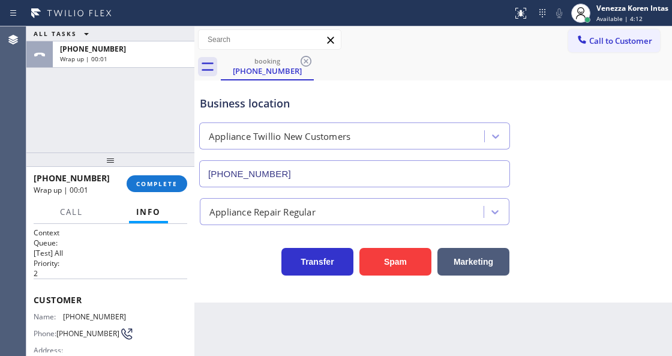
drag, startPoint x: 119, startPoint y: 93, endPoint x: 125, endPoint y: 176, distance: 83.0
click at [125, 167] on div at bounding box center [110, 159] width 168 height 14
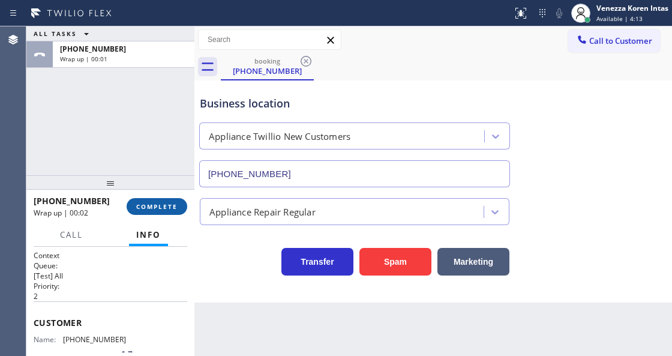
drag, startPoint x: 166, startPoint y: 198, endPoint x: 178, endPoint y: 205, distance: 13.2
click at [166, 199] on button "COMPLETE" at bounding box center [157, 206] width 61 height 17
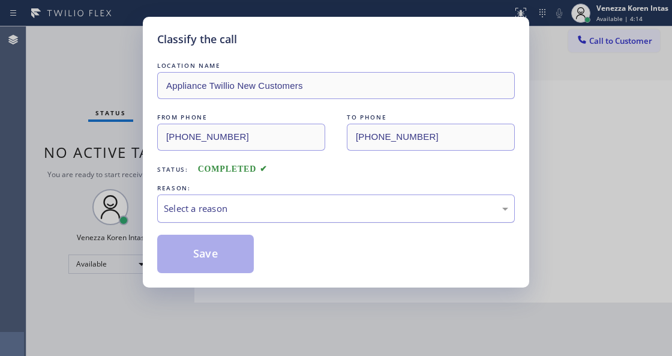
drag, startPoint x: 281, startPoint y: 210, endPoint x: 278, endPoint y: 222, distance: 12.4
click at [278, 222] on div "Select a reason" at bounding box center [336, 208] width 358 height 28
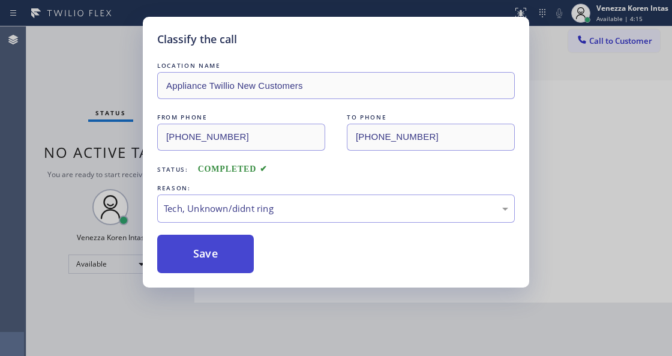
click at [208, 252] on button "Save" at bounding box center [205, 254] width 97 height 38
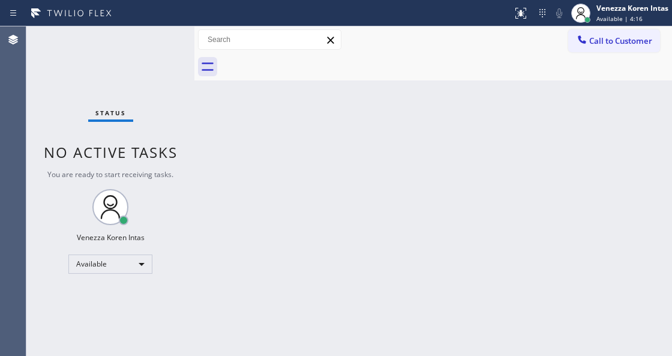
click at [160, 43] on div "Status No active tasks You are ready to start receiving tasks. Venezza Koren In…" at bounding box center [110, 190] width 168 height 329
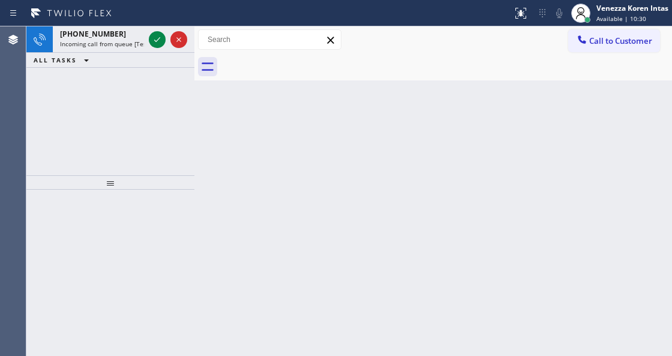
click at [160, 43] on icon at bounding box center [157, 39] width 14 height 14
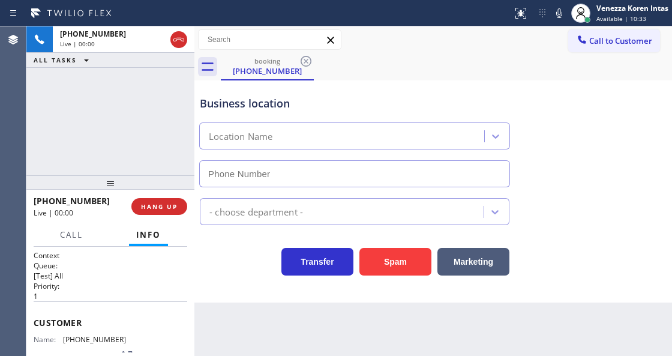
type input "(779) 212-7220"
click at [509, 82] on div "Business location American Service Alliance Joilet (779) 212-7220" at bounding box center [433, 133] width 472 height 109
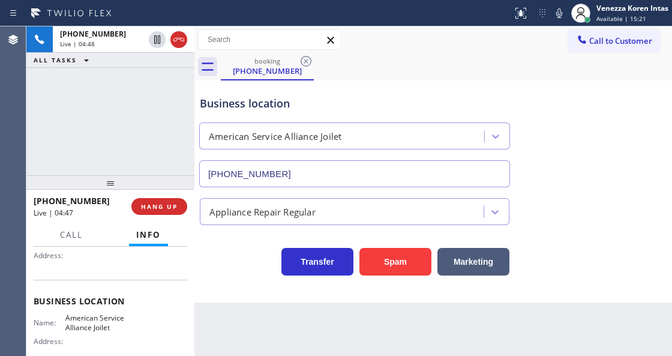
scroll to position [120, 0]
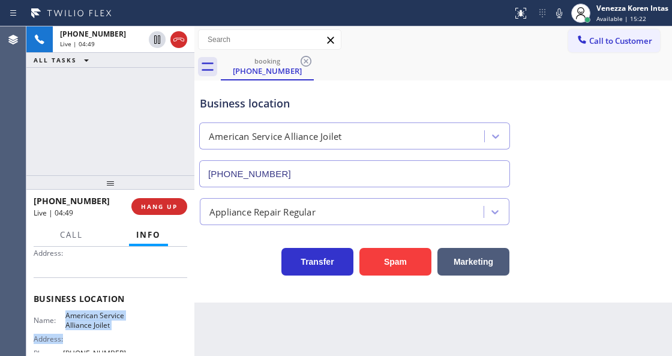
drag, startPoint x: 60, startPoint y: 314, endPoint x: 118, endPoint y: 332, distance: 60.3
click at [118, 332] on div "Name: American Service Alliance Joilet Address: Phone: (779) 212-7220" at bounding box center [80, 337] width 92 height 52
click at [120, 331] on div "Name: American Service Alliance Joilet Address: Phone: (779) 212-7220" at bounding box center [80, 337] width 92 height 52
click at [106, 323] on span "American Service Alliance Joilet" at bounding box center [95, 320] width 60 height 19
drag, startPoint x: 109, startPoint y: 329, endPoint x: 63, endPoint y: 313, distance: 48.8
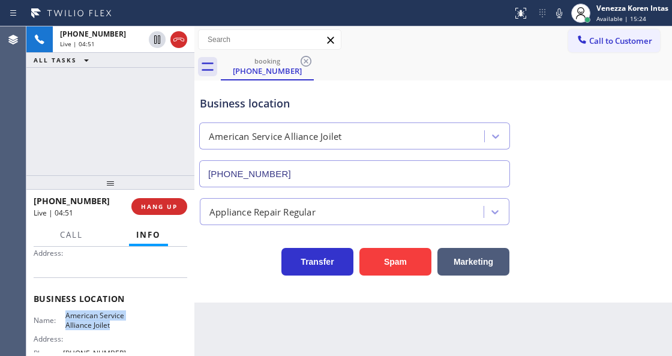
click at [63, 313] on div "Name: American Service Alliance Joilet" at bounding box center [80, 320] width 92 height 19
copy span "American Service Alliance Joilet"
drag, startPoint x: 557, startPoint y: 15, endPoint x: 542, endPoint y: 22, distance: 16.1
click at [557, 15] on icon at bounding box center [559, 13] width 14 height 14
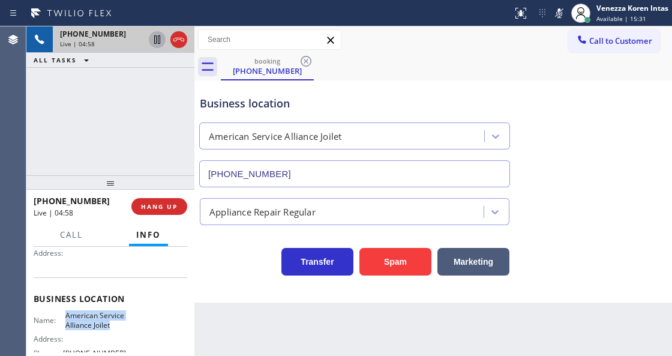
click at [160, 40] on icon at bounding box center [157, 39] width 14 height 14
click at [555, 17] on icon at bounding box center [559, 13] width 14 height 14
click at [158, 42] on icon at bounding box center [157, 39] width 8 height 8
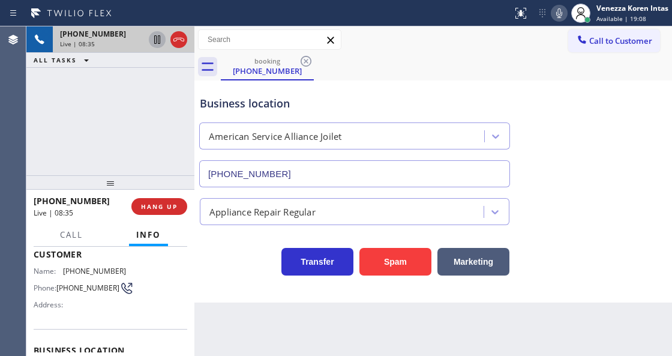
scroll to position [0, 0]
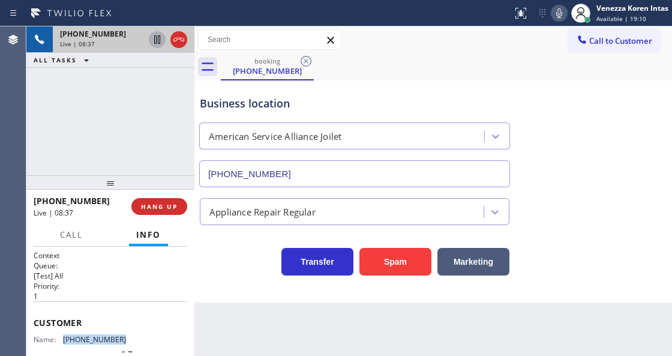
drag, startPoint x: 128, startPoint y: 337, endPoint x: 65, endPoint y: 334, distance: 63.7
click at [65, 335] on div "Name: (815) 341-3621 Phone: (815) 341-3621 Address:" at bounding box center [111, 358] width 154 height 47
copy span "(815) 341-3621"
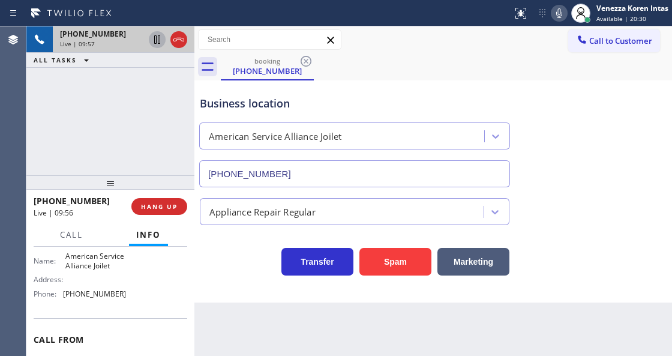
scroll to position [160, 0]
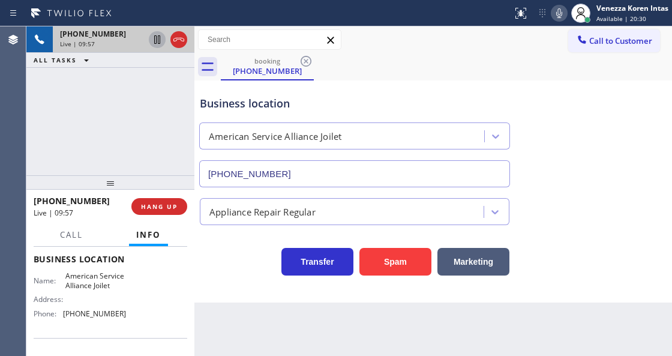
click at [361, 351] on div "Back to Dashboard Change Sender ID Customers Technicians Select a contact Outbo…" at bounding box center [433, 190] width 478 height 329
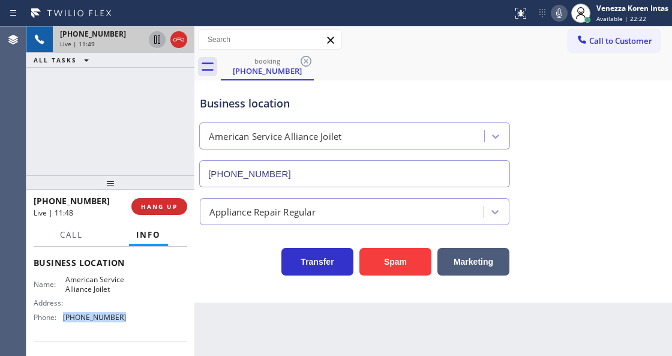
drag, startPoint x: 121, startPoint y: 319, endPoint x: 65, endPoint y: 323, distance: 55.9
click at [65, 323] on div "Name: American Service Alliance Joilet Address: Phone: (779) 212-7220" at bounding box center [111, 301] width 154 height 52
copy span "(779) 212-7220"
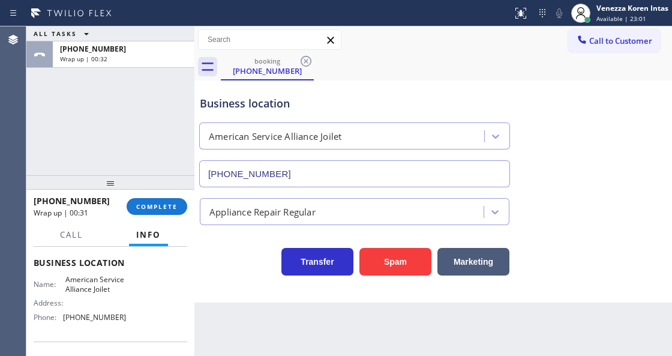
click at [188, 204] on div "+18153413621 Wrap up | 00:31 COMPLETE" at bounding box center [110, 207] width 168 height 34
click at [186, 205] on button "COMPLETE" at bounding box center [157, 206] width 61 height 17
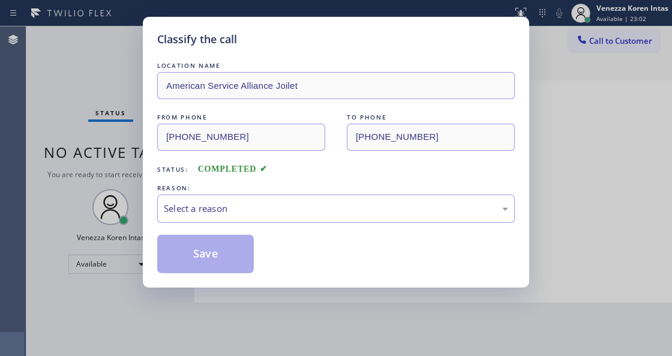
click at [259, 212] on div "Select a reason" at bounding box center [336, 209] width 344 height 14
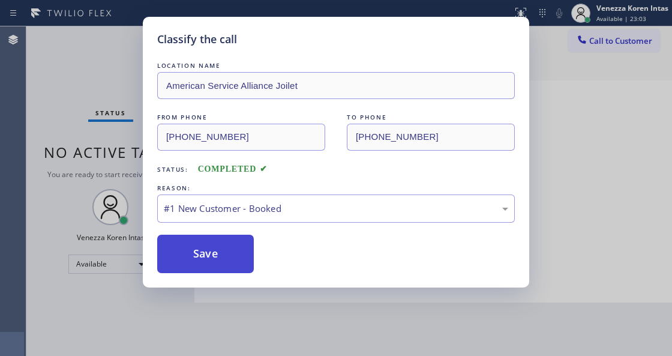
click at [248, 253] on button "Save" at bounding box center [205, 254] width 97 height 38
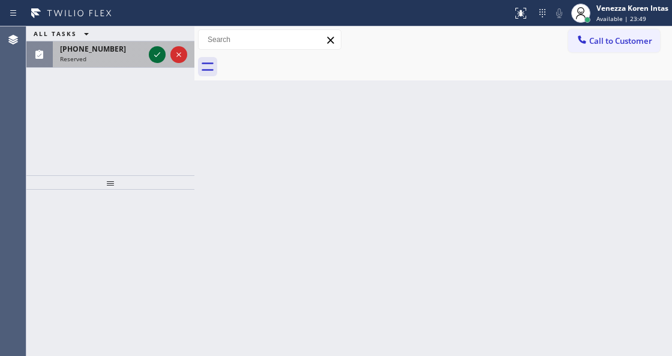
click at [157, 54] on icon at bounding box center [157, 54] width 14 height 14
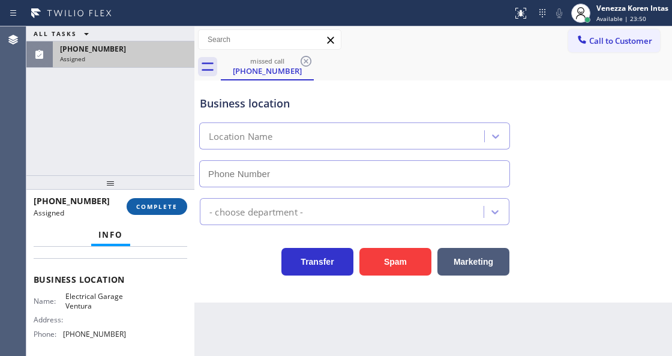
type input "(661) 218-1040"
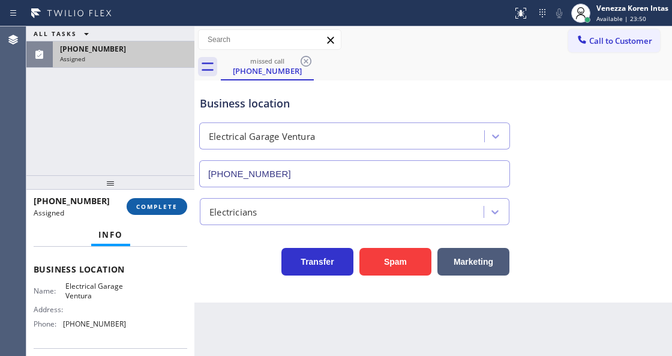
scroll to position [150, 0]
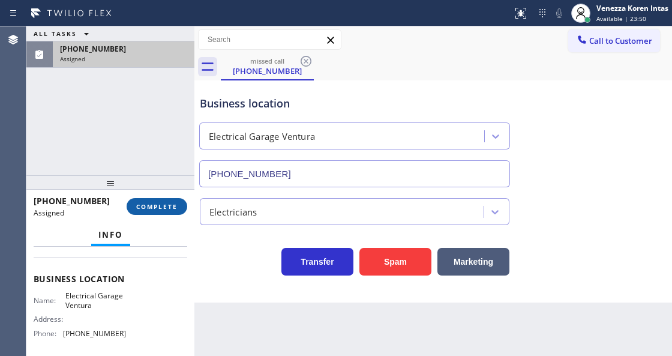
click at [148, 200] on button "COMPLETE" at bounding box center [157, 206] width 61 height 17
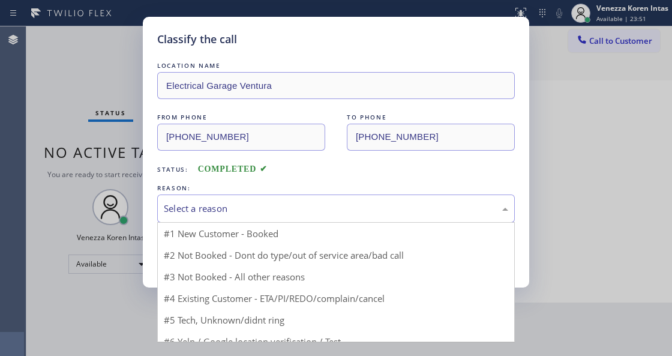
click at [254, 214] on div "Select a reason" at bounding box center [336, 209] width 344 height 14
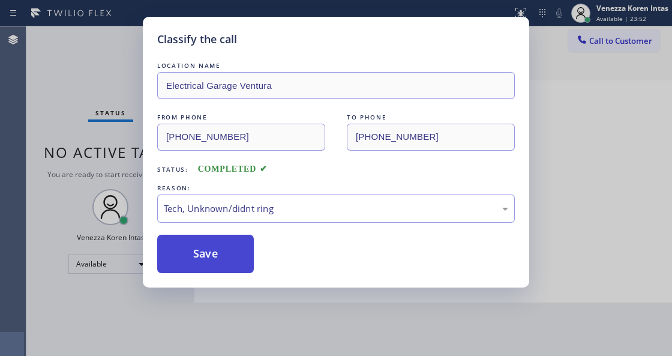
click at [216, 236] on button "Save" at bounding box center [205, 254] width 97 height 38
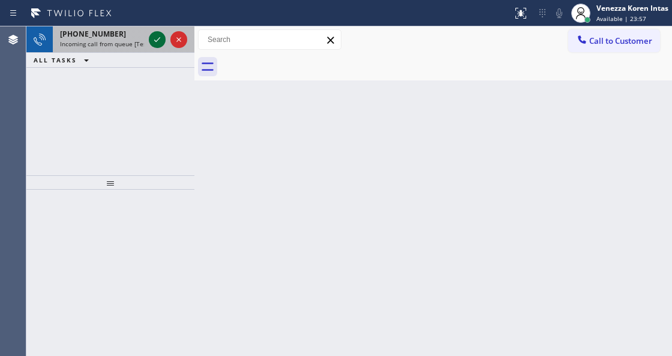
click at [150, 35] on icon at bounding box center [157, 39] width 14 height 14
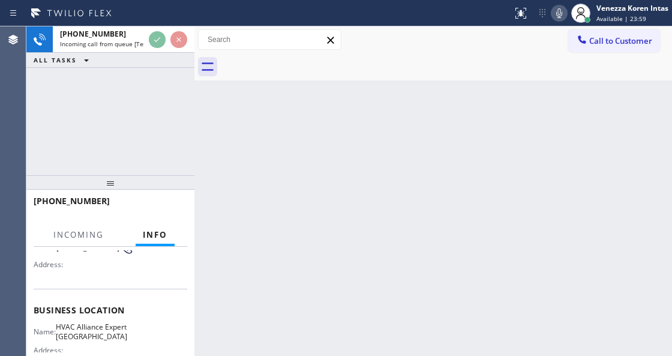
scroll to position [160, 0]
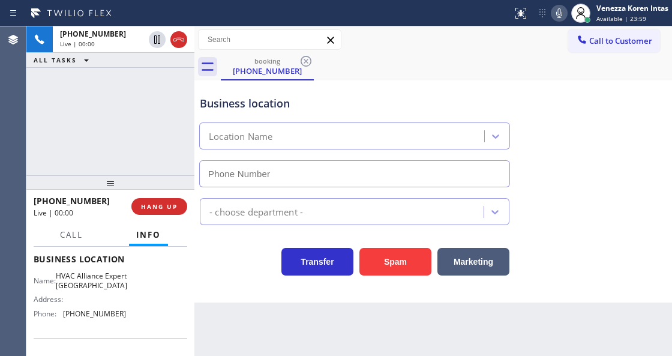
type input "(786) 465-5241"
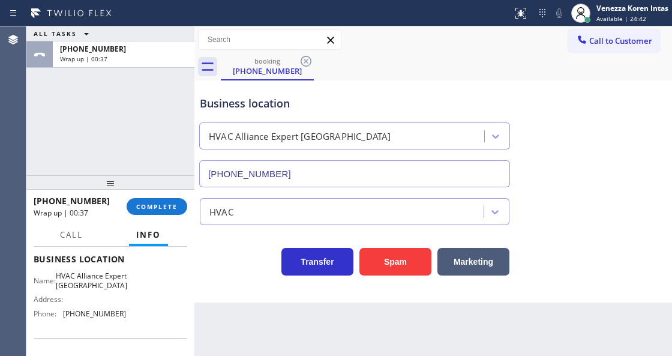
drag, startPoint x: 126, startPoint y: 203, endPoint x: 204, endPoint y: 209, distance: 78.2
click at [128, 203] on div "+17868077204 Wrap up | 00:37 COMPLETE" at bounding box center [111, 206] width 154 height 31
click at [169, 199] on button "COMPLETE" at bounding box center [157, 206] width 61 height 17
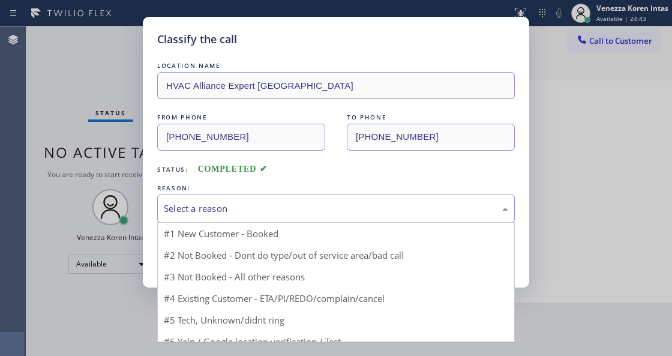
drag, startPoint x: 292, startPoint y: 206, endPoint x: 260, endPoint y: 285, distance: 85.1
click at [291, 206] on div "Select a reason" at bounding box center [336, 209] width 344 height 14
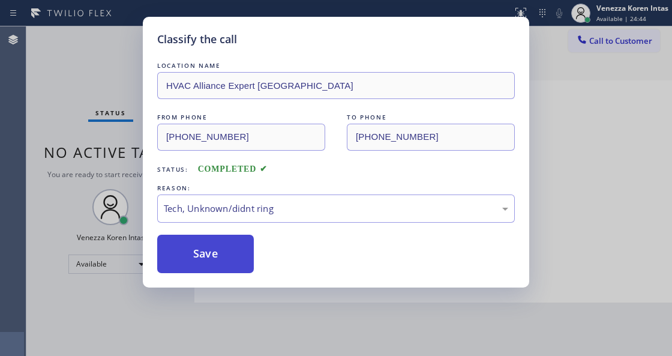
click at [239, 268] on button "Save" at bounding box center [205, 254] width 97 height 38
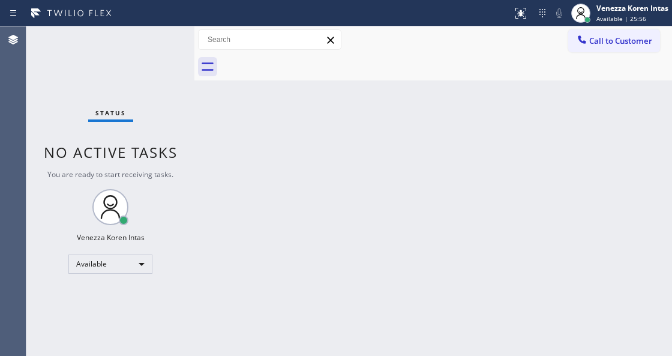
drag, startPoint x: 368, startPoint y: 126, endPoint x: 346, endPoint y: 218, distance: 94.4
click at [366, 140] on div "Back to Dashboard Change Sender ID Customers Technicians Select a contact Outbo…" at bounding box center [433, 190] width 478 height 329
click at [239, 133] on div "Back to Dashboard Change Sender ID Customers Technicians Select a contact Outbo…" at bounding box center [433, 190] width 478 height 329
drag, startPoint x: 353, startPoint y: 146, endPoint x: 82, endPoint y: 203, distance: 277.0
click at [353, 150] on div "Back to Dashboard Change Sender ID Customers Technicians Select a contact Outbo…" at bounding box center [433, 190] width 478 height 329
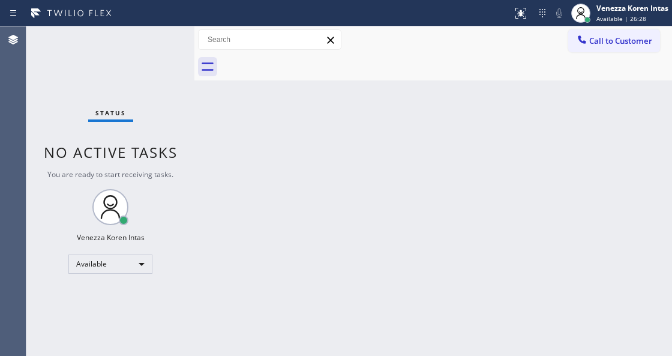
click at [136, 76] on div "Status No active tasks You are ready to start receiving tasks. Venezza Koren In…" at bounding box center [110, 190] width 168 height 329
click at [161, 80] on div "Status No active tasks You are ready to start receiving tasks. Venezza Koren In…" at bounding box center [110, 190] width 168 height 329
click at [143, 65] on div "Status No active tasks You are ready to start receiving tasks. Venezza Koren In…" at bounding box center [110, 190] width 168 height 329
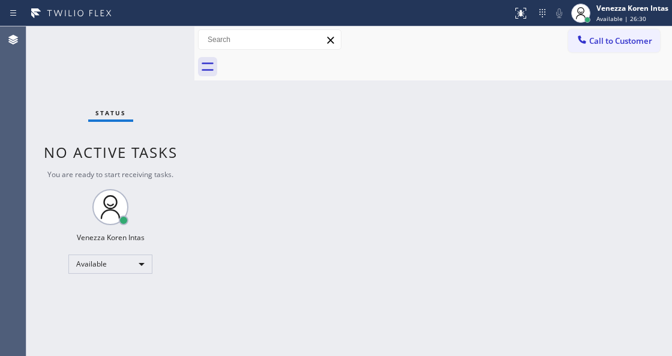
click at [180, 125] on div "Status No active tasks You are ready to start receiving tasks. Venezza Koren In…" at bounding box center [110, 190] width 168 height 329
click at [168, 50] on div "Status No active tasks You are ready to start receiving tasks. Venezza Koren In…" at bounding box center [110, 190] width 168 height 329
click at [125, 79] on div "Status No active tasks You are ready to start receiving tasks. Venezza Koren In…" at bounding box center [110, 190] width 168 height 329
click at [241, 161] on div "Back to Dashboard Change Sender ID Customers Technicians Select a contact Outbo…" at bounding box center [433, 190] width 478 height 329
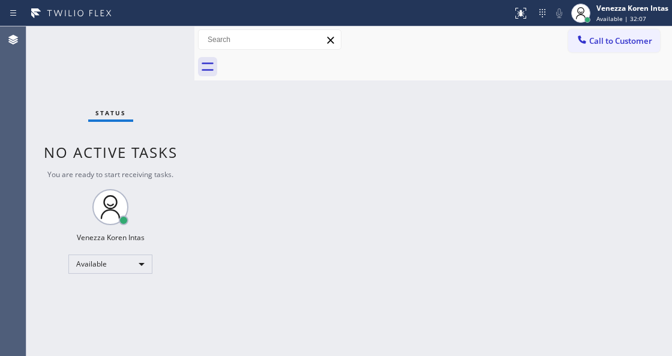
click at [160, 41] on div "Status No active tasks You are ready to start receiving tasks. Venezza Koren In…" at bounding box center [110, 190] width 168 height 329
drag, startPoint x: 118, startPoint y: 59, endPoint x: 162, endPoint y: 142, distance: 93.7
click at [118, 59] on div "Status No active tasks You are ready to start receiving tasks. Venezza Koren In…" at bounding box center [110, 190] width 168 height 329
drag, startPoint x: 220, startPoint y: 165, endPoint x: 202, endPoint y: 110, distance: 57.3
click at [220, 165] on div "Back to Dashboard Change Sender ID Customers Technicians Select a contact Outbo…" at bounding box center [433, 190] width 478 height 329
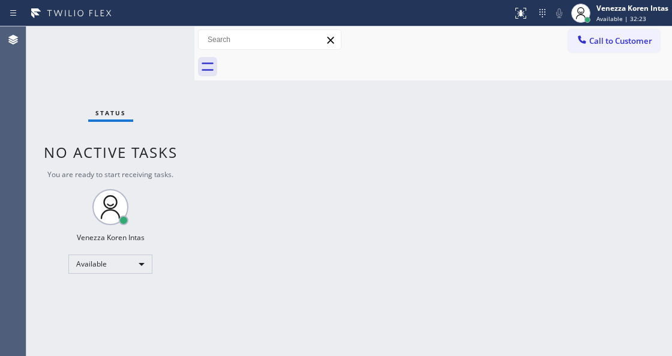
click at [173, 40] on div "Status No active tasks You are ready to start receiving tasks. Venezza Koren In…" at bounding box center [110, 190] width 168 height 329
click at [631, 10] on div "Venezza Koren Intas" at bounding box center [632, 8] width 72 height 10
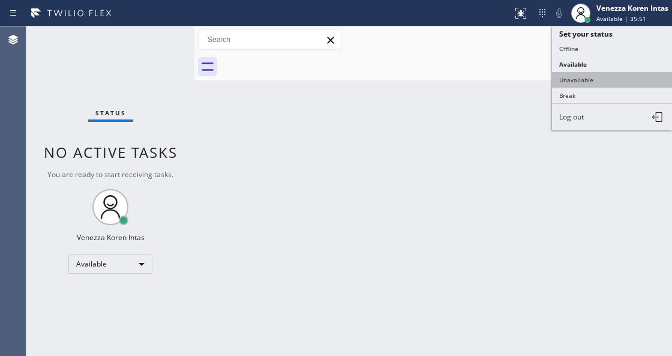
click at [588, 77] on button "Unavailable" at bounding box center [612, 80] width 120 height 16
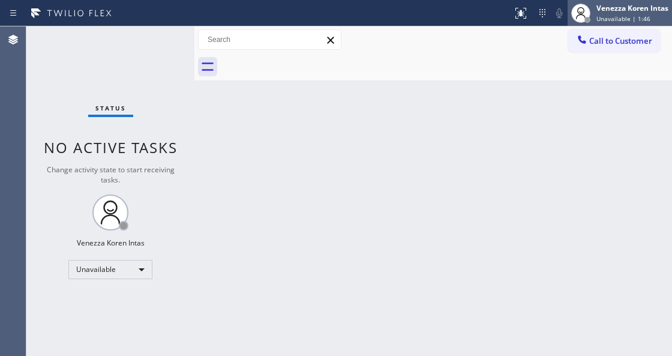
click at [643, 13] on div "Venezza Koren Intas Unavailable | 1:46" at bounding box center [633, 12] width 78 height 21
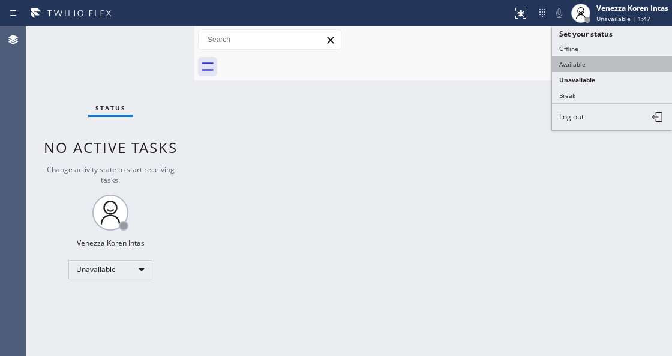
click at [593, 62] on button "Available" at bounding box center [612, 64] width 120 height 16
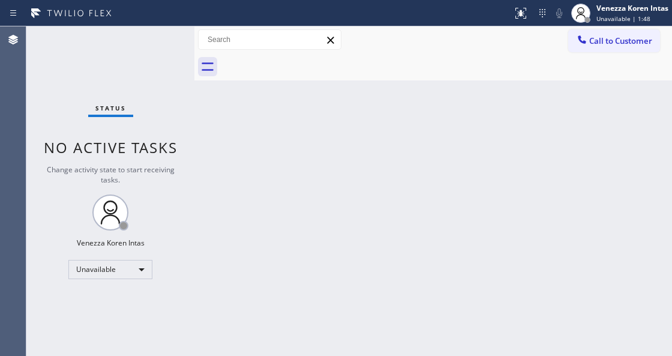
click at [172, 46] on div "Status No active tasks Change activity state to start receiving tasks. Venezza …" at bounding box center [110, 190] width 168 height 329
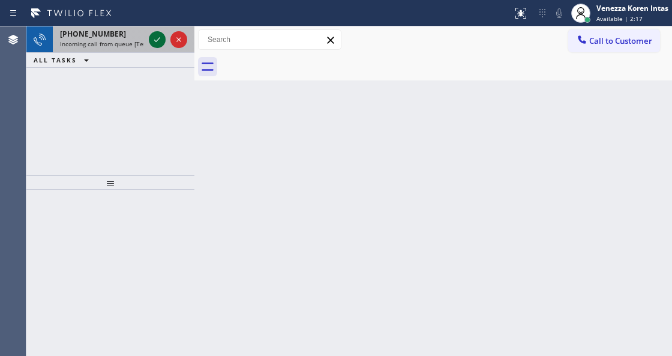
click at [156, 44] on icon at bounding box center [157, 39] width 14 height 14
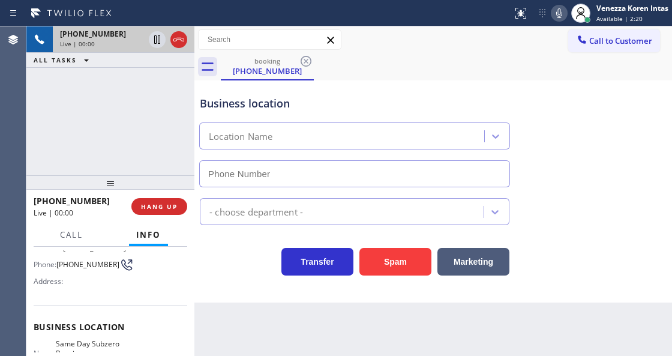
type input "(720) 741-7377"
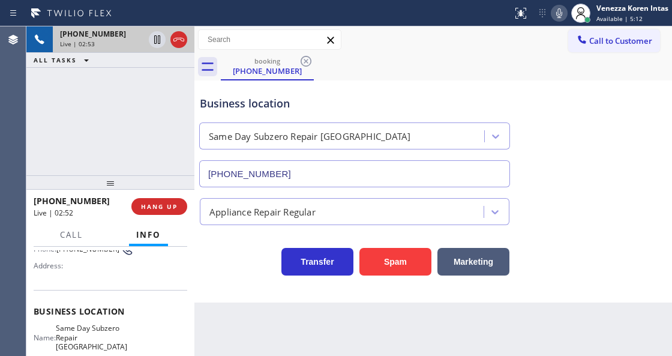
scroll to position [125, 0]
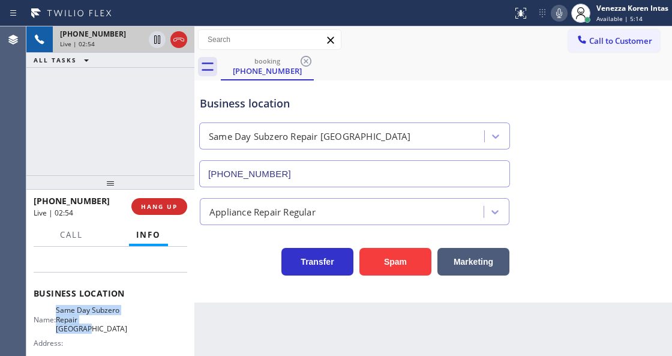
drag, startPoint x: 116, startPoint y: 328, endPoint x: 65, endPoint y: 308, distance: 54.7
click at [65, 308] on span "Same Day Subzero Repair Lakewood" at bounding box center [91, 319] width 71 height 28
copy span "Same Day Subzero Repair Lakewood"
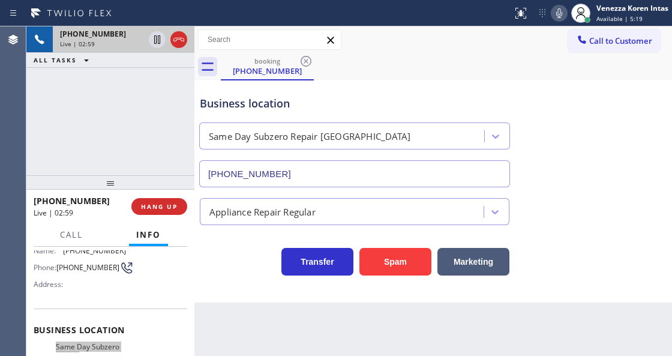
scroll to position [46, 0]
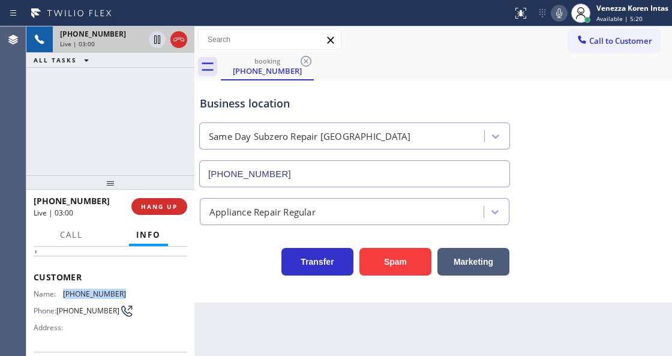
drag, startPoint x: 119, startPoint y: 294, endPoint x: 59, endPoint y: 290, distance: 60.1
click at [59, 290] on div "Name: (914) 512-1288" at bounding box center [80, 293] width 92 height 9
copy div "(914) 512-1288"
click at [559, 4] on div "Status report No issues detected If you experience an issue, please download th…" at bounding box center [590, 13] width 164 height 26
click at [556, 19] on icon at bounding box center [559, 13] width 14 height 14
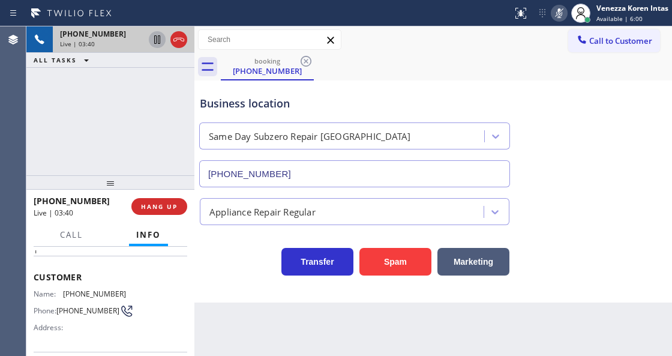
click at [158, 36] on icon at bounding box center [157, 39] width 14 height 14
click at [167, 101] on div "+19145121288 Live | 03:54 ALL TASKS ALL TASKS ACTIVE TASKS TASKS IN WRAP UP" at bounding box center [110, 100] width 168 height 149
click at [557, 9] on icon at bounding box center [559, 13] width 14 height 14
click at [158, 37] on icon at bounding box center [157, 39] width 8 height 8
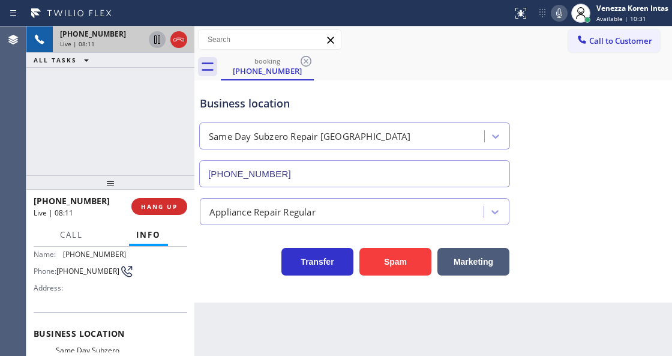
scroll to position [166, 0]
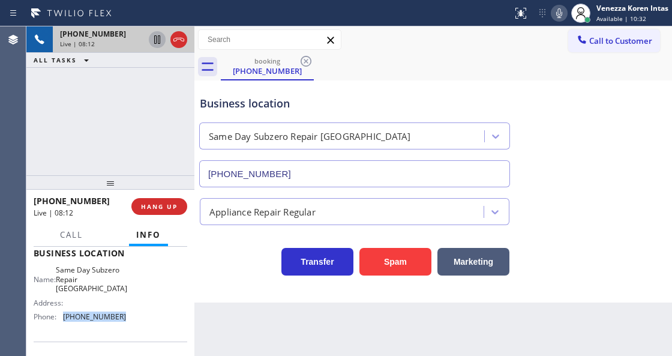
drag, startPoint x: 125, startPoint y: 317, endPoint x: 61, endPoint y: 322, distance: 64.4
click at [61, 322] on div "Name: Same Day Subzero Repair Lakewood Address: Phone: (720) 741-7377" at bounding box center [111, 295] width 154 height 61
copy div "(720) 741-7377"
click at [70, 236] on span "Call" at bounding box center [71, 234] width 23 height 11
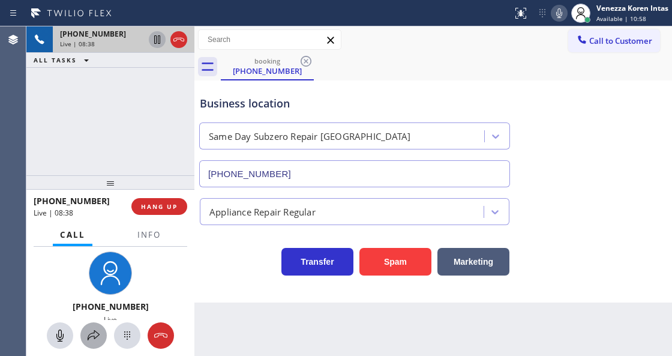
click at [91, 331] on icon at bounding box center [93, 335] width 14 height 14
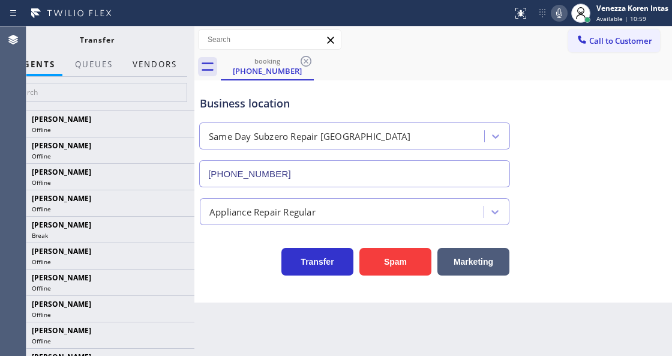
click at [174, 65] on button "Vendors" at bounding box center [154, 64] width 59 height 23
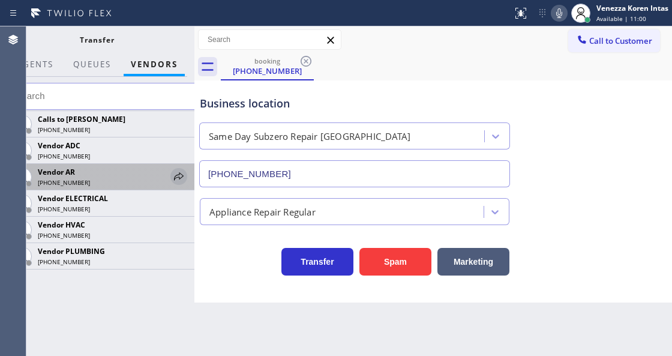
click at [179, 168] on button at bounding box center [178, 176] width 17 height 17
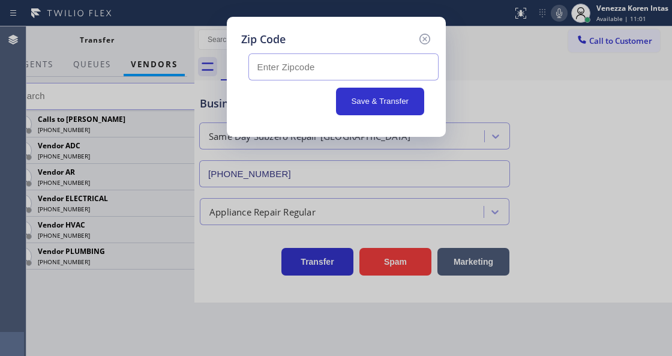
click at [284, 68] on input "text" at bounding box center [343, 66] width 190 height 27
paste input "17543"
type input "17543"
click at [378, 106] on button "Save & Transfer" at bounding box center [380, 102] width 88 height 28
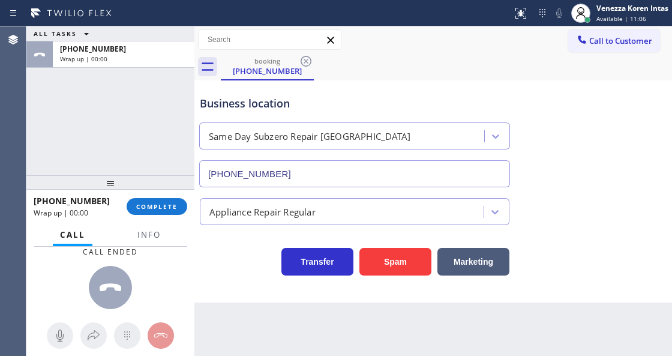
click at [130, 242] on div "Call Info" at bounding box center [111, 235] width 154 height 24
click at [145, 206] on span "COMPLETE" at bounding box center [156, 206] width 41 height 8
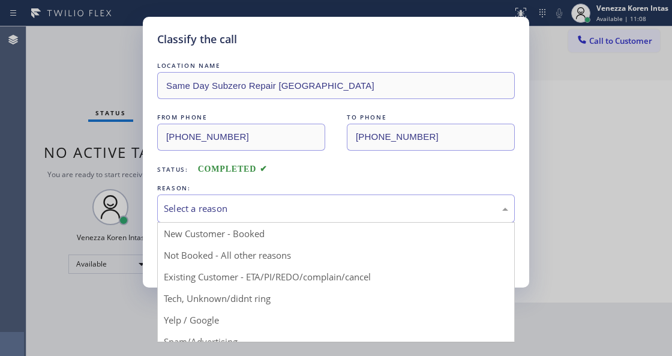
click at [172, 212] on div "Select a reason" at bounding box center [336, 209] width 344 height 14
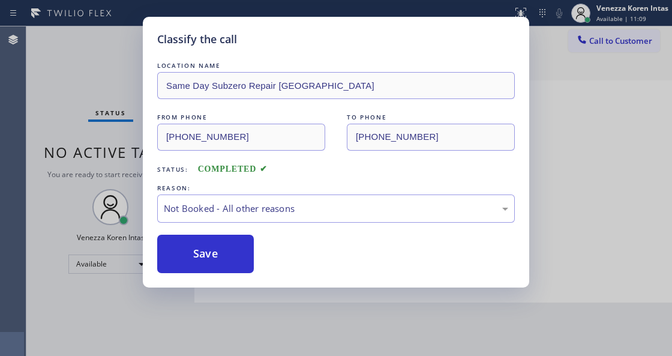
click at [205, 255] on button "Save" at bounding box center [205, 254] width 97 height 38
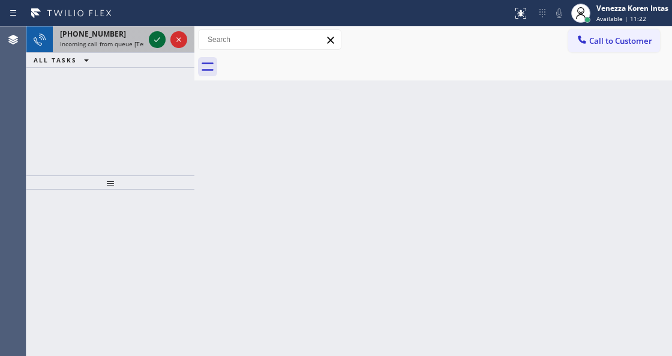
click at [156, 44] on icon at bounding box center [157, 39] width 14 height 14
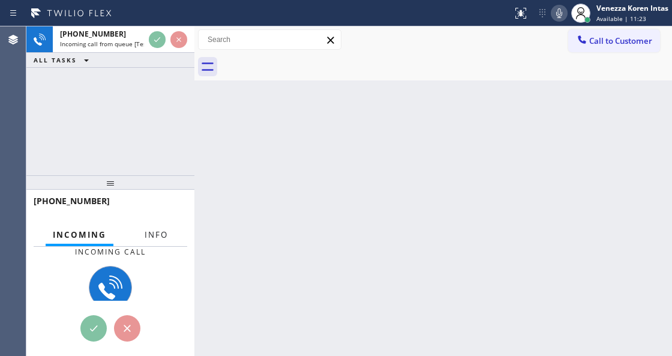
click at [158, 240] on button "Info" at bounding box center [156, 234] width 38 height 23
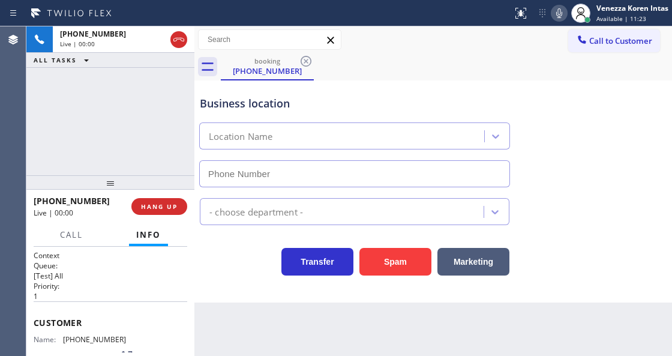
scroll to position [120, 0]
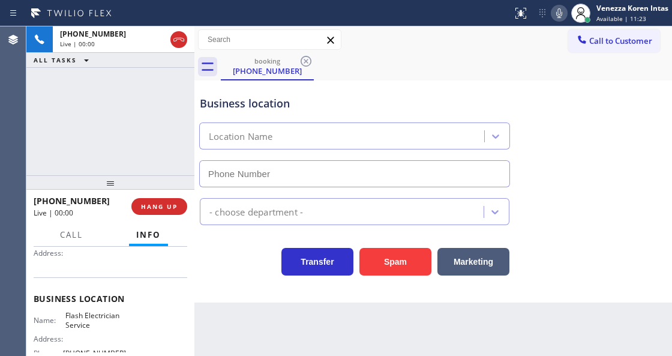
type input "(844) 760-2924"
click at [556, 8] on icon at bounding box center [559, 13] width 14 height 14
click at [560, 15] on icon at bounding box center [559, 13] width 14 height 14
click at [557, 13] on icon at bounding box center [559, 13] width 14 height 14
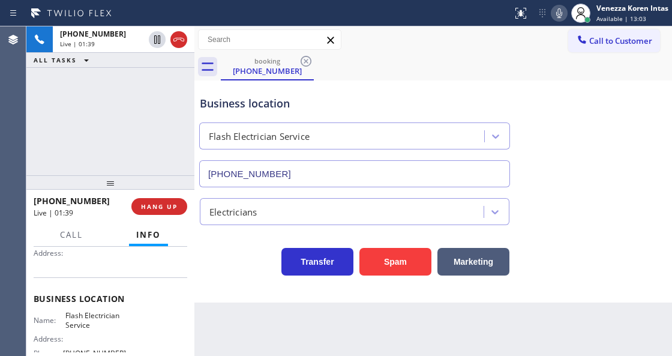
click at [557, 13] on icon at bounding box center [559, 13] width 14 height 14
click at [560, 18] on icon at bounding box center [559, 13] width 14 height 14
click at [564, 20] on div "Status report No issues detected If you experience an issue, please download th…" at bounding box center [590, 13] width 164 height 26
click at [556, 13] on icon at bounding box center [559, 13] width 14 height 14
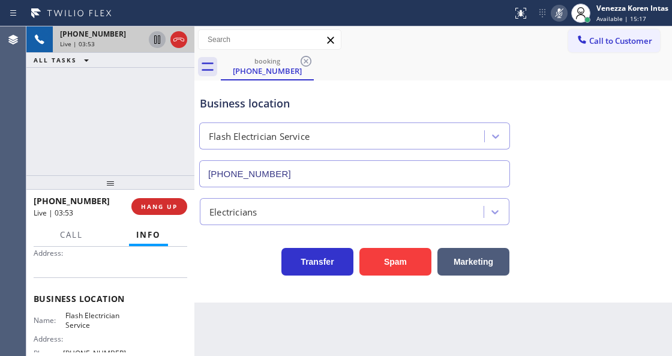
click at [157, 40] on icon at bounding box center [157, 39] width 14 height 14
click at [244, 353] on div "Back to Dashboard Change Sender ID Customers Technicians Select a contact Outbo…" at bounding box center [433, 190] width 478 height 329
click at [137, 112] on div "+13104067127 Live | 05:43 ALL TASKS ALL TASKS ACTIVE TASKS TASKS IN WRAP UP" at bounding box center [110, 100] width 168 height 149
drag, startPoint x: 559, startPoint y: 16, endPoint x: 536, endPoint y: 39, distance: 31.8
click at [559, 16] on icon at bounding box center [559, 13] width 6 height 10
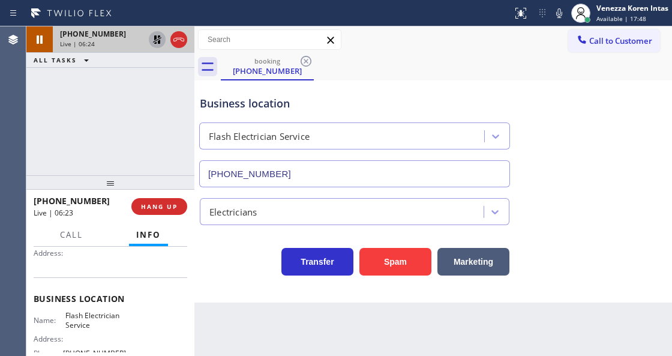
click at [152, 43] on icon at bounding box center [157, 39] width 14 height 14
drag, startPoint x: 64, startPoint y: 313, endPoint x: 98, endPoint y: 331, distance: 38.9
click at [98, 331] on div "Name: Flash Electrician Service Address: Phone: (844) 760-2924" at bounding box center [80, 337] width 92 height 52
copy span "Flash Electrician Service"
click at [564, 11] on icon at bounding box center [559, 13] width 14 height 14
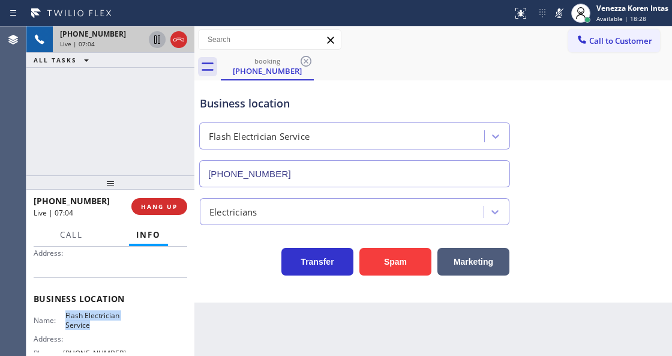
click at [152, 40] on icon at bounding box center [157, 39] width 14 height 14
click at [562, 17] on icon at bounding box center [559, 13] width 14 height 14
click at [161, 38] on icon at bounding box center [157, 39] width 14 height 14
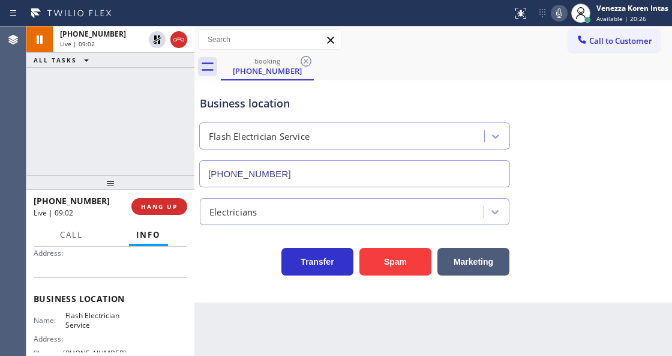
click at [263, 354] on div "Back to Dashboard Change Sender ID Customers Technicians Select a contact Outbo…" at bounding box center [433, 190] width 478 height 329
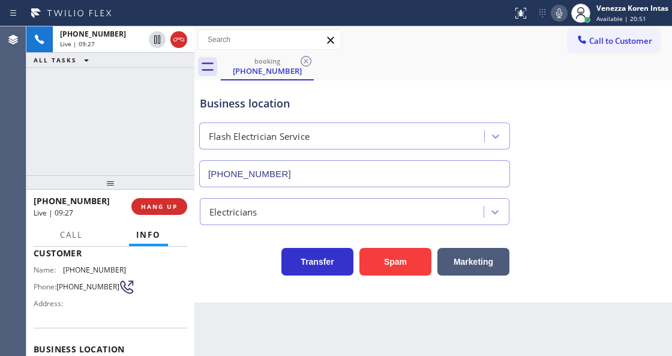
scroll to position [40, 0]
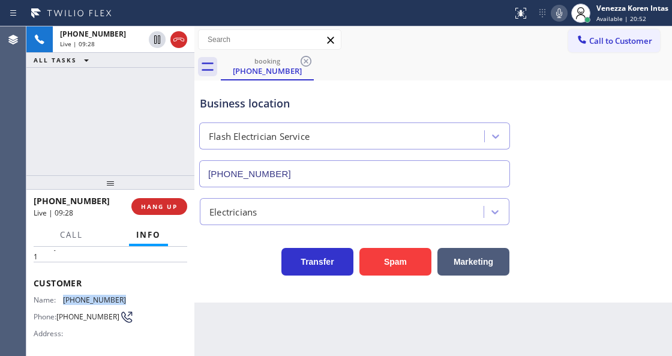
drag, startPoint x: 122, startPoint y: 299, endPoint x: 60, endPoint y: 299, distance: 61.8
click at [60, 299] on div "Name: (310) 406-7127" at bounding box center [80, 299] width 92 height 9
copy div "(310) 406-7127"
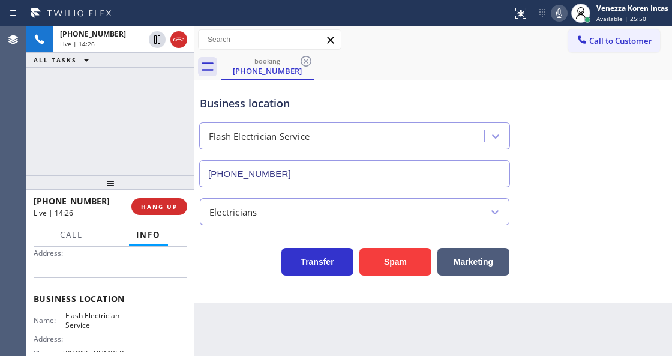
scroll to position [160, 0]
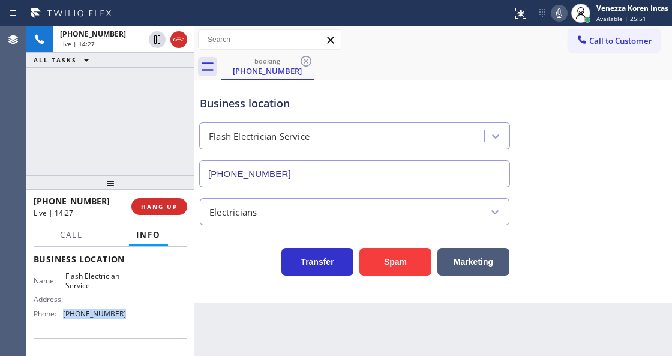
drag, startPoint x: 119, startPoint y: 313, endPoint x: 62, endPoint y: 313, distance: 56.4
click at [62, 313] on div "Phone: (844) 760-2924" at bounding box center [80, 313] width 92 height 9
copy div "(844) 760-2924"
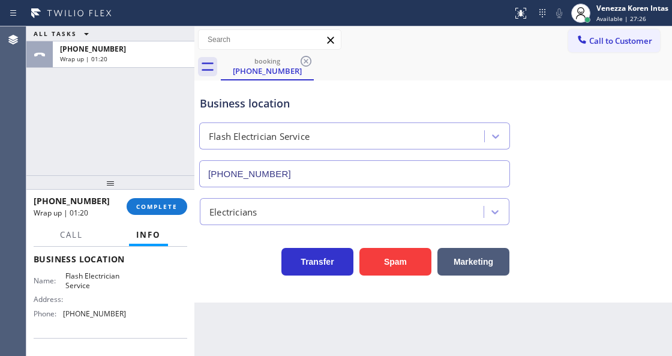
click at [121, 103] on div "ALL TASKS ALL TASKS ACTIVE TASKS TASKS IN WRAP UP +13104067127 Wrap up | 01:20" at bounding box center [110, 100] width 168 height 149
click at [137, 212] on button "COMPLETE" at bounding box center [157, 206] width 61 height 17
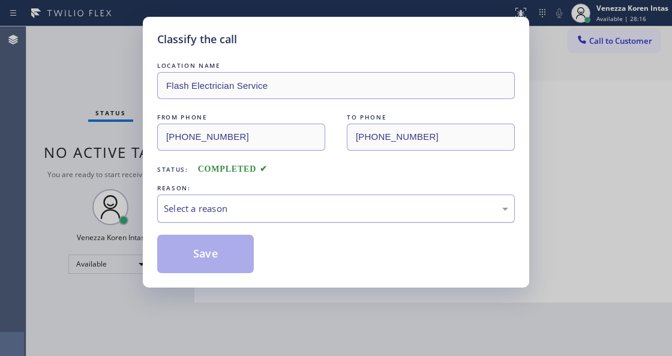
click at [223, 217] on div "Select a reason" at bounding box center [336, 208] width 358 height 28
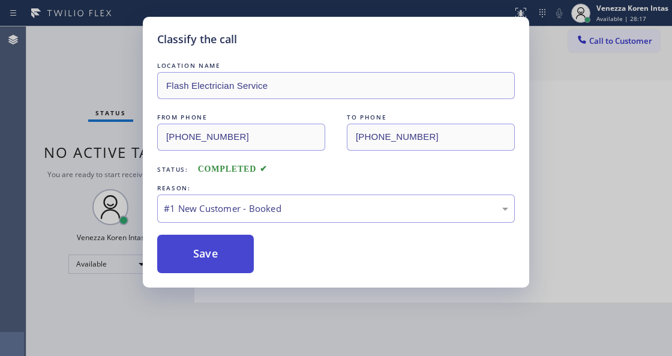
click at [224, 249] on button "Save" at bounding box center [205, 254] width 97 height 38
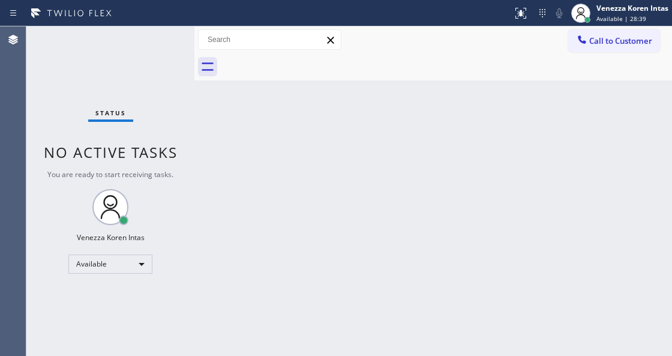
click at [158, 70] on div "Status No active tasks You are ready to start receiving tasks. Venezza Koren In…" at bounding box center [110, 190] width 168 height 329
click at [161, 53] on div "Status No active tasks You are ready to start receiving tasks. Venezza Koren In…" at bounding box center [110, 190] width 168 height 329
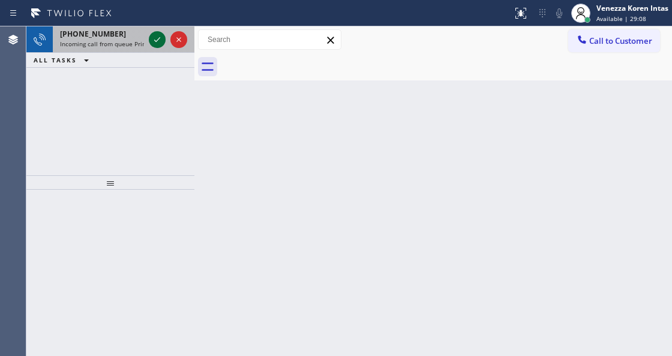
click at [159, 43] on icon at bounding box center [157, 39] width 14 height 14
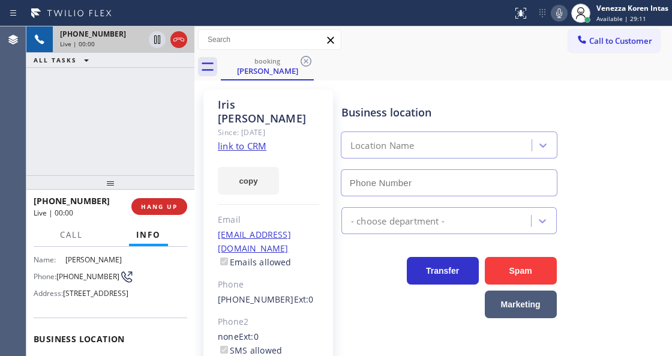
scroll to position [240, 0]
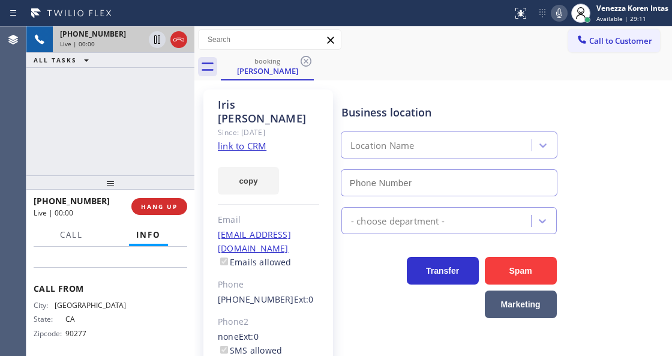
type input "(800) 568-8664"
click at [248, 140] on link "link to CRM" at bounding box center [242, 146] width 49 height 12
click at [564, 13] on icon at bounding box center [559, 13] width 14 height 14
click at [157, 38] on icon at bounding box center [157, 39] width 14 height 14
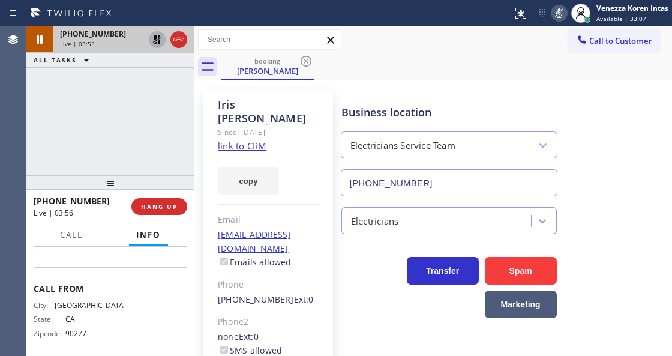
click at [157, 38] on icon at bounding box center [157, 39] width 14 height 14
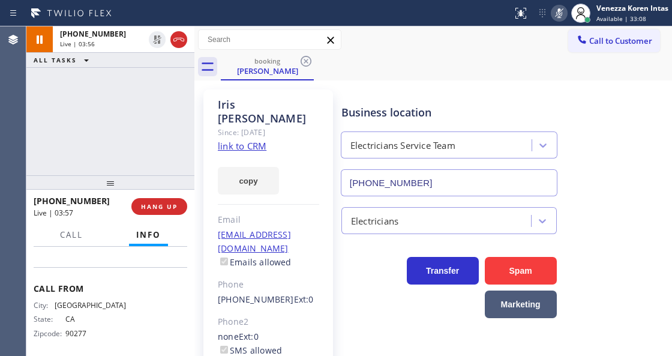
click at [554, 13] on icon at bounding box center [559, 13] width 14 height 14
click at [449, 82] on div "Iris Wang Since: 20 may 2020 link to CRM copy Email irisusc@outlook.com Emails …" at bounding box center [433, 274] width 478 height 389
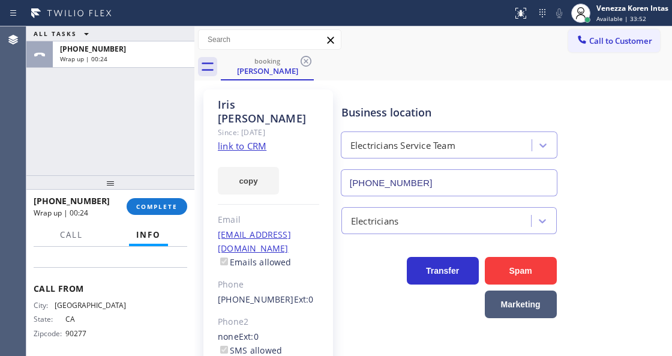
drag, startPoint x: 151, startPoint y: 200, endPoint x: 217, endPoint y: 208, distance: 67.0
click at [150, 200] on button "COMPLETE" at bounding box center [157, 206] width 61 height 17
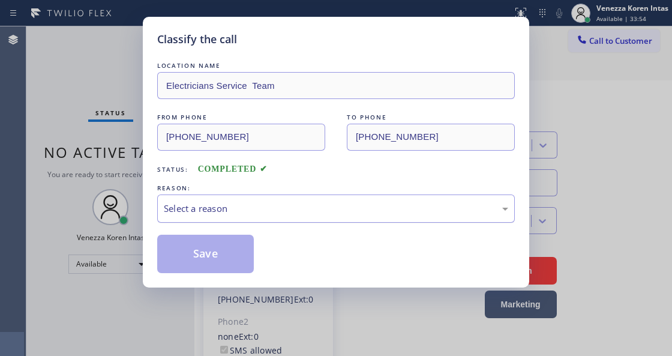
click at [298, 202] on div "Select a reason" at bounding box center [336, 209] width 344 height 14
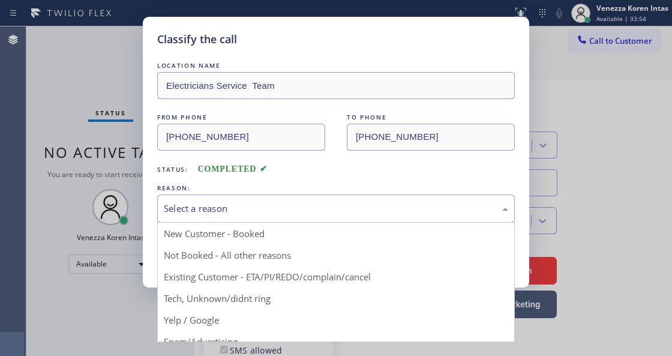
drag, startPoint x: 310, startPoint y: 286, endPoint x: 240, endPoint y: 266, distance: 72.9
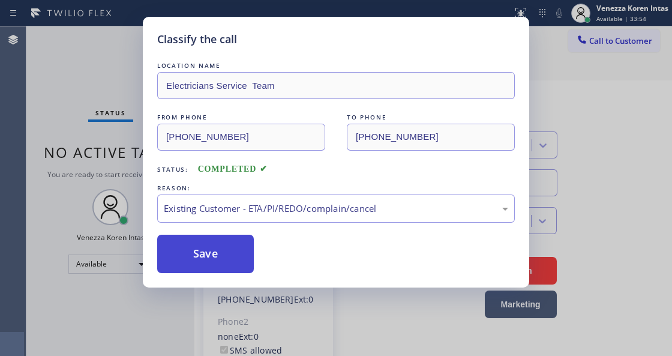
drag, startPoint x: 232, startPoint y: 266, endPoint x: 205, endPoint y: 209, distance: 62.5
click at [232, 266] on button "Save" at bounding box center [205, 254] width 97 height 38
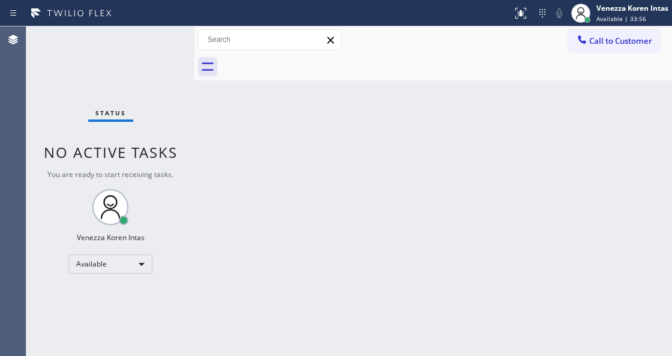
click at [157, 55] on div "Status No active tasks You are ready to start receiving tasks. Venezza Koren In…" at bounding box center [110, 190] width 168 height 329
click at [158, 54] on div "Status No active tasks You are ready to start receiving tasks. Venezza Koren In…" at bounding box center [110, 190] width 168 height 329
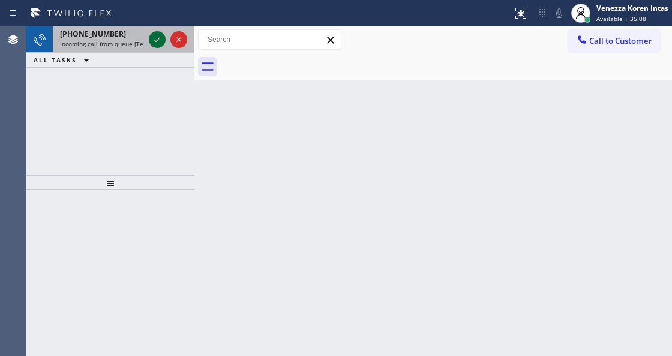
click at [160, 39] on icon at bounding box center [157, 39] width 14 height 14
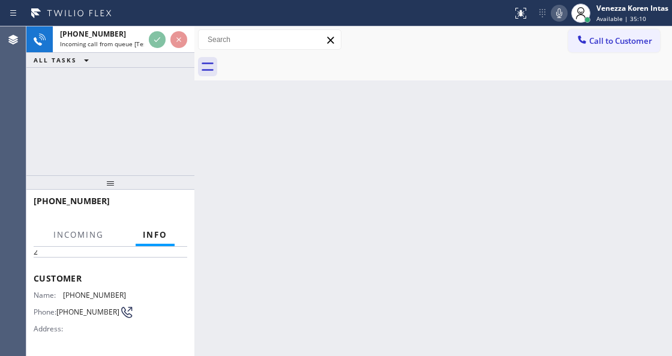
scroll to position [120, 0]
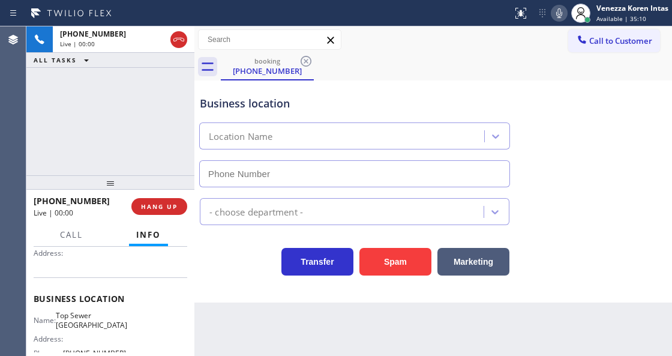
type input "(949) 569-5655"
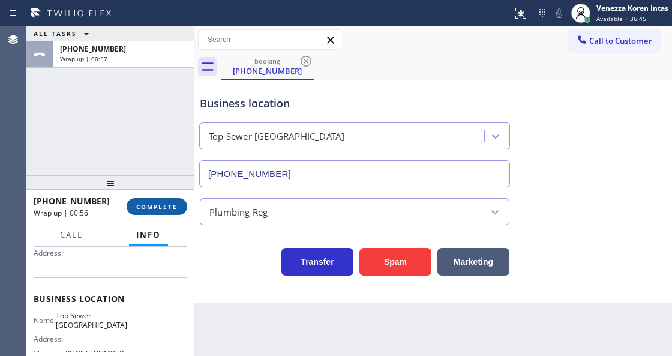
click at [164, 205] on span "COMPLETE" at bounding box center [156, 206] width 41 height 8
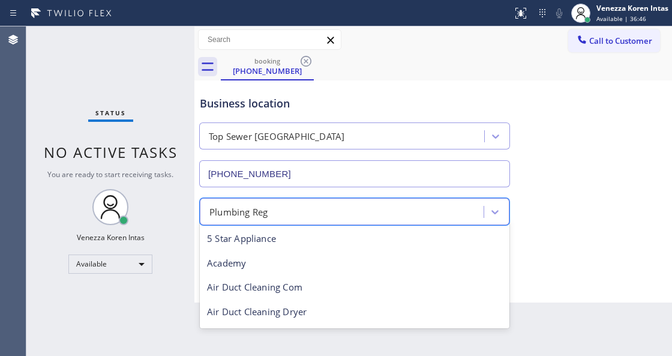
click at [255, 214] on div "Plumbing Reg" at bounding box center [238, 212] width 58 height 14
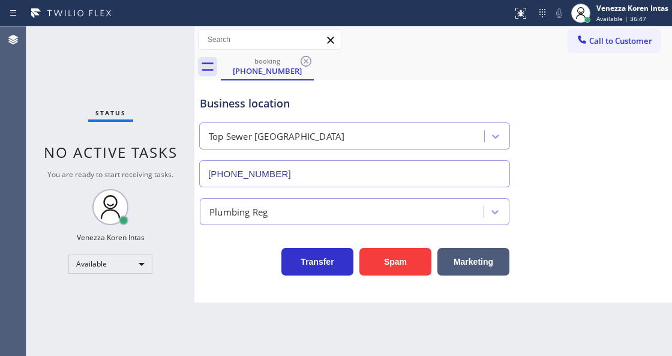
drag, startPoint x: 124, startPoint y: 163, endPoint x: 173, endPoint y: 139, distance: 55.0
click at [124, 162] on div "Status No active tasks You are ready to start receiving tasks. Venezza Koren In…" at bounding box center [110, 190] width 168 height 329
drag, startPoint x: 187, startPoint y: 122, endPoint x: 234, endPoint y: 84, distance: 60.1
click at [190, 118] on div "Status No active tasks You are ready to start receiving tasks. Venezza Koren In…" at bounding box center [110, 190] width 168 height 329
click at [250, 64] on div "booking" at bounding box center [267, 60] width 91 height 9
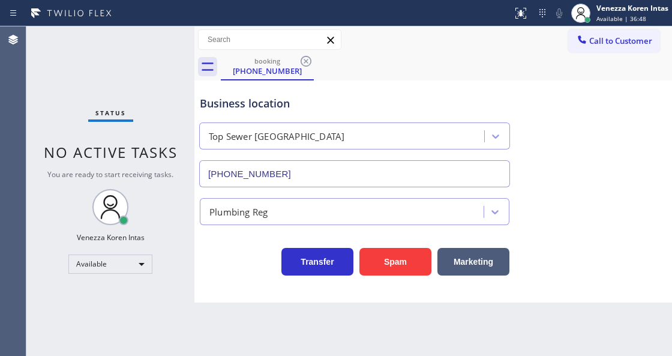
drag, startPoint x: 421, startPoint y: 58, endPoint x: 394, endPoint y: 65, distance: 27.9
click at [421, 56] on div "booking (510) 631-7688" at bounding box center [446, 66] width 451 height 27
click at [310, 58] on icon at bounding box center [306, 61] width 14 height 14
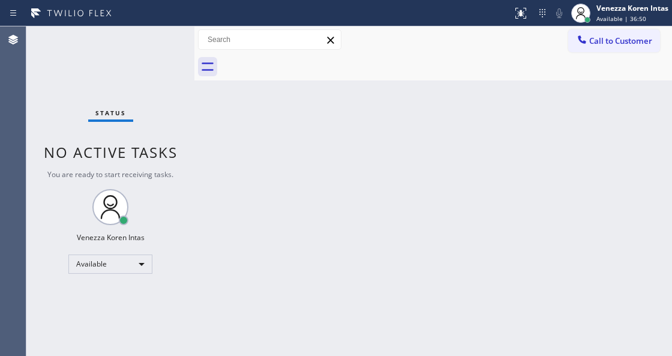
click at [356, 67] on div at bounding box center [446, 66] width 451 height 27
click at [511, 13] on div at bounding box center [521, 13] width 26 height 14
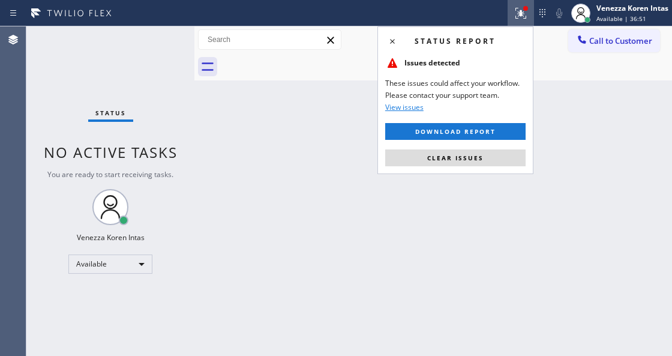
drag, startPoint x: 492, startPoint y: 155, endPoint x: 397, endPoint y: 132, distance: 97.5
click at [492, 156] on button "Clear issues" at bounding box center [455, 157] width 140 height 17
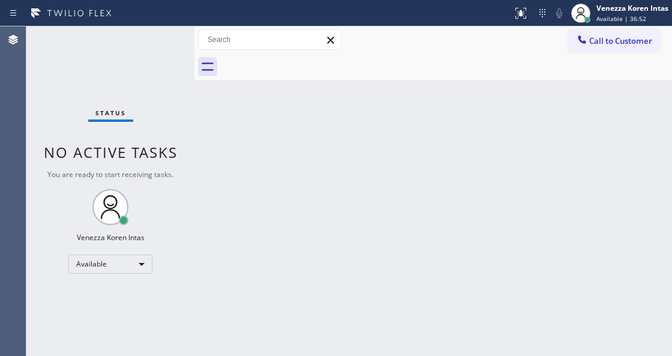
click at [122, 44] on div "Status No active tasks You are ready to start receiving tasks. Venezza Koren In…" at bounding box center [110, 190] width 168 height 329
click at [155, 42] on div "Status No active tasks You are ready to start receiving tasks. Venezza Koren In…" at bounding box center [110, 190] width 168 height 329
click at [166, 43] on div "Status No active tasks You are ready to start receiving tasks. Venezza Koren In…" at bounding box center [110, 190] width 168 height 329
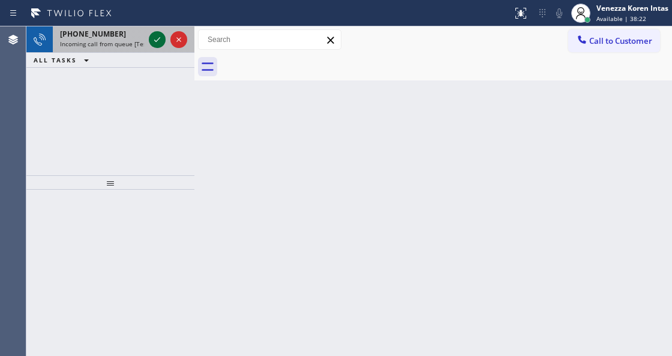
click at [157, 40] on icon at bounding box center [157, 39] width 14 height 14
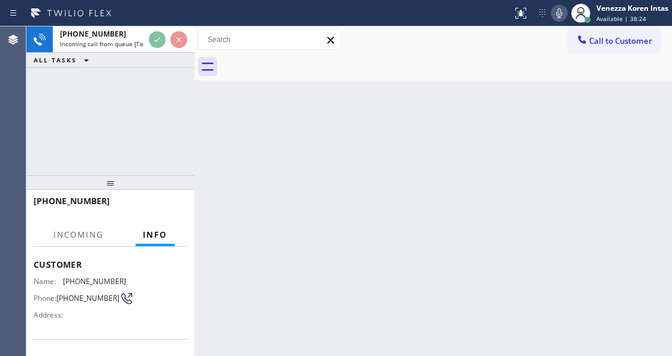
scroll to position [120, 0]
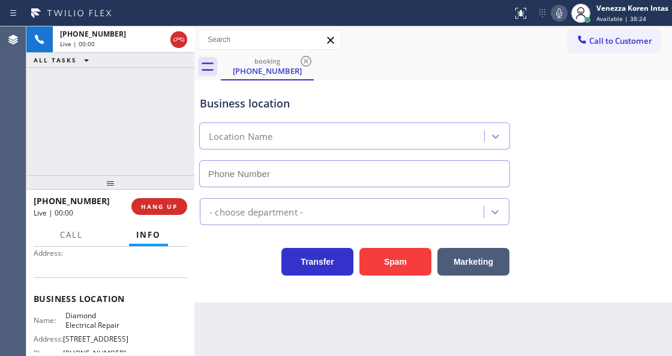
type input "(855) 907-1049"
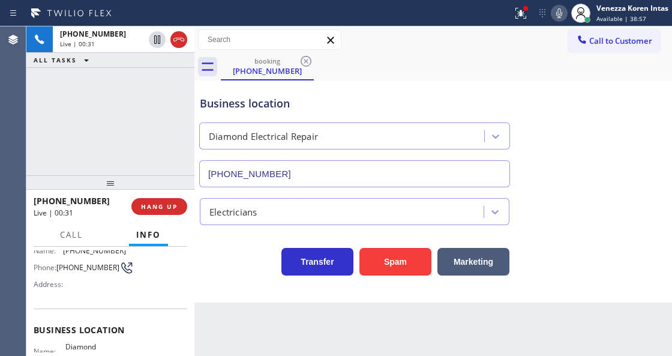
scroll to position [40, 0]
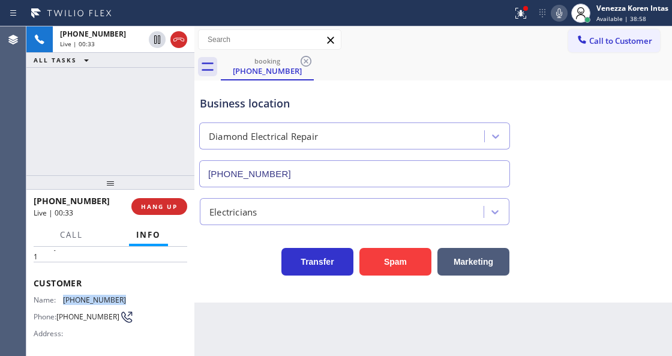
drag, startPoint x: 126, startPoint y: 293, endPoint x: 65, endPoint y: 296, distance: 61.3
click at [65, 296] on div "Name: (310) 600-0255 Phone: (310) 600-0255 Address:" at bounding box center [111, 318] width 154 height 47
click at [404, 106] on div "Business location" at bounding box center [355, 103] width 310 height 16
click at [523, 7] on div at bounding box center [525, 8] width 5 height 5
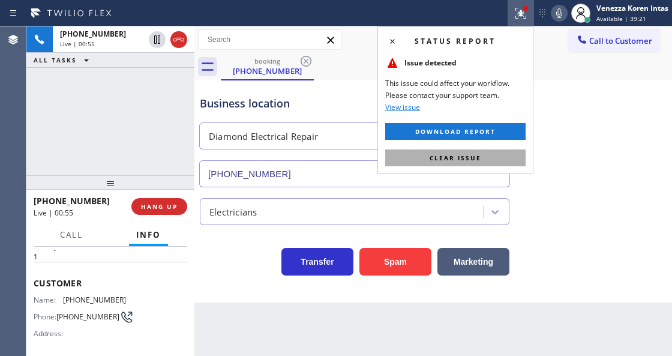
click at [508, 160] on button "Clear issue" at bounding box center [455, 157] width 140 height 17
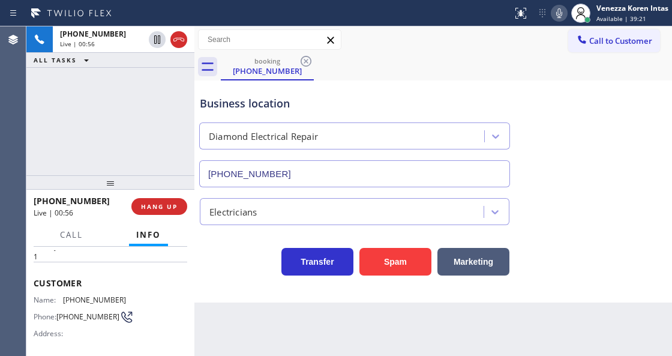
click at [558, 158] on div "Business location Diamond Electrical Repair (855) 907-1049" at bounding box center [433, 133] width 472 height 109
click at [264, 259] on div "Transfer Spam Marketing" at bounding box center [354, 259] width 314 height 34
click at [562, 17] on icon at bounding box center [559, 13] width 14 height 14
click at [554, 13] on icon at bounding box center [559, 13] width 14 height 14
click at [553, 16] on icon at bounding box center [559, 13] width 14 height 14
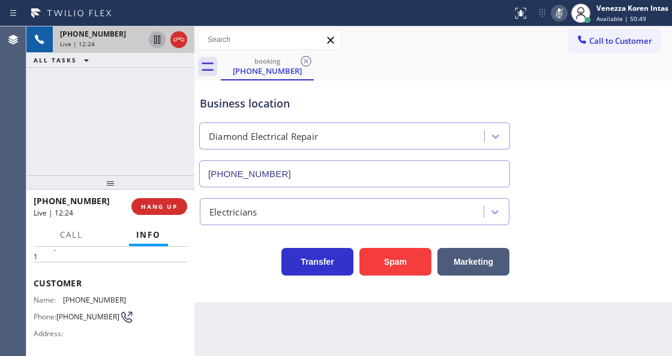
click at [157, 41] on icon at bounding box center [157, 39] width 14 height 14
click at [552, 10] on icon at bounding box center [559, 13] width 14 height 14
click at [152, 37] on icon at bounding box center [157, 39] width 14 height 14
click at [158, 37] on icon at bounding box center [157, 39] width 8 height 8
click at [524, 0] on button at bounding box center [521, 13] width 26 height 26
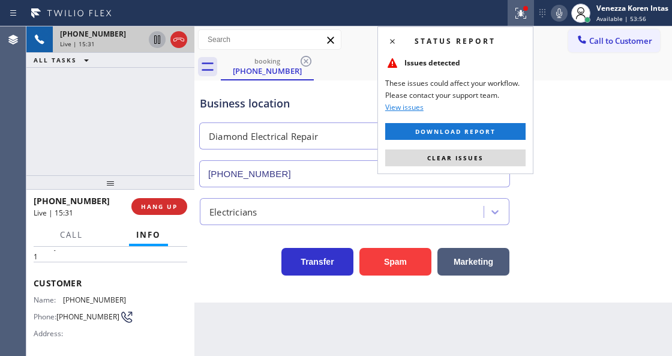
drag, startPoint x: 480, startPoint y: 158, endPoint x: 336, endPoint y: 206, distance: 151.8
click at [479, 158] on span "Clear issues" at bounding box center [455, 158] width 56 height 8
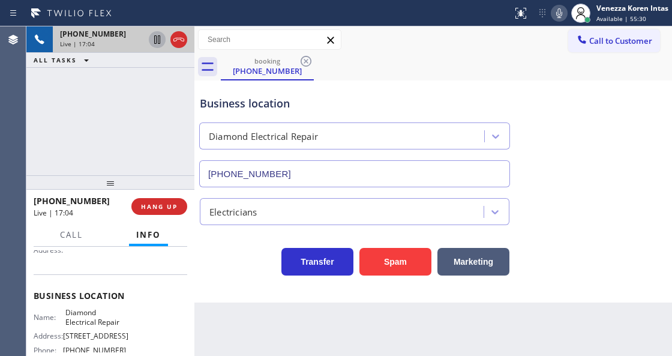
scroll to position [160, 0]
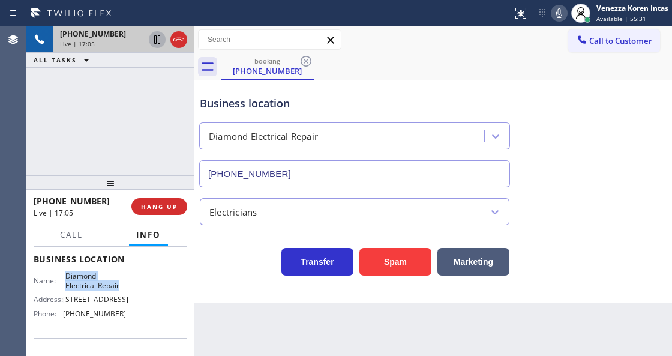
drag, startPoint x: 63, startPoint y: 273, endPoint x: 124, endPoint y: 287, distance: 62.1
click at [124, 287] on div "Name: Diamond Electrical Repair Address: 641 W 41st Dr Phone: (855) 907-1049" at bounding box center [111, 297] width 154 height 52
drag, startPoint x: 424, startPoint y: 323, endPoint x: 417, endPoint y: 341, distance: 19.2
click at [424, 323] on div "Back to Dashboard Change Sender ID Customers Technicians Select a contact Outbo…" at bounding box center [433, 190] width 478 height 329
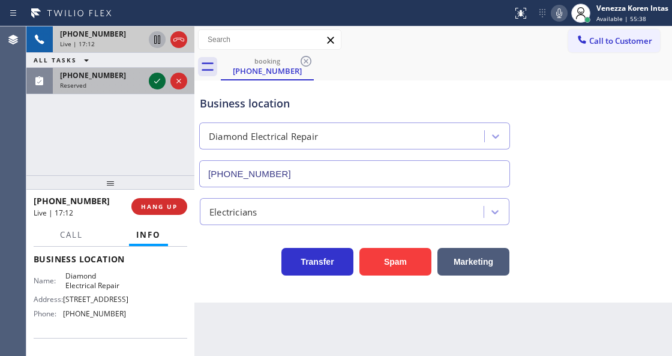
click at [156, 82] on icon at bounding box center [157, 81] width 6 height 5
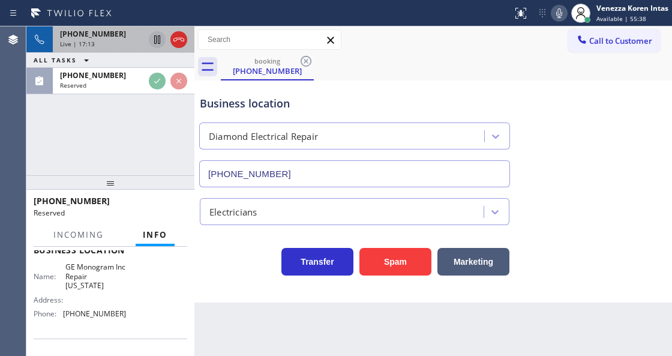
scroll to position [169, 0]
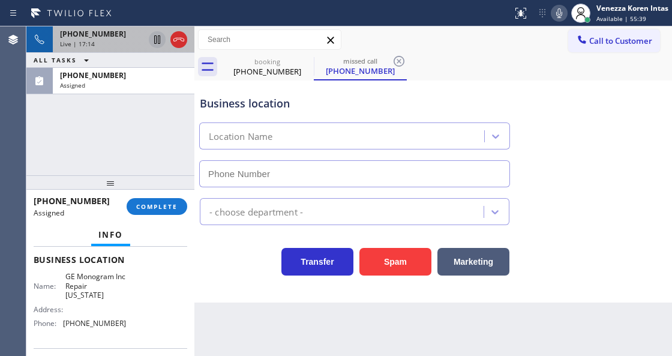
type input "(332) 456-0495"
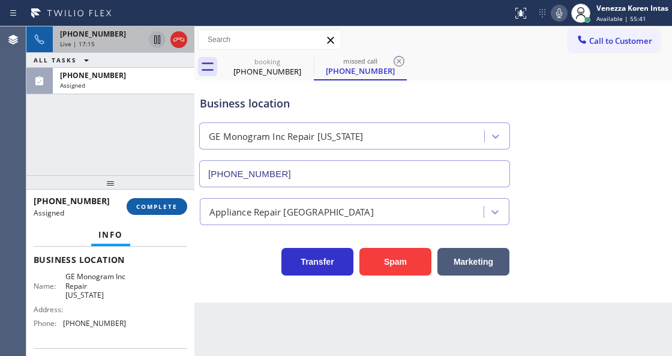
click at [173, 205] on span "COMPLETE" at bounding box center [156, 206] width 41 height 8
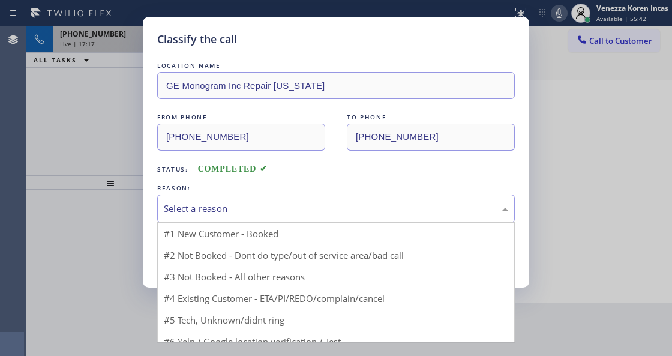
click at [283, 212] on div "Select a reason" at bounding box center [336, 209] width 344 height 14
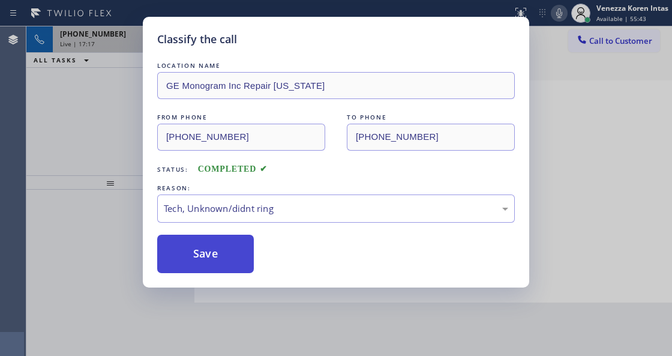
click at [231, 262] on button "Save" at bounding box center [205, 254] width 97 height 38
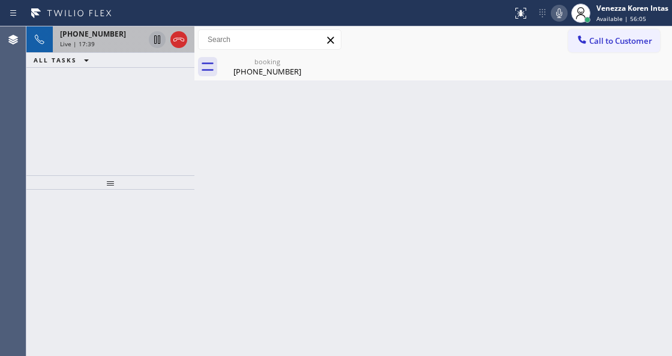
click at [226, 127] on div "Back to Dashboard Change Sender ID Customers Technicians Select a contact Outbo…" at bounding box center [433, 190] width 478 height 329
click at [251, 65] on div "booking" at bounding box center [267, 61] width 91 height 9
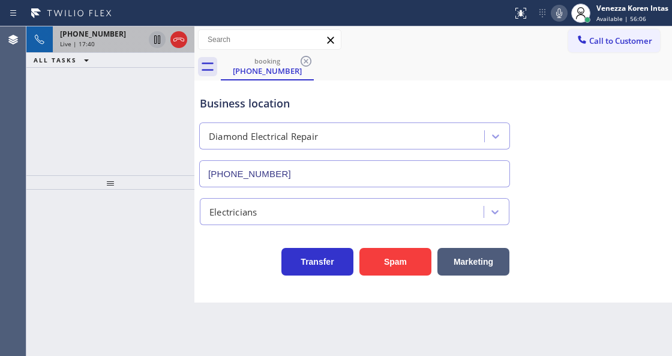
click at [94, 36] on span "+13106000255" at bounding box center [93, 34] width 66 height 10
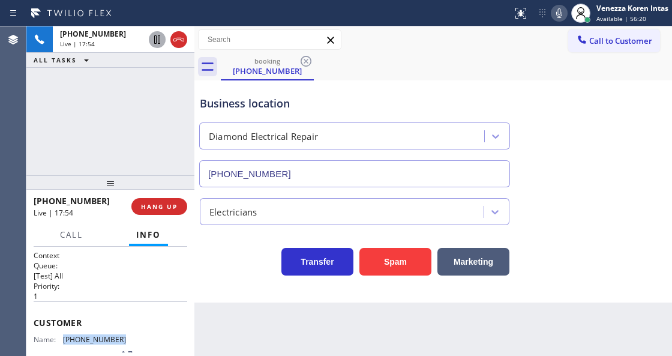
drag, startPoint x: 122, startPoint y: 335, endPoint x: 64, endPoint y: 337, distance: 58.8
click at [64, 337] on div "Name: (310) 600-0255 Phone: (310) 600-0255 Address:" at bounding box center [111, 358] width 154 height 47
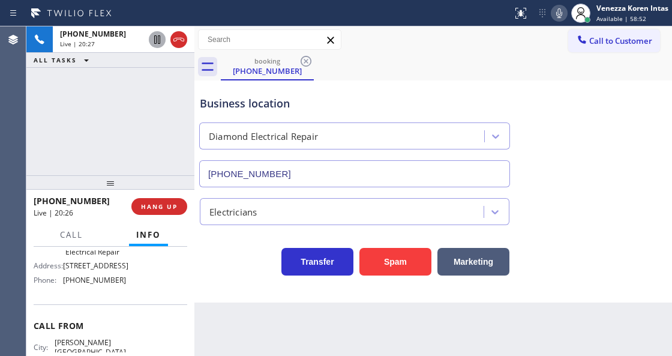
scroll to position [200, 0]
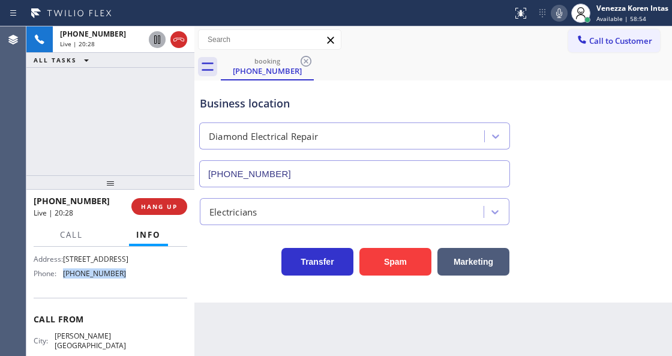
drag, startPoint x: 121, startPoint y: 272, endPoint x: 65, endPoint y: 275, distance: 55.8
click at [65, 275] on span "(855) 907-1049" at bounding box center [94, 273] width 63 height 9
click at [178, 41] on icon at bounding box center [179, 39] width 14 height 14
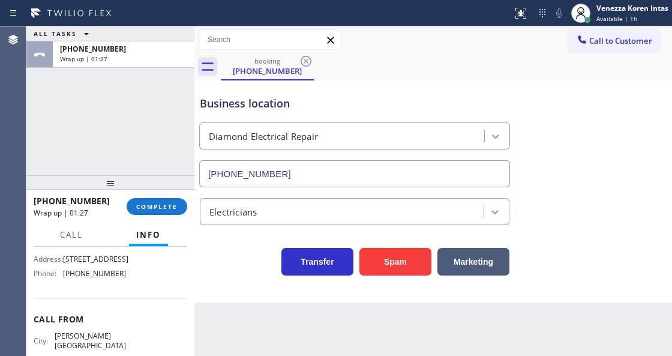
click at [169, 195] on div "+13106000255 Wrap up | 01:27 COMPLETE" at bounding box center [111, 206] width 154 height 31
click at [172, 204] on span "COMPLETE" at bounding box center [156, 206] width 41 height 8
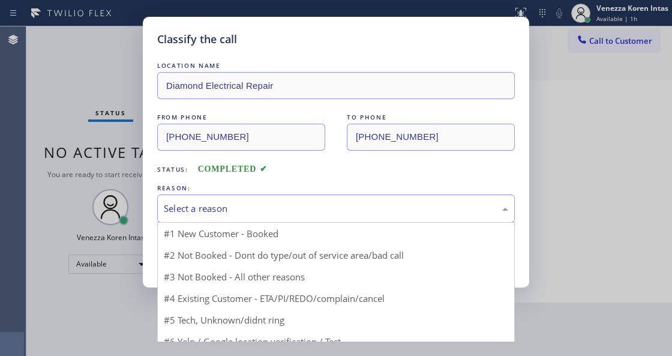
click at [243, 209] on div "Select a reason" at bounding box center [336, 209] width 344 height 14
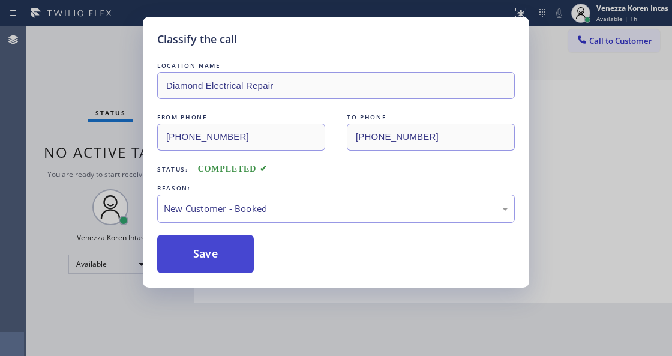
click at [236, 242] on button "Save" at bounding box center [205, 254] width 97 height 38
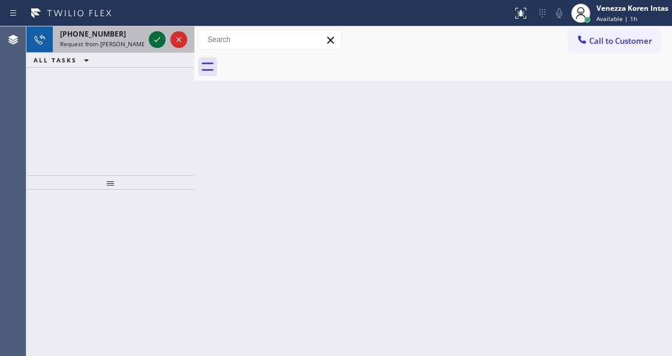
click at [152, 40] on icon at bounding box center [157, 39] width 14 height 14
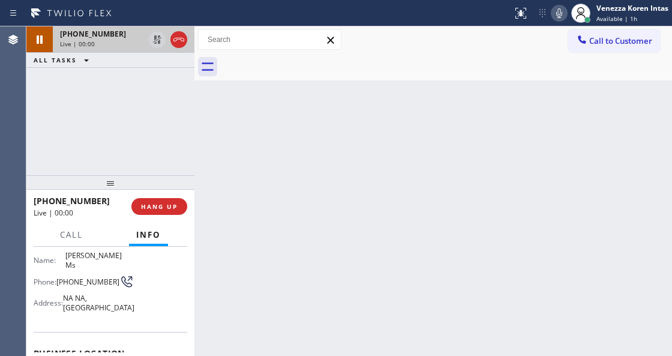
scroll to position [120, 0]
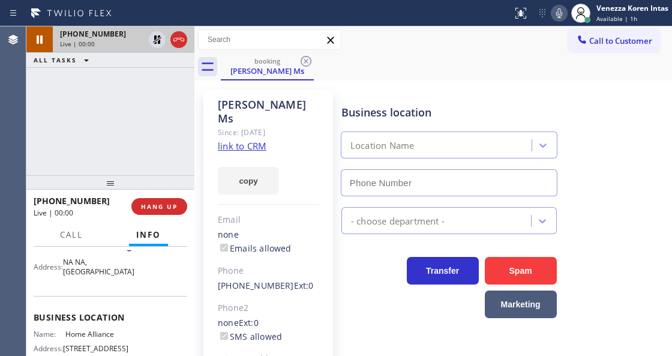
type input "(877) 777-0796"
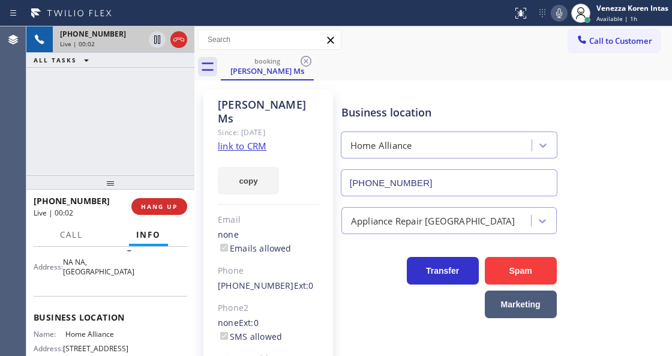
click at [241, 140] on link "link to CRM" at bounding box center [242, 146] width 49 height 12
drag, startPoint x: 62, startPoint y: 331, endPoint x: 115, endPoint y: 335, distance: 53.6
click at [115, 335] on div "Name: Home Alliance" at bounding box center [80, 333] width 92 height 9
click at [484, 42] on div "Call to Customer Outbound call Location Search location Your caller id phone nu…" at bounding box center [433, 39] width 478 height 21
click at [559, 16] on icon at bounding box center [559, 13] width 14 height 14
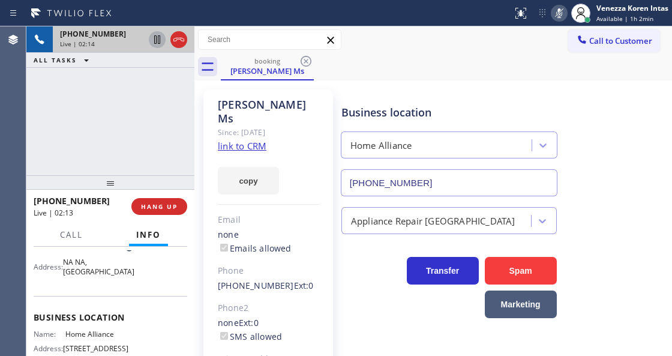
click at [155, 41] on icon at bounding box center [157, 39] width 14 height 14
click at [553, 17] on icon at bounding box center [559, 13] width 14 height 14
click at [154, 40] on icon at bounding box center [157, 39] width 8 height 8
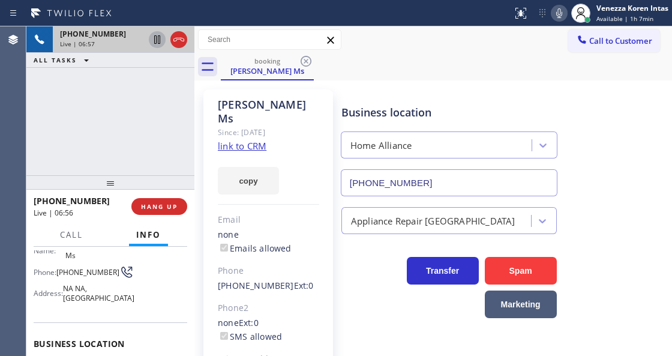
scroll to position [80, 0]
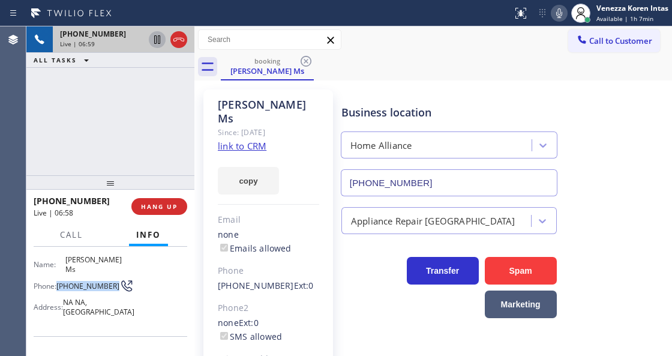
drag, startPoint x: 76, startPoint y: 283, endPoint x: 59, endPoint y: 270, distance: 21.5
click at [59, 281] on span "(415) 574-1405" at bounding box center [87, 285] width 63 height 9
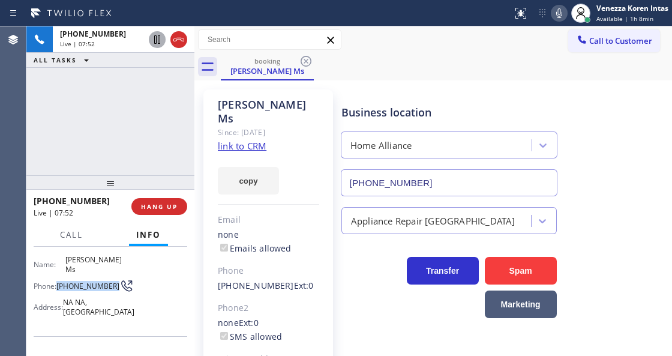
drag, startPoint x: 176, startPoint y: 40, endPoint x: 179, endPoint y: 93, distance: 52.9
click at [176, 40] on icon at bounding box center [178, 40] width 11 height 4
click at [161, 212] on button "HANG UP" at bounding box center [159, 206] width 56 height 17
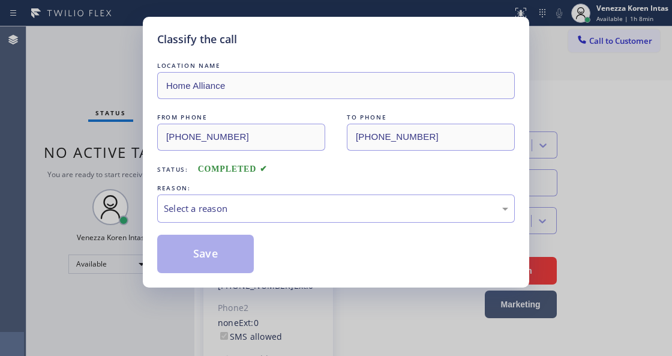
click at [238, 211] on div "Select a reason" at bounding box center [336, 209] width 344 height 14
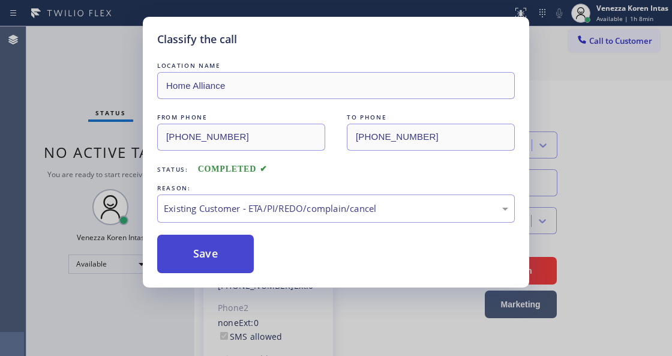
click at [249, 263] on button "Save" at bounding box center [205, 254] width 97 height 38
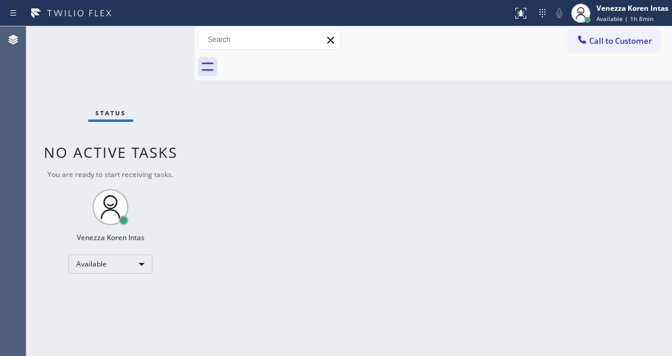
click at [155, 52] on div "Status No active tasks You are ready to start receiving tasks. Venezza Koren In…" at bounding box center [110, 190] width 168 height 329
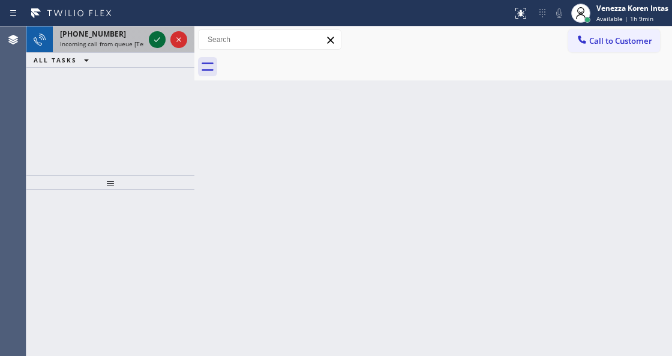
click at [155, 38] on icon at bounding box center [157, 39] width 14 height 14
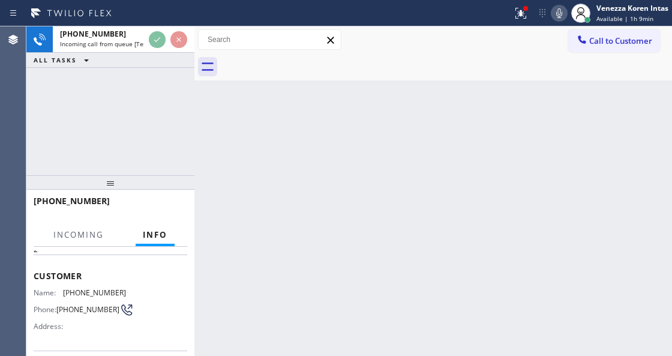
scroll to position [120, 0]
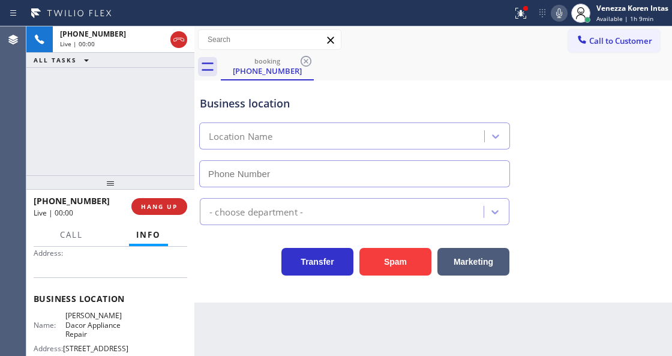
type input "(425) 441-3062"
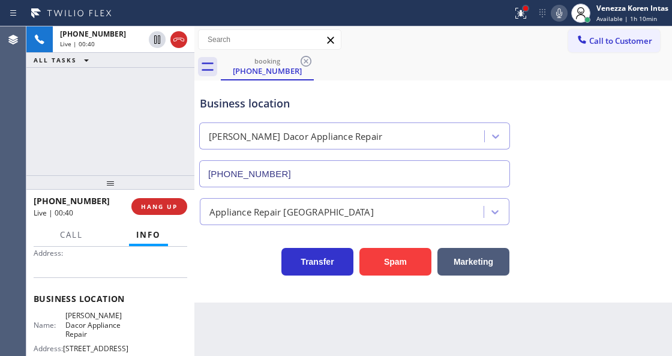
click at [522, 10] on div at bounding box center [525, 8] width 7 height 7
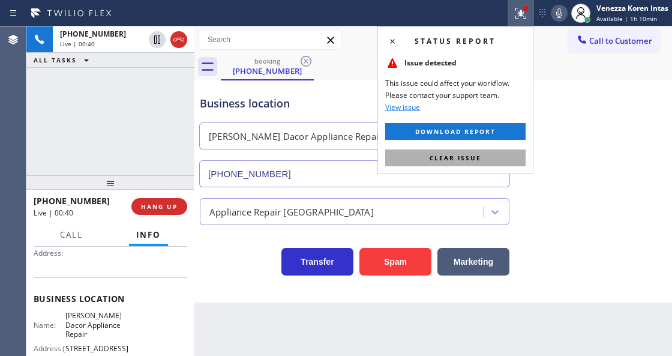
click at [503, 160] on button "Clear issue" at bounding box center [455, 157] width 140 height 17
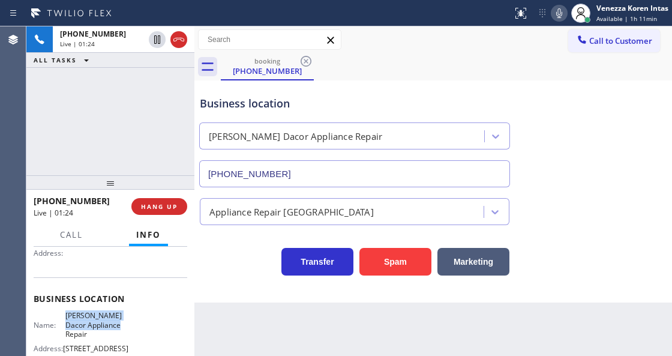
drag, startPoint x: 61, startPoint y: 314, endPoint x: 128, endPoint y: 325, distance: 68.1
click at [128, 325] on div "Name: Briggs Dacor Appliance Repair Address: 4347 Roosevelt Way NE Phone: (425)…" at bounding box center [111, 341] width 154 height 61
click at [558, 17] on icon at bounding box center [559, 13] width 6 height 10
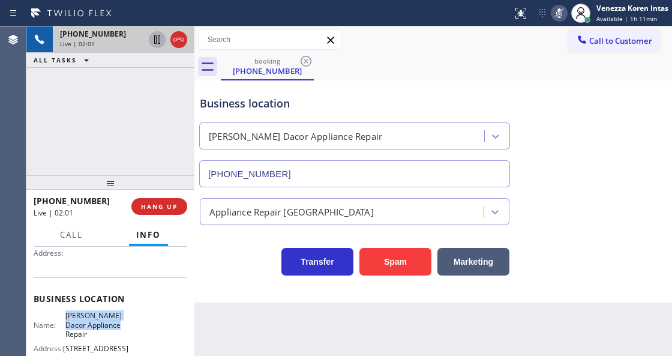
click at [157, 43] on icon at bounding box center [157, 39] width 14 height 14
click at [553, 17] on icon at bounding box center [559, 13] width 14 height 14
click at [154, 40] on icon at bounding box center [157, 39] width 8 height 8
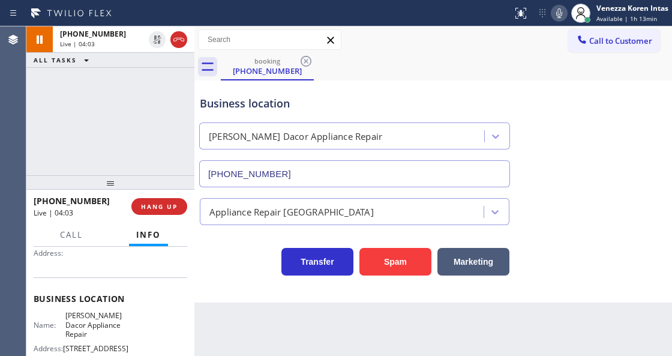
click at [374, 353] on div "Back to Dashboard Change Sender ID Customers Technicians Select a contact Outbo…" at bounding box center [433, 190] width 478 height 329
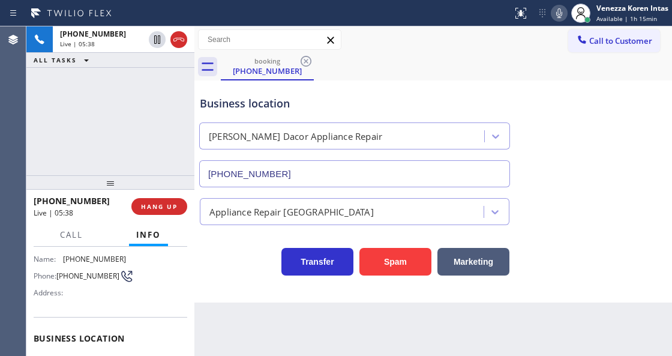
scroll to position [0, 0]
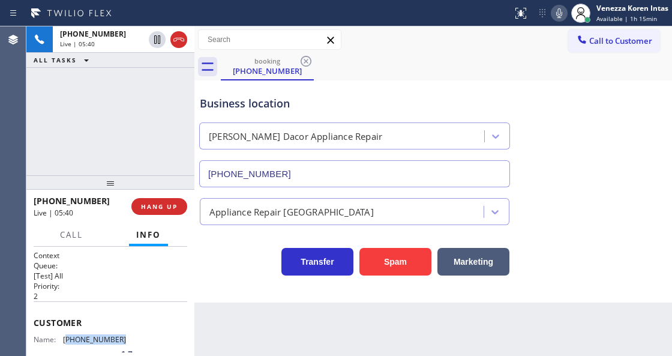
drag, startPoint x: 127, startPoint y: 334, endPoint x: 65, endPoint y: 332, distance: 61.8
click at [65, 335] on div "Name: (206) 718-1097 Phone: (206) 718-1097 Address:" at bounding box center [111, 358] width 154 height 47
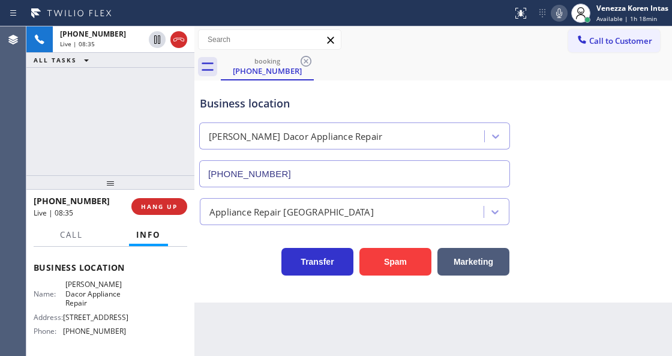
scroll to position [200, 0]
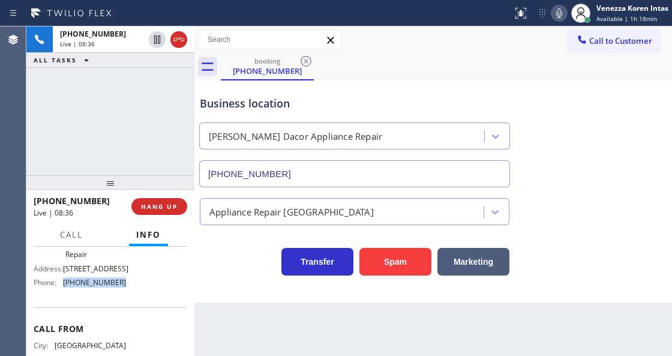
drag, startPoint x: 131, startPoint y: 281, endPoint x: 64, endPoint y: 287, distance: 66.8
click at [64, 287] on div "Name: Briggs Dacor Appliance Repair Address: 4347 Roosevelt Way NE Phone: (425)…" at bounding box center [111, 261] width 154 height 61
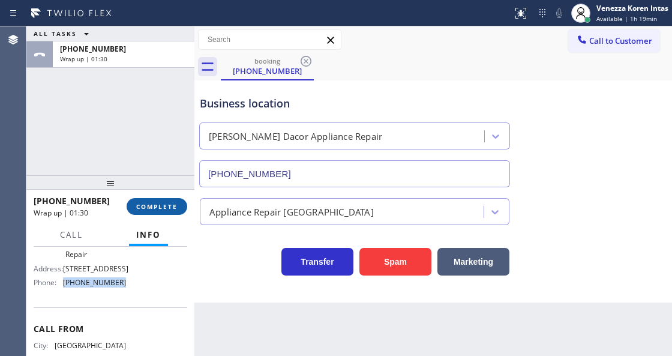
click at [157, 204] on span "COMPLETE" at bounding box center [156, 206] width 41 height 8
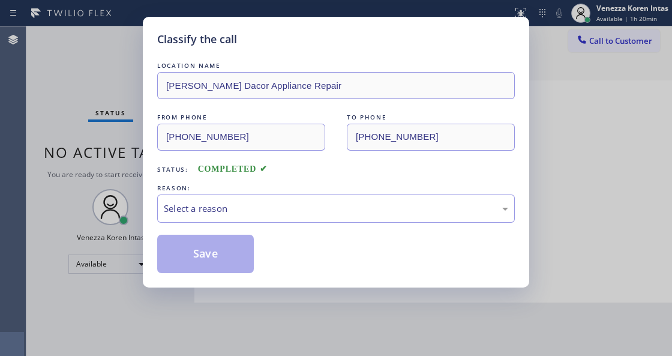
click at [236, 214] on div "Select a reason" at bounding box center [336, 209] width 344 height 14
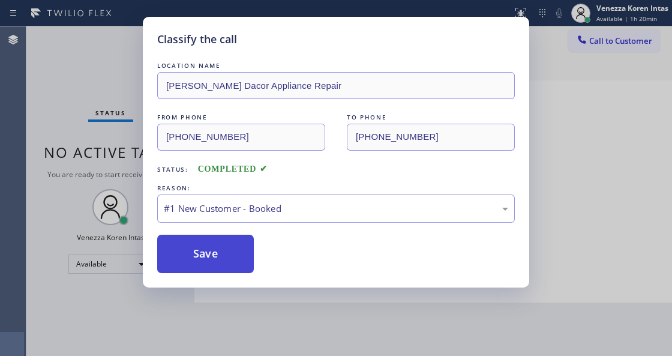
click at [229, 262] on button "Save" at bounding box center [205, 254] width 97 height 38
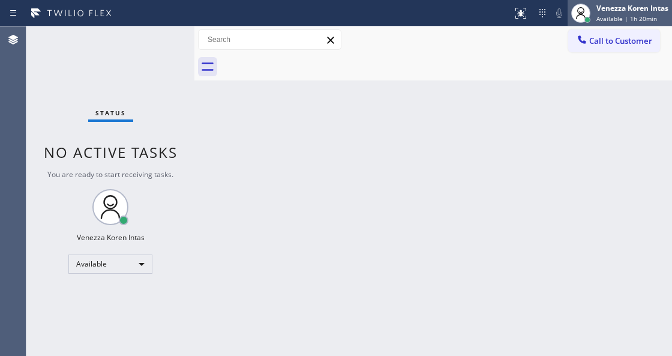
click at [628, 22] on span "Available | 1h 20min" at bounding box center [626, 18] width 61 height 8
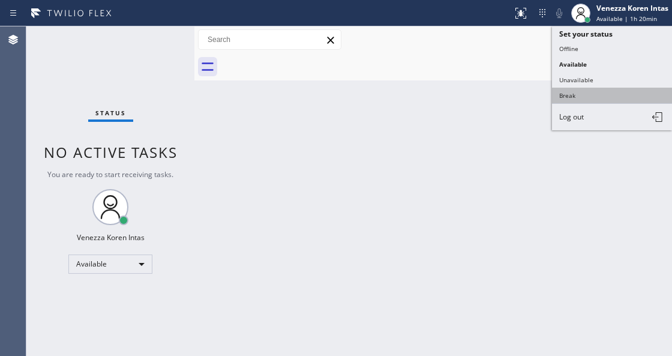
click at [605, 91] on button "Break" at bounding box center [612, 96] width 120 height 16
